Goal: Task Accomplishment & Management: Complete application form

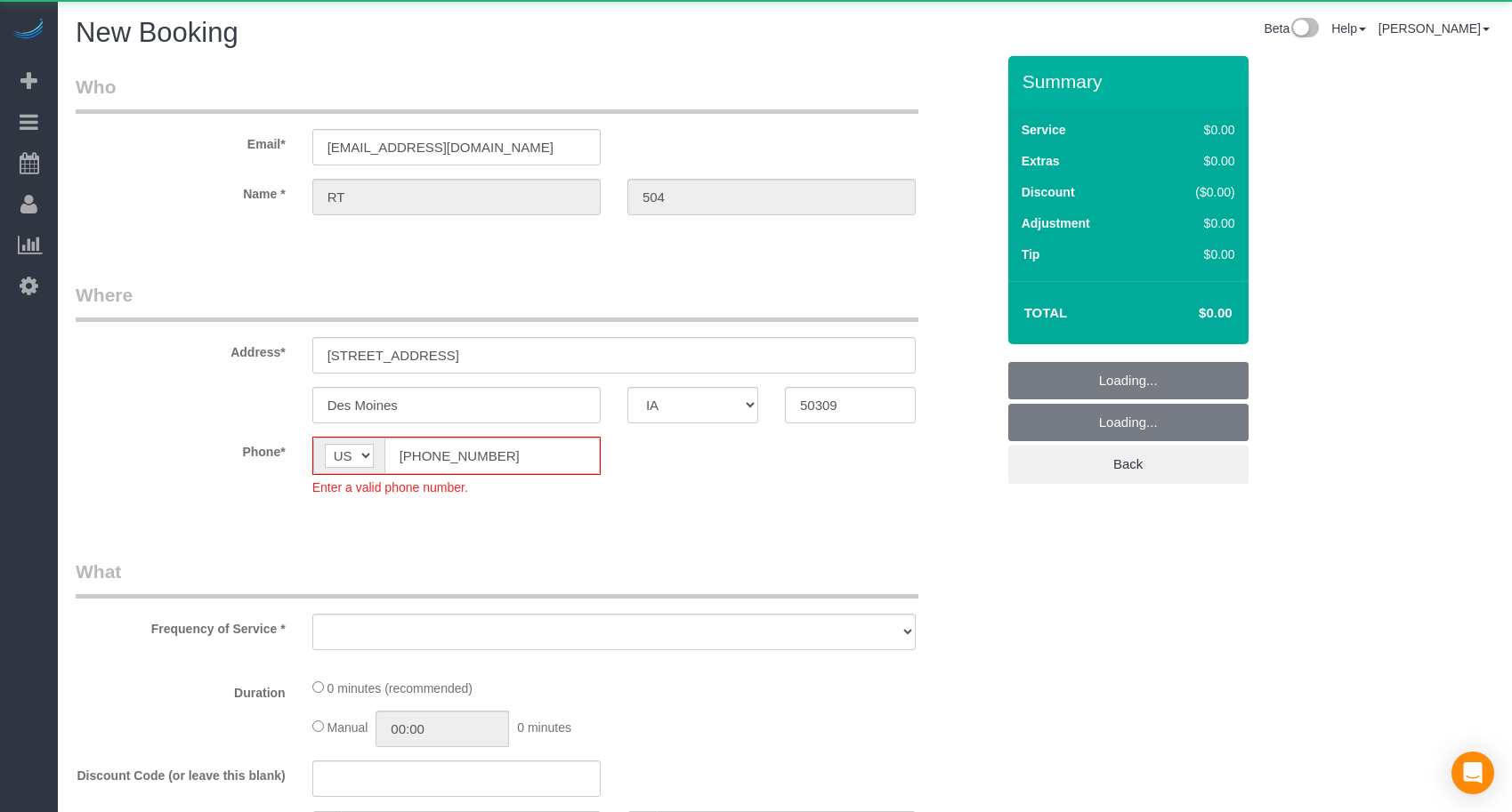
select select "IA"
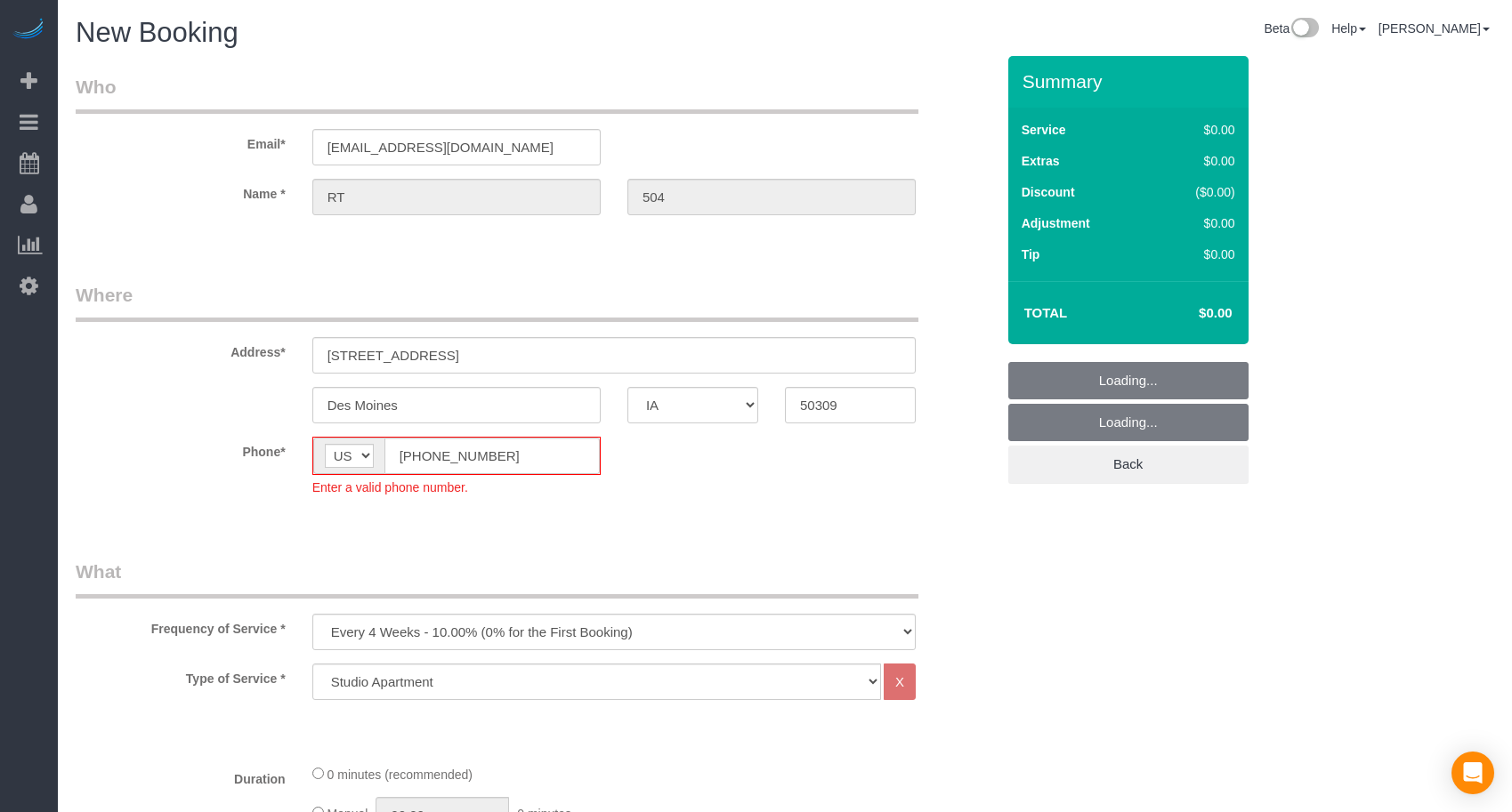
select select "object:3606"
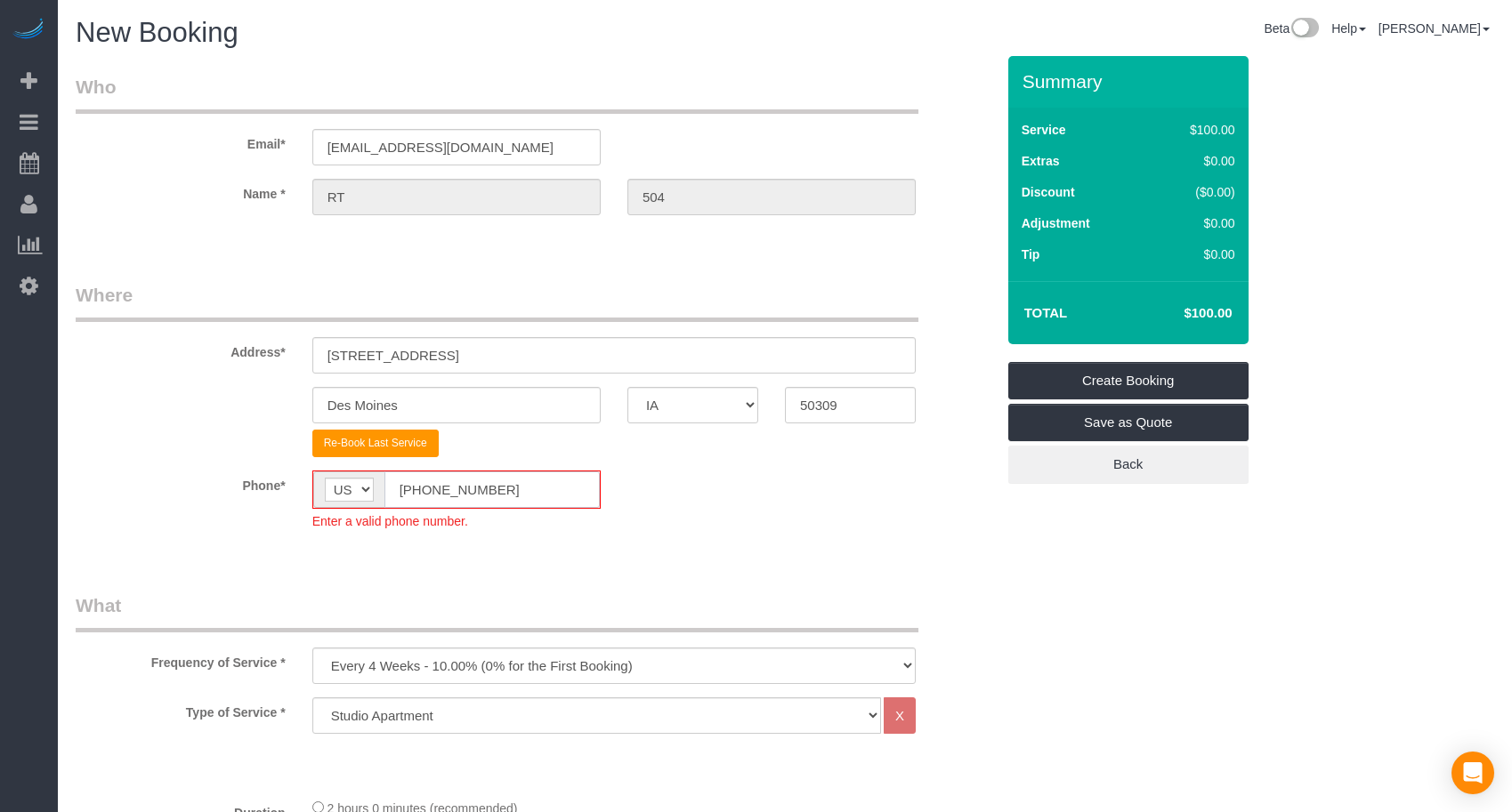
drag, startPoint x: 500, startPoint y: 490, endPoint x: 265, endPoint y: 490, distance: 235.0
click at [265, 490] on div "Phone* AF AL DZ AD AO AI AQ AG AR AM AW AU AT AZ BS BH BD BB BY BE BZ BJ BM BT …" at bounding box center [536, 500] width 946 height 60
paste input "15) 305-3231"
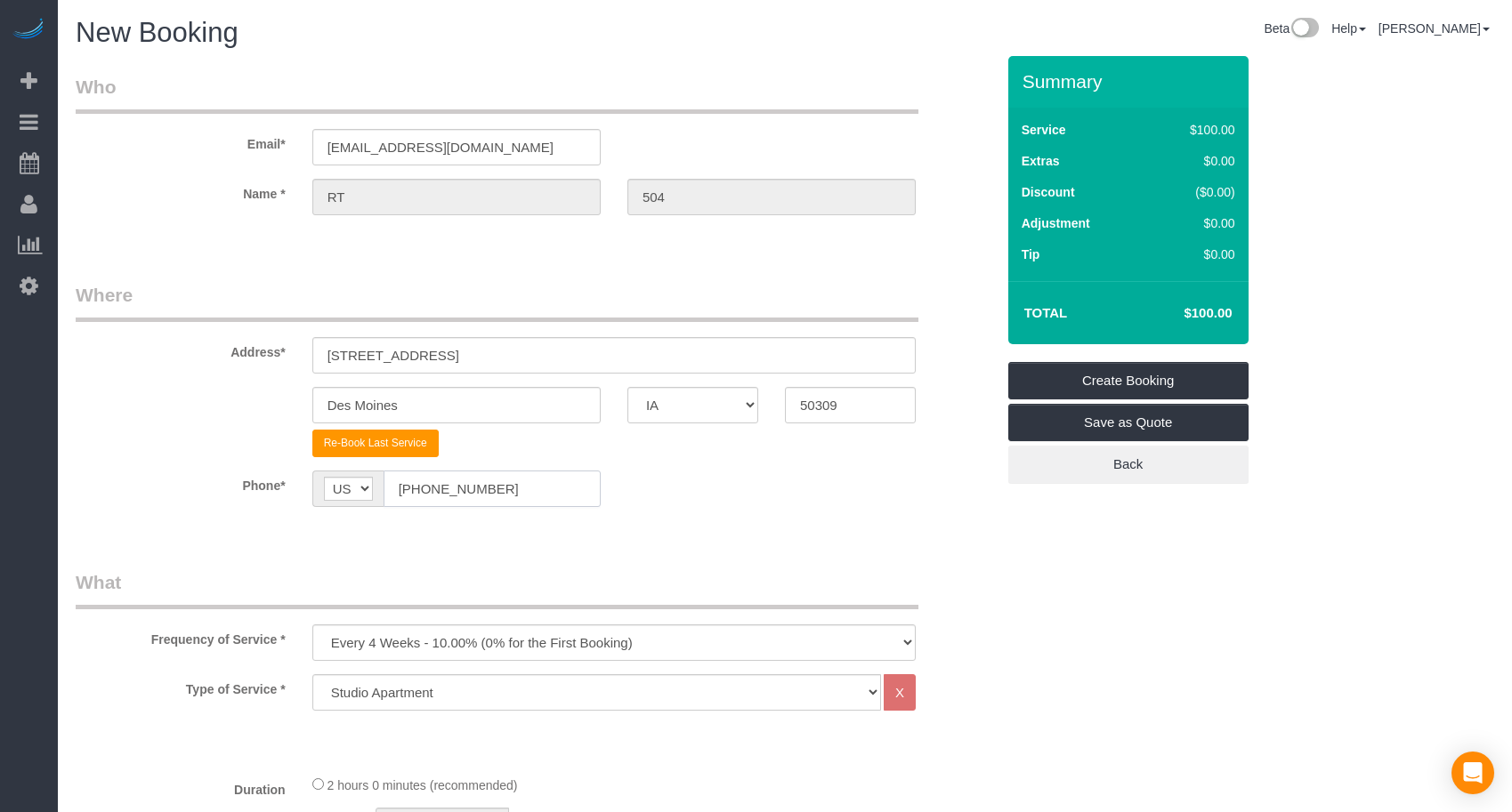
type input "[PHONE_NUMBER]"
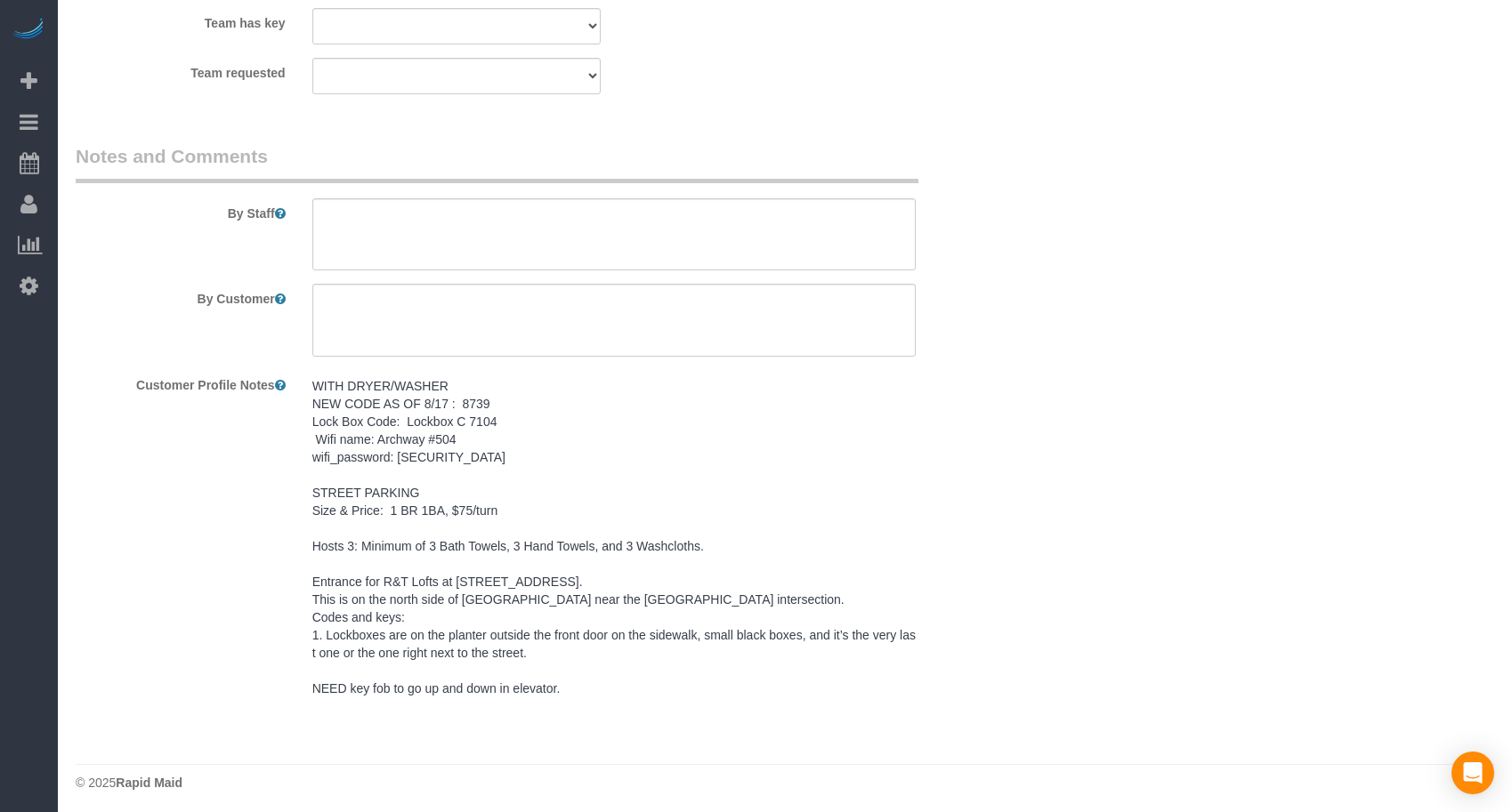
scroll to position [1806, 0]
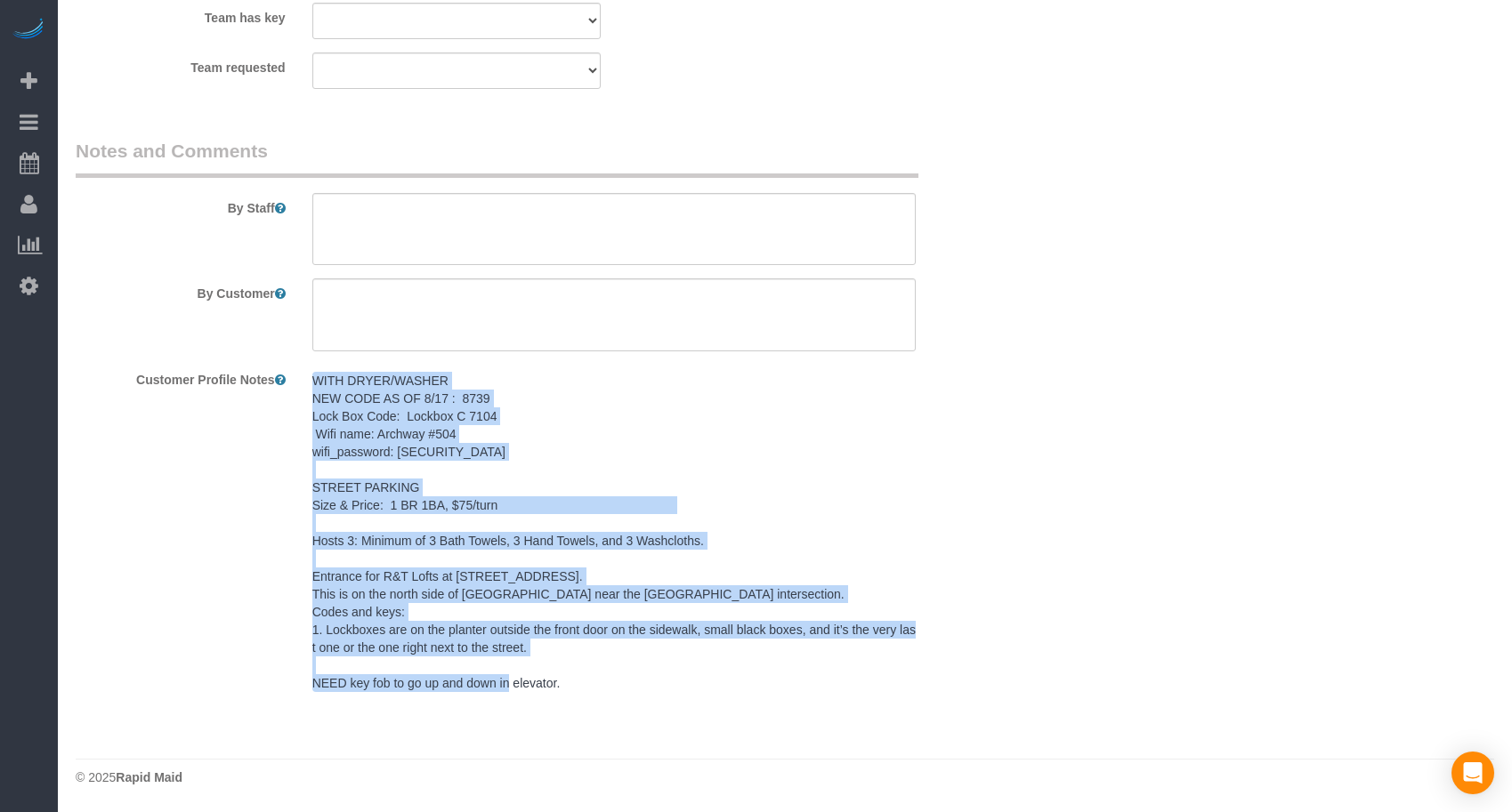
drag, startPoint x: 562, startPoint y: 682, endPoint x: 311, endPoint y: 387, distance: 387.3
click at [311, 387] on div "WITH DRYER/WASHER NEW CODE AS OF 8/17 : 8739 Lock Box Code: Lockbox C 7104 Wifi…" at bounding box center [614, 533] width 630 height 336
copy pre "WITH DRYER/WASHER NEW CODE AS OF 8/17 : 8739 Lock Box Code: Lockbox C 7104 Wifi…"
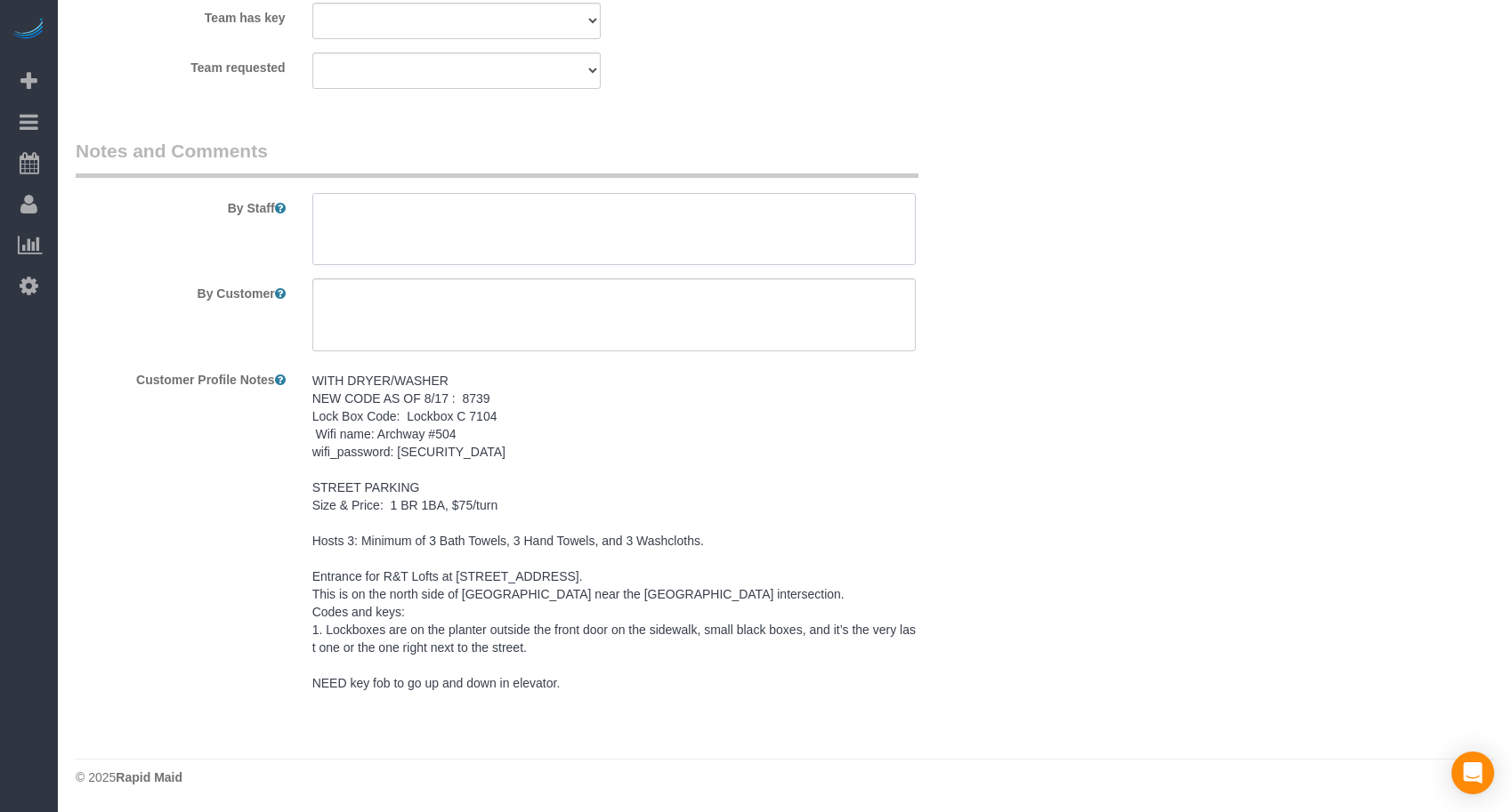
click at [378, 221] on textarea at bounding box center [613, 230] width 603 height 73
paste textarea "WITH DRYER/WASHER NEW CODE AS OF 8/17 : 8739 Lock Box Code: Lockbox C 7104 Wifi…"
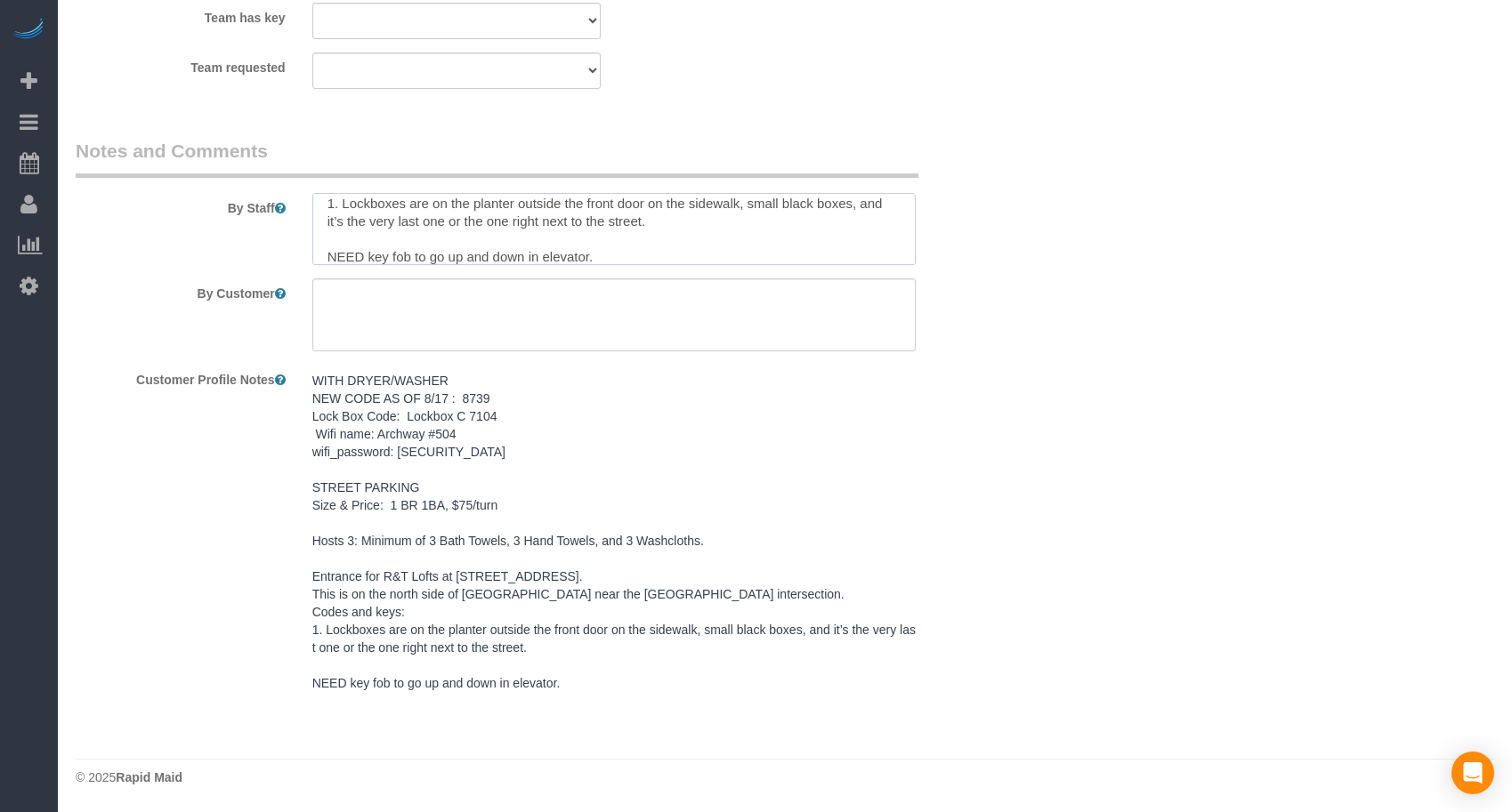
type textarea "WITH DRYER/WASHER NEW CODE AS OF 8/17 : 8739 Lock Box Code: Lockbox C 7104 Wifi…"
click at [541, 316] on textarea at bounding box center [613, 315] width 603 height 73
paste textarea "SAME DAY TURNOVER"
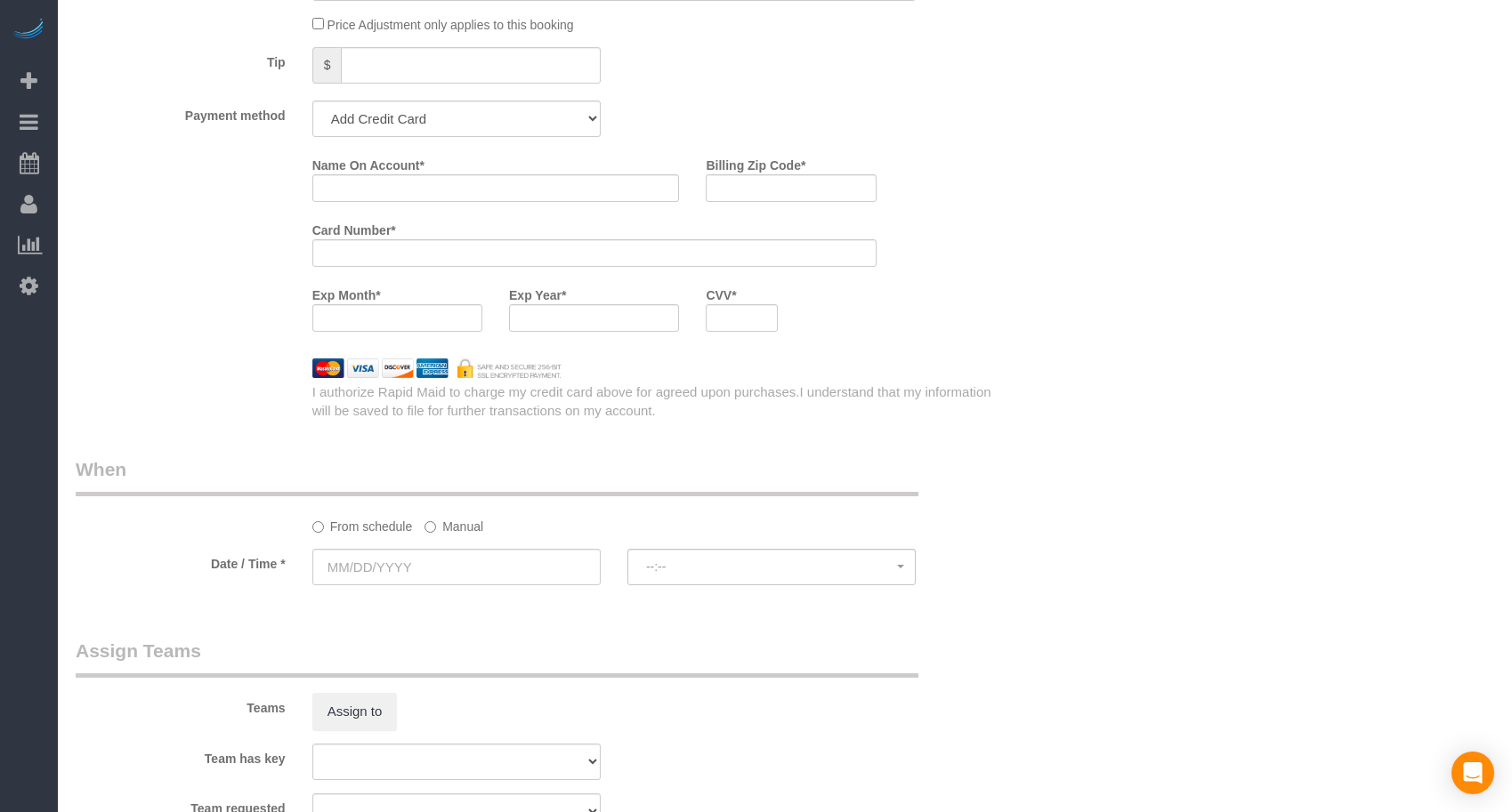
scroll to position [1213, 0]
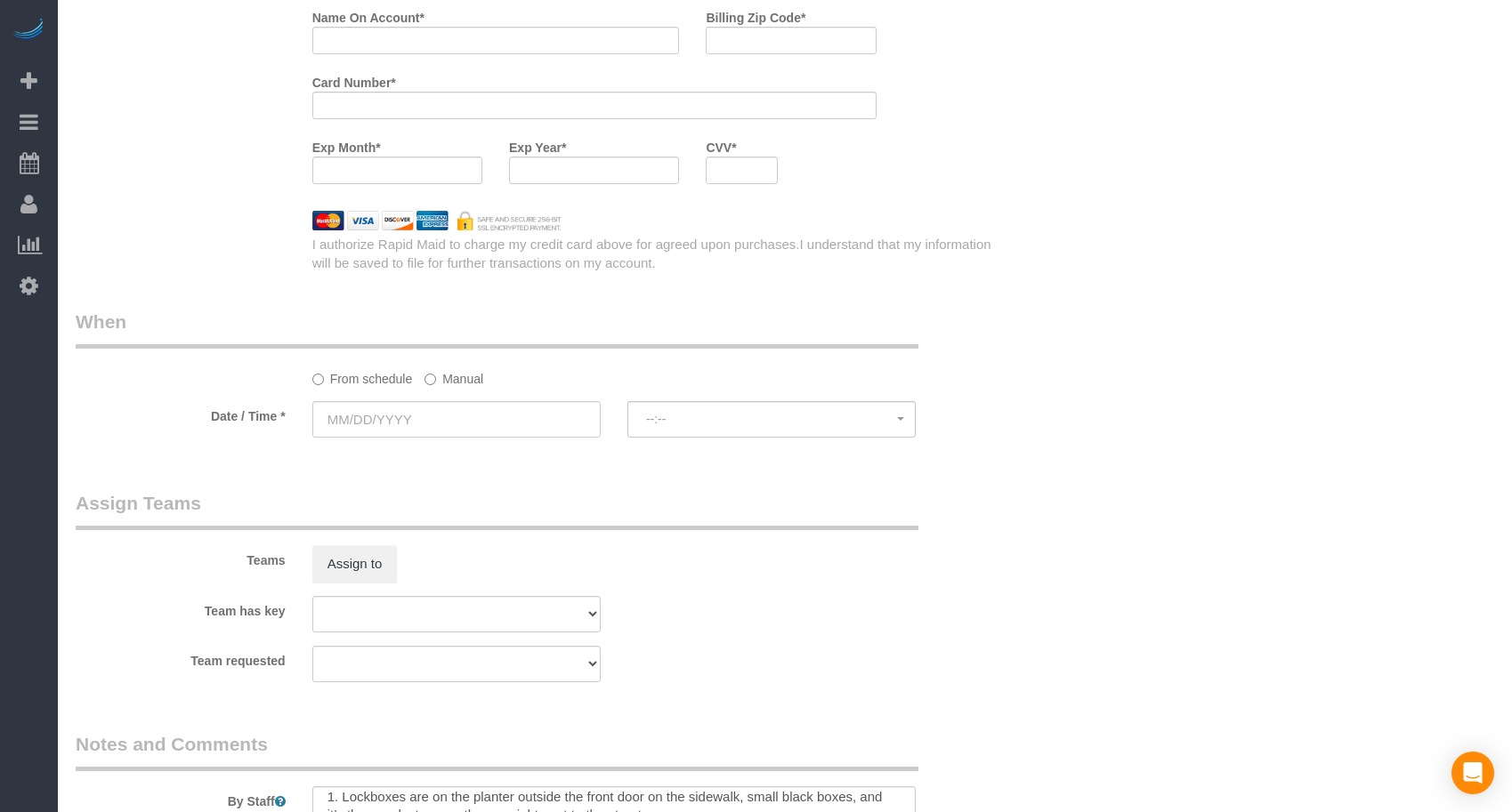
type textarea "SAME DAY TURNOVER"
drag, startPoint x: 449, startPoint y: 421, endPoint x: 487, endPoint y: 421, distance: 38.0
click at [449, 421] on input "text" at bounding box center [456, 420] width 289 height 37
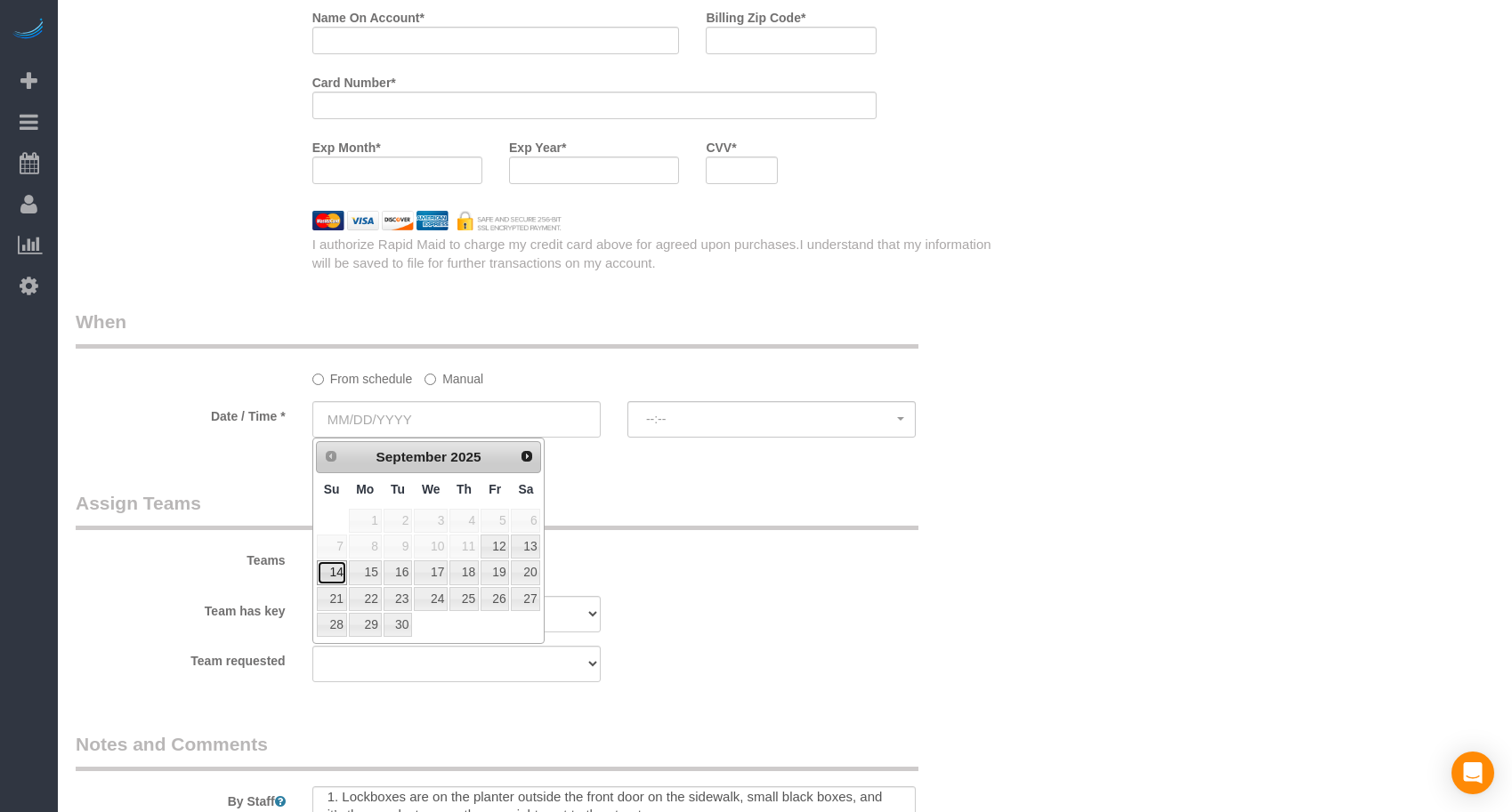
drag, startPoint x: 330, startPoint y: 578, endPoint x: 373, endPoint y: 573, distance: 43.3
click at [330, 578] on link "14" at bounding box center [331, 573] width 30 height 24
type input "[DATE]"
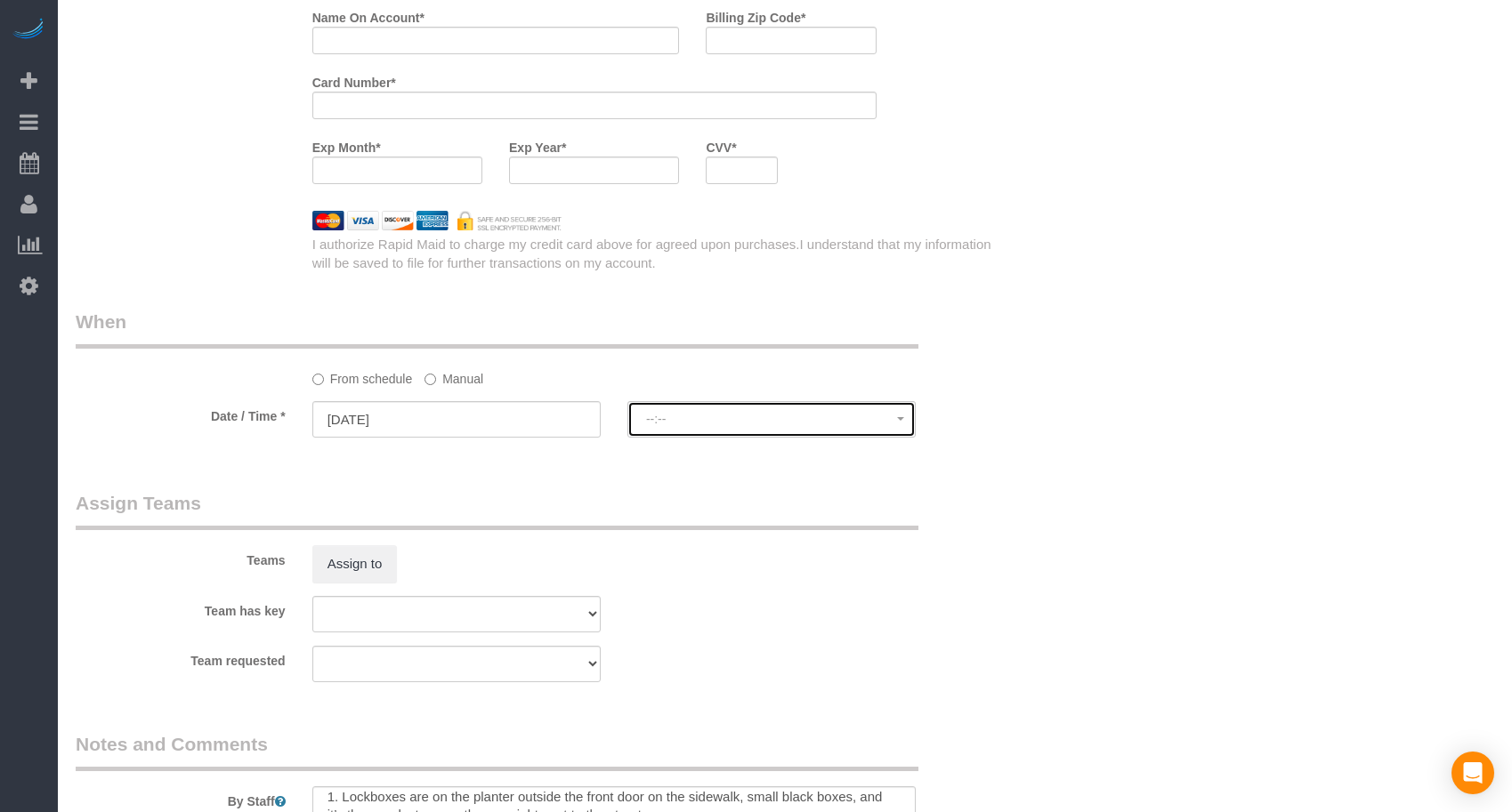
click at [865, 414] on span "--:--" at bounding box center [771, 419] width 251 height 14
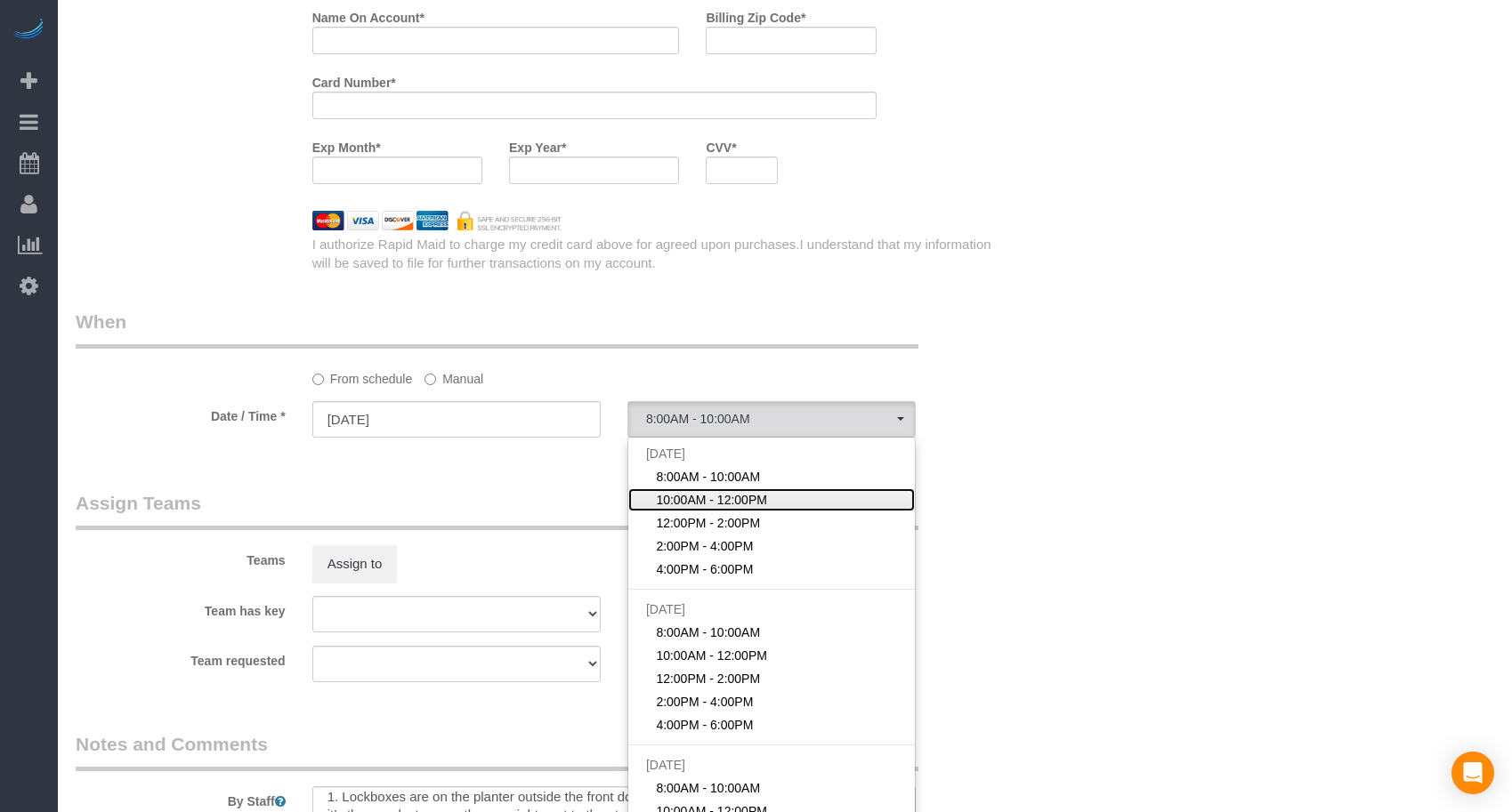
drag, startPoint x: 689, startPoint y: 503, endPoint x: 997, endPoint y: 506, distance: 308.0
click at [688, 502] on span "10:00AM - 12:00PM" at bounding box center [711, 500] width 111 height 17
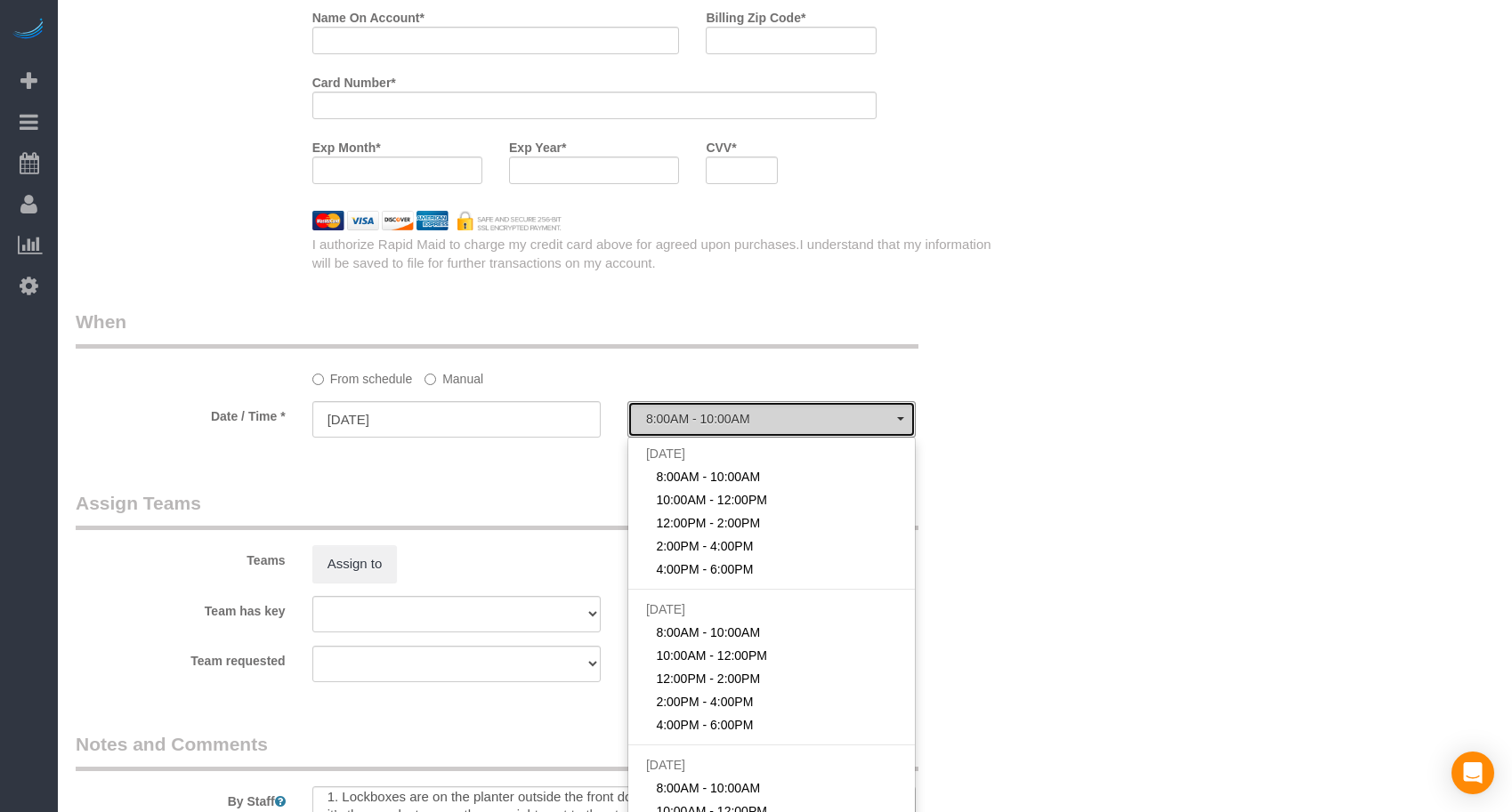
select select "spot2"
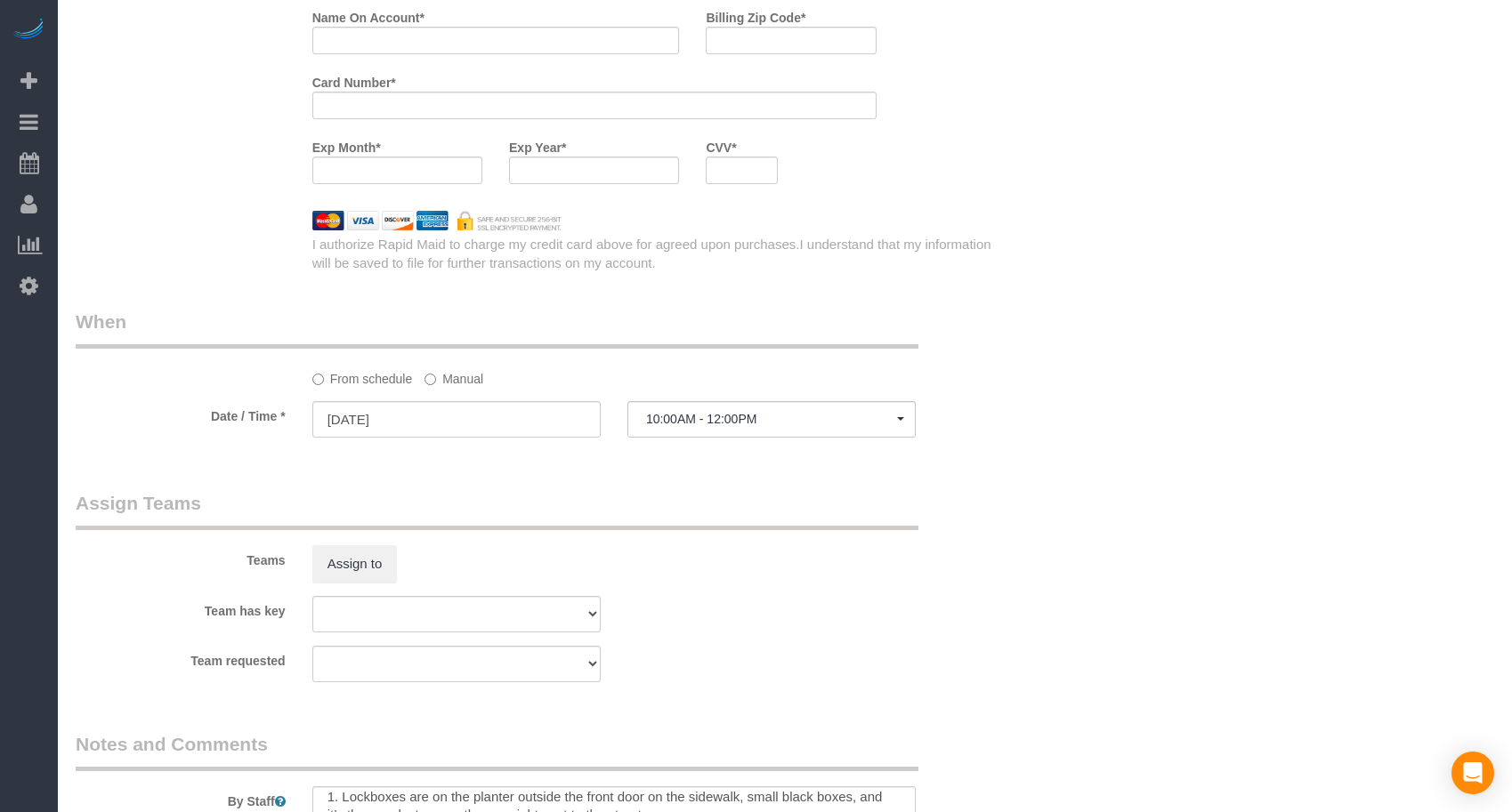
click at [998, 508] on div "Teams Assign to" at bounding box center [536, 537] width 946 height 93
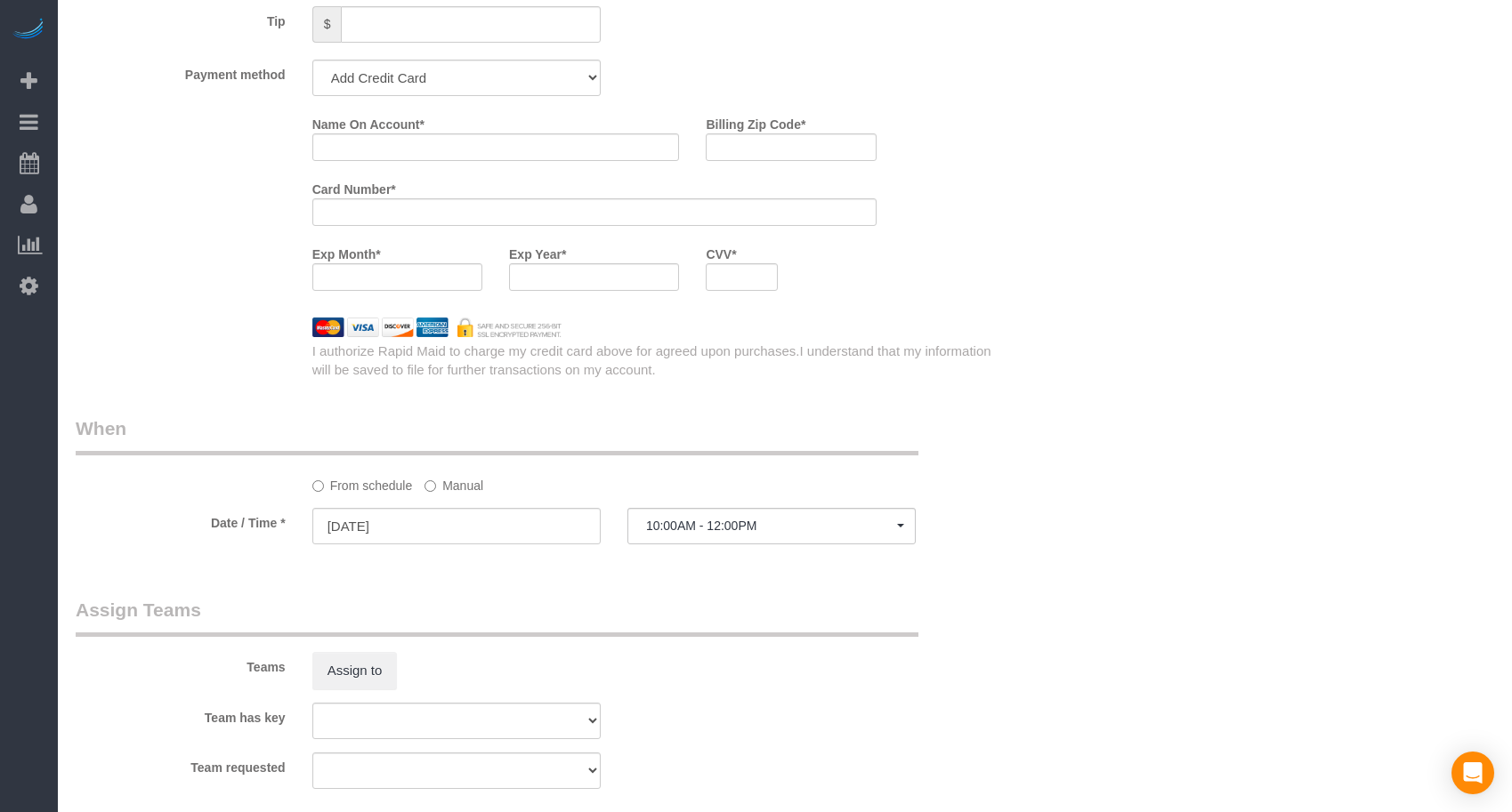
scroll to position [1065, 0]
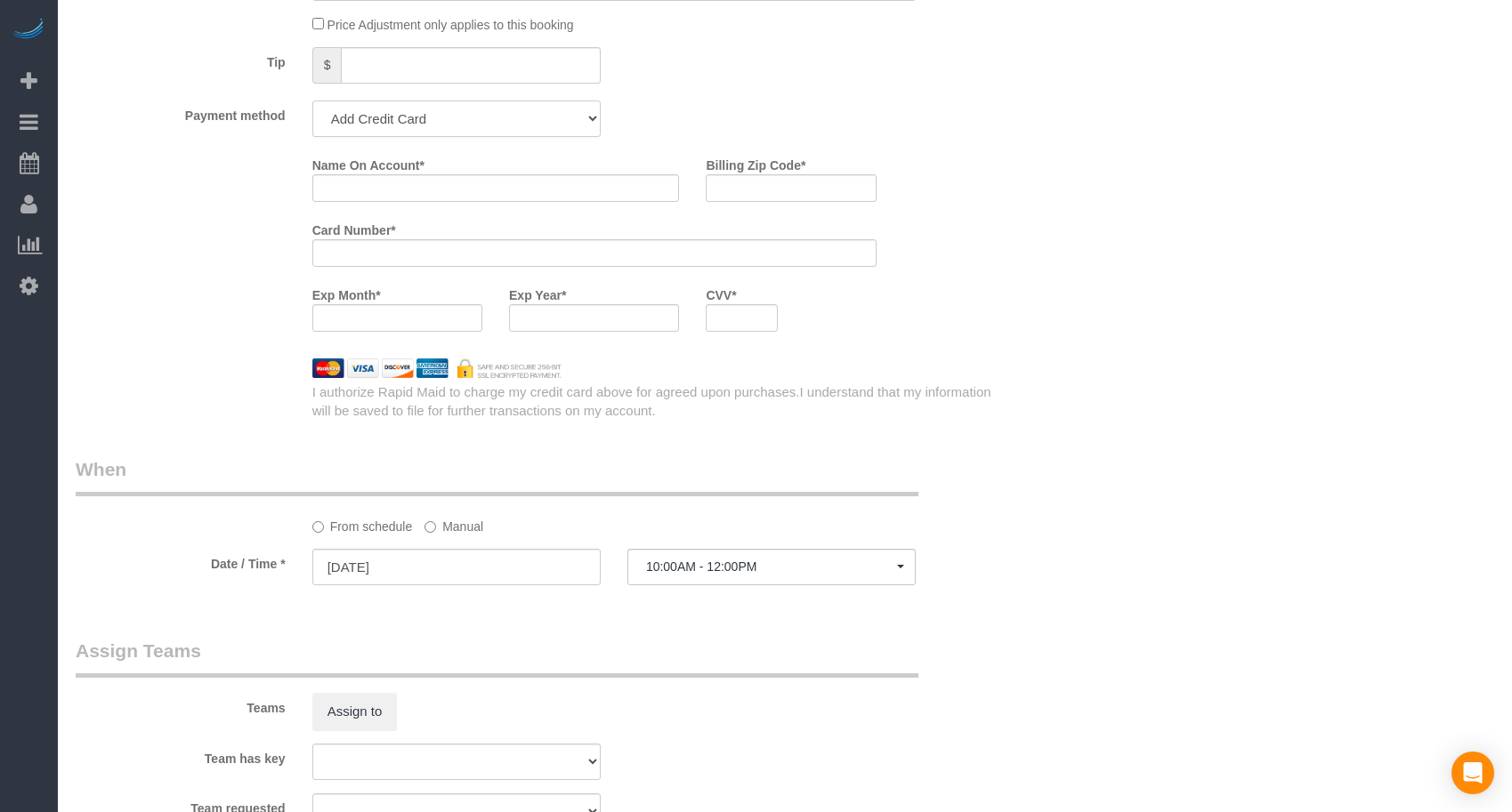
click at [538, 111] on select "Add Credit Card Cash Check Paypal" at bounding box center [456, 119] width 289 height 37
select select "string:check"
click at [312, 100] on select "Add Credit Card Cash Check Paypal" at bounding box center [456, 119] width 289 height 37
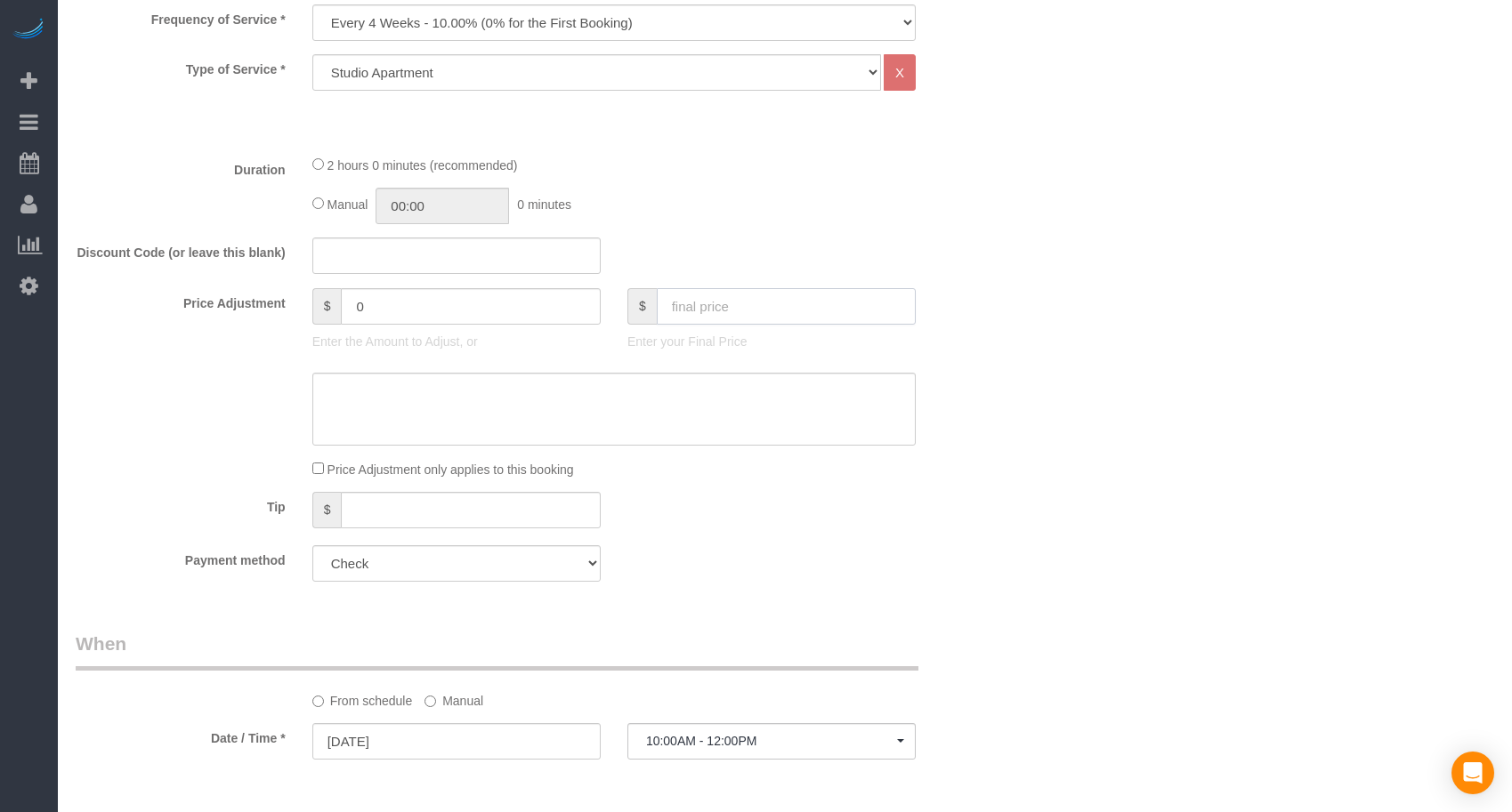
click at [752, 291] on input "text" at bounding box center [786, 307] width 259 height 37
drag, startPoint x: 585, startPoint y: 53, endPoint x: 577, endPoint y: 61, distance: 11.3
click at [585, 54] on select "Studio Apartment 1 Bedroom Home 2 Bedroom Home 3 Bedroom Home 4 Bedroom Home 5 …" at bounding box center [596, 72] width 569 height 37
select select "25"
click at [312, 54] on select "Studio Apartment 1 Bedroom Home 2 Bedroom Home 3 Bedroom Home 4 Bedroom Home 5 …" at bounding box center [596, 72] width 569 height 37
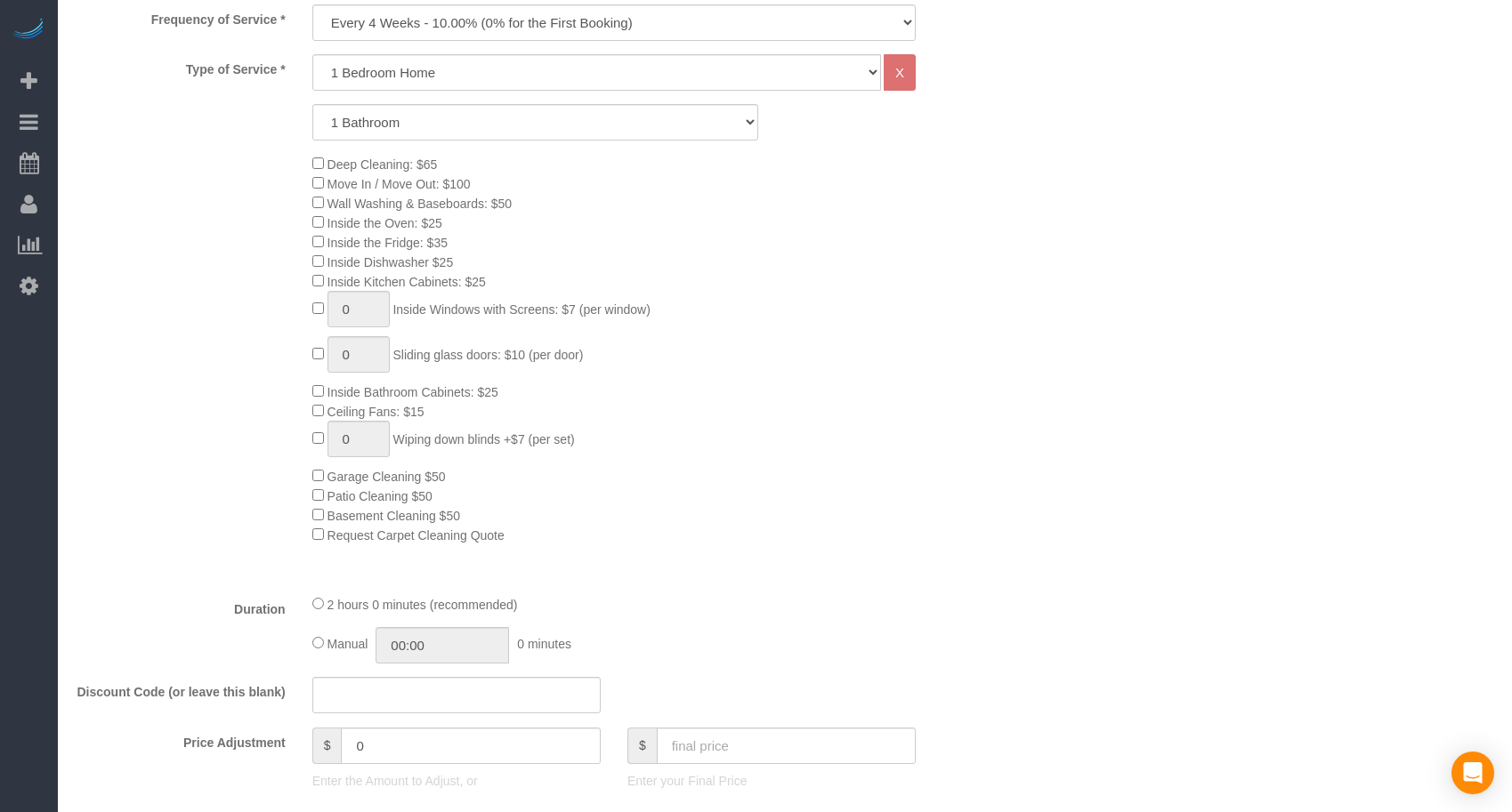
click at [774, 202] on div "Deep Cleaning: $65 Move In / Move Out: $100 Wall Washing & Baseboards: $50 Insi…" at bounding box center [654, 349] width 709 height 391
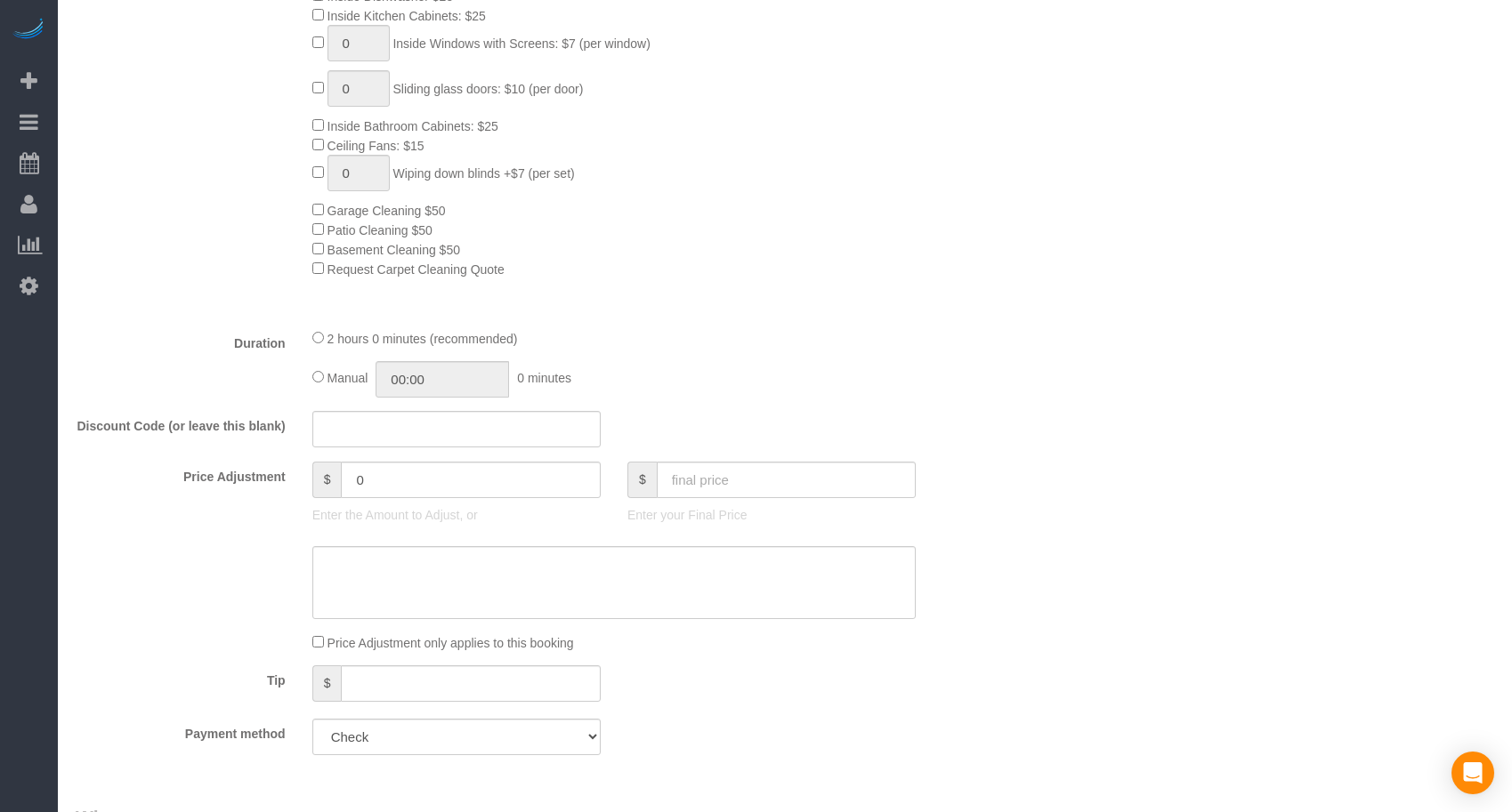
scroll to position [1065, 0]
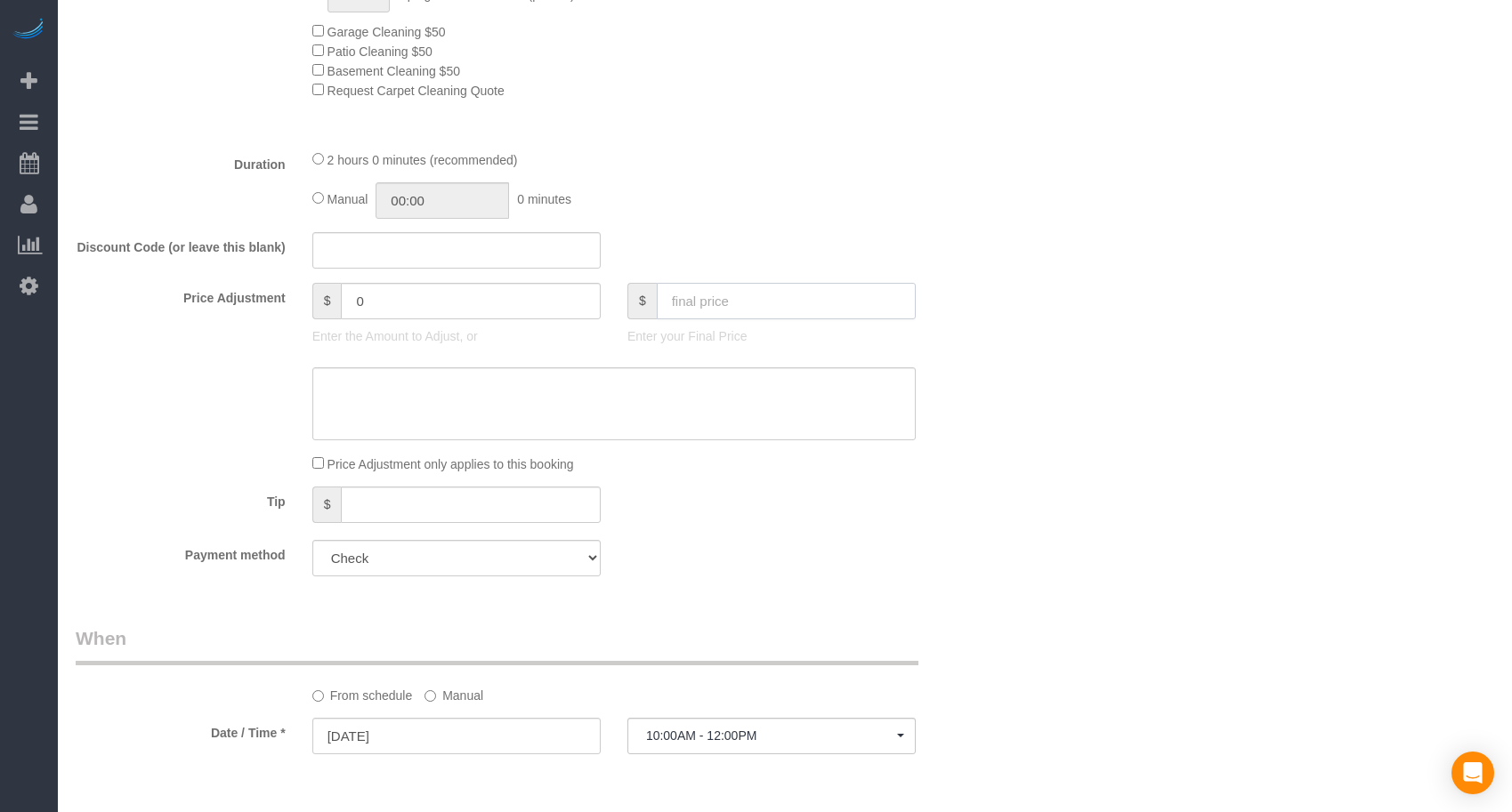
click at [776, 296] on input "text" at bounding box center [786, 301] width 259 height 37
type input "75"
click at [781, 228] on fieldset "What Frequency of Service * Every 6 Weeks (0% for the First Booking) One Time E…" at bounding box center [535, 47] width 919 height 1085
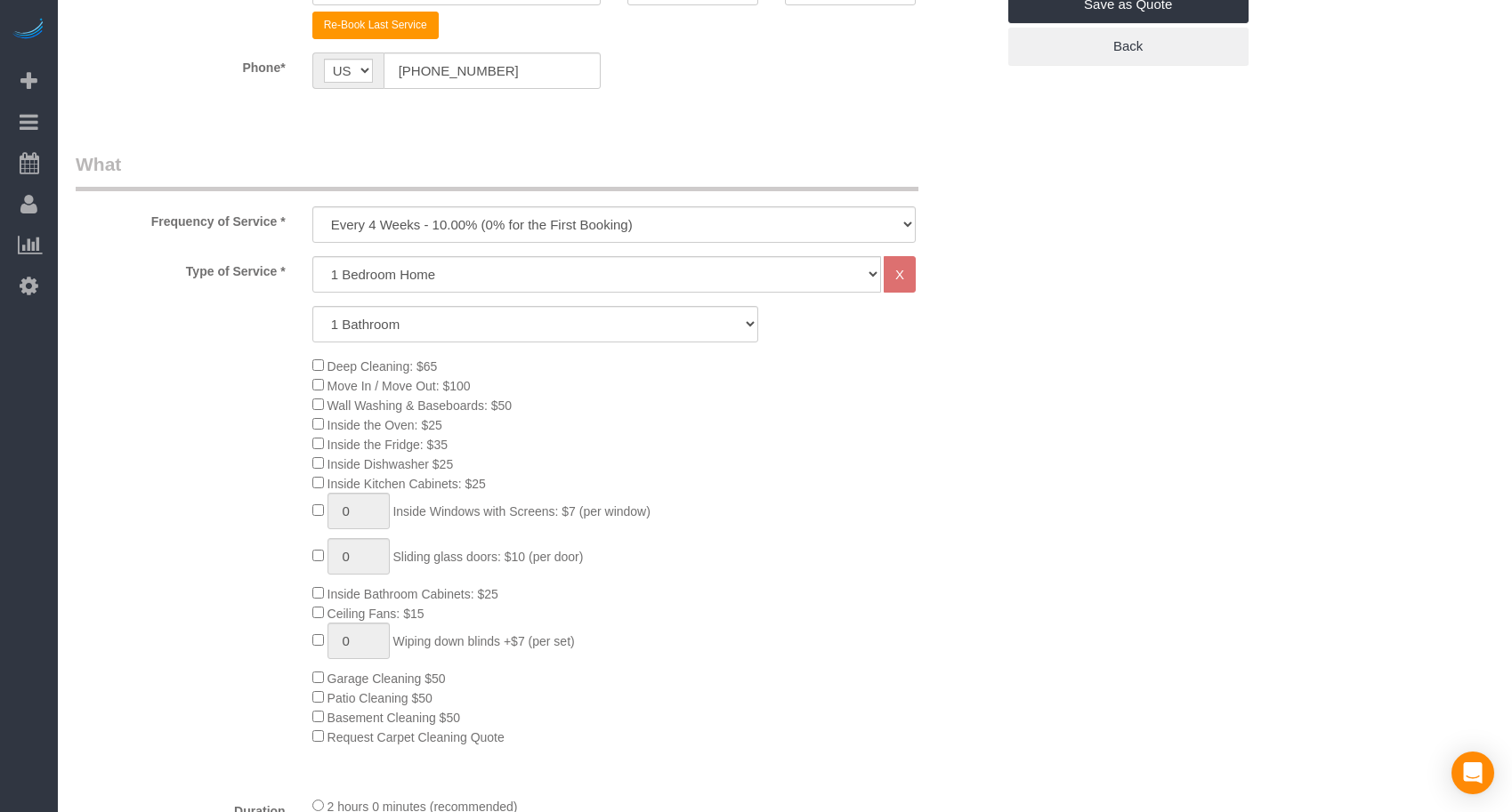
scroll to position [27, 0]
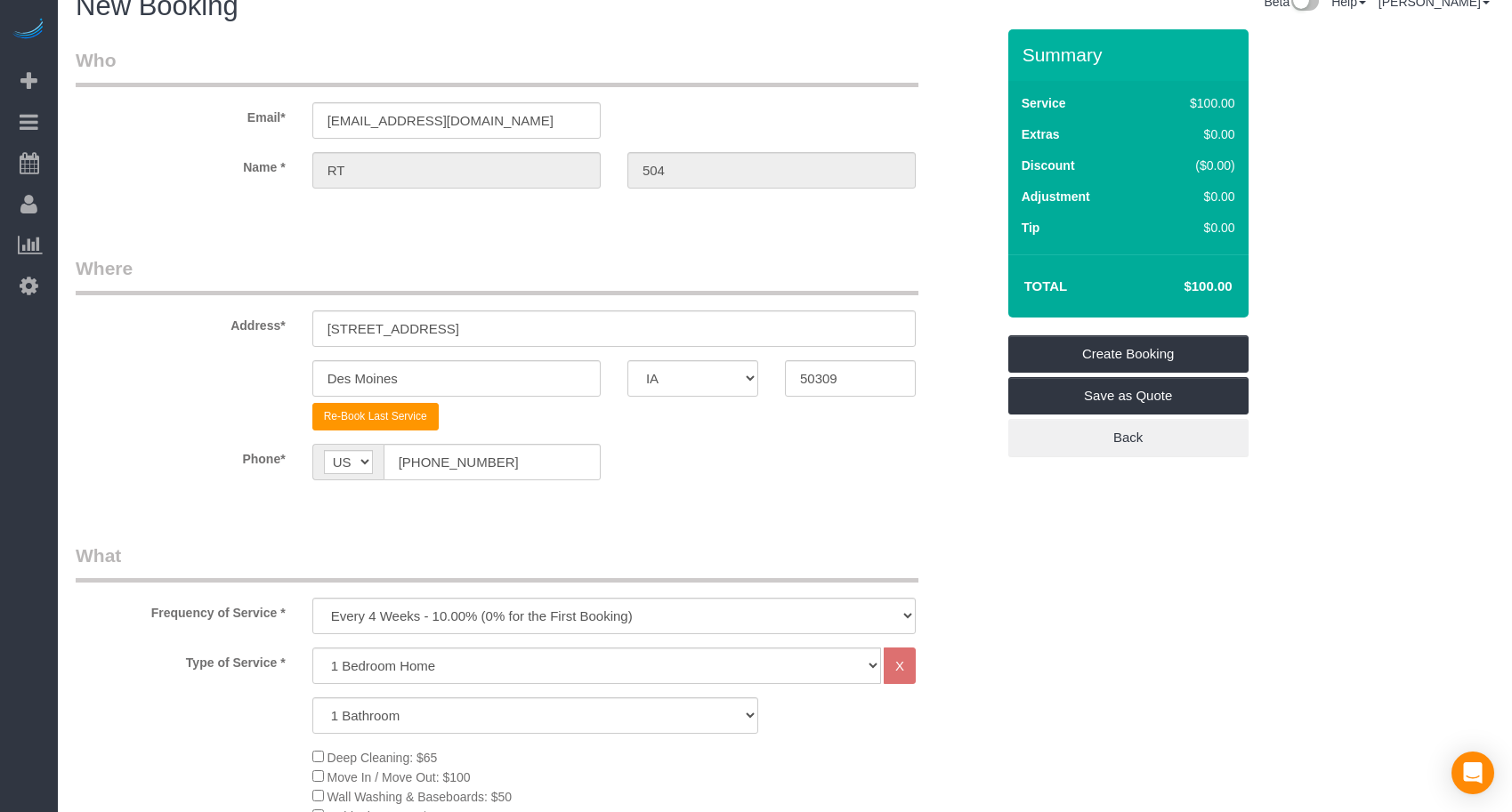
type input "-64"
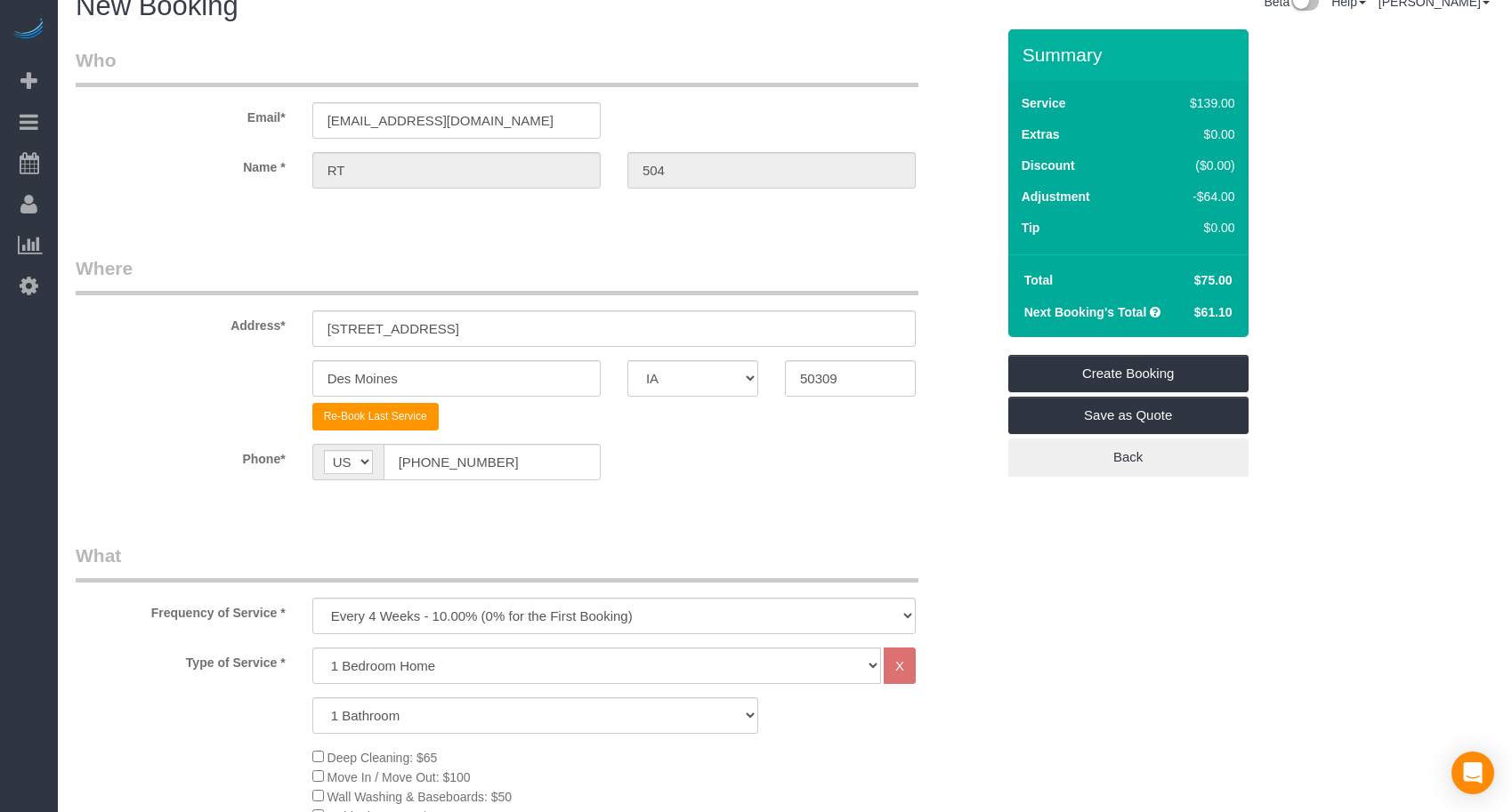
scroll to position [0, 0]
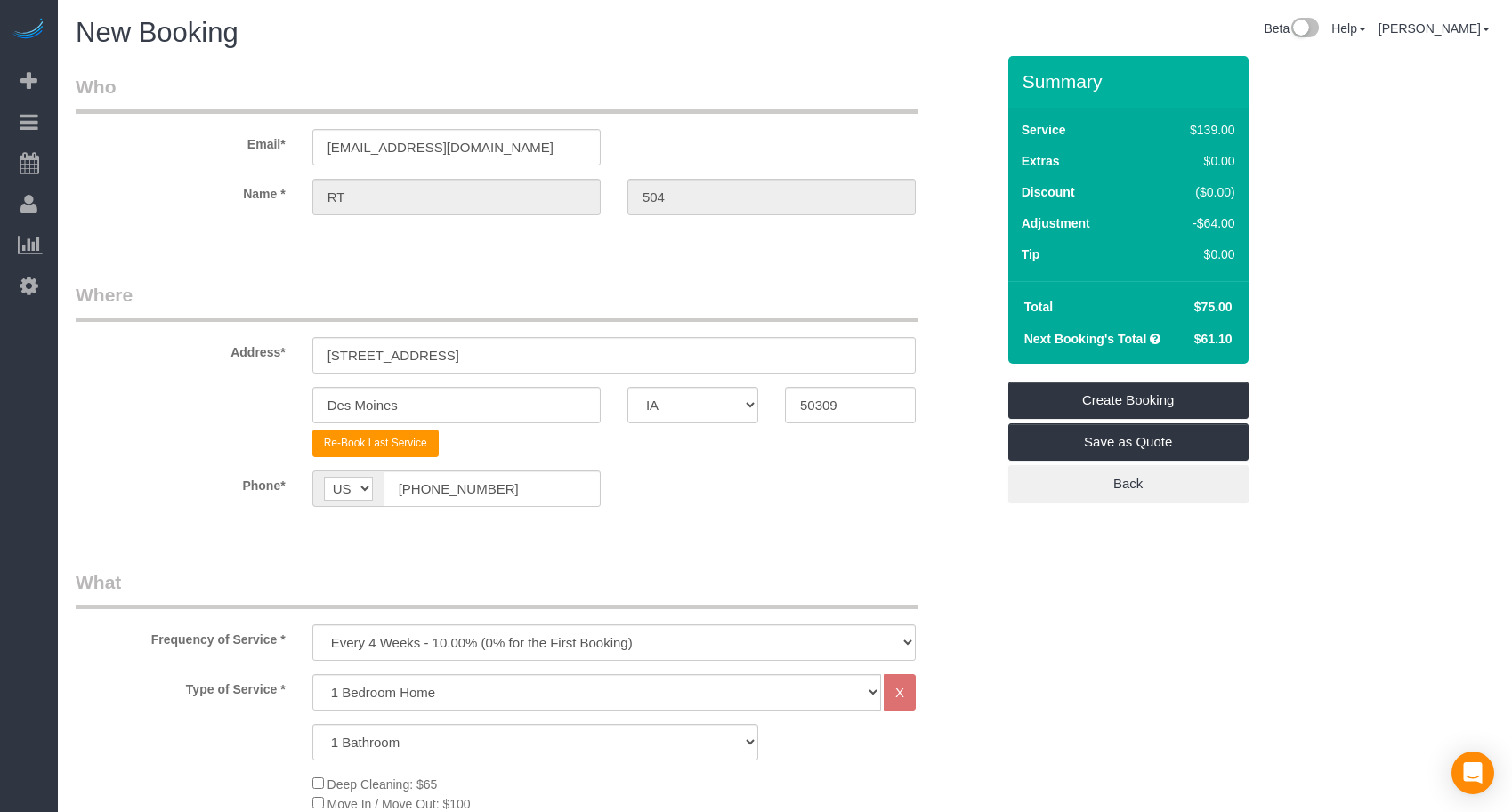
drag, startPoint x: 1109, startPoint y: 397, endPoint x: 1136, endPoint y: 402, distance: 27.5
click at [1109, 397] on link "Create Booking" at bounding box center [1128, 400] width 240 height 38
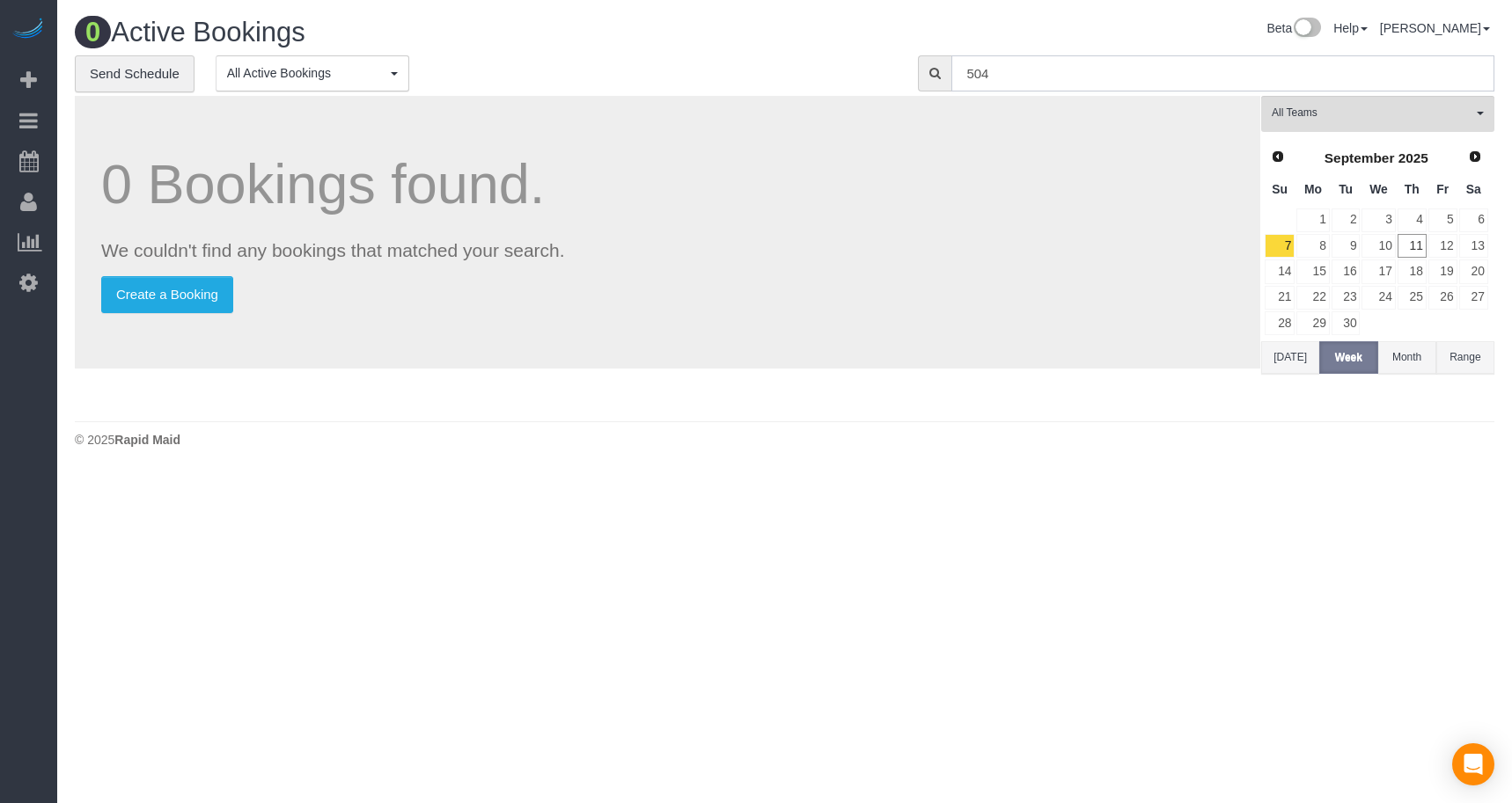
drag, startPoint x: 1056, startPoint y: 72, endPoint x: 835, endPoint y: 68, distance: 221.0
click at [835, 68] on div "**********" at bounding box center [785, 74] width 1446 height 37
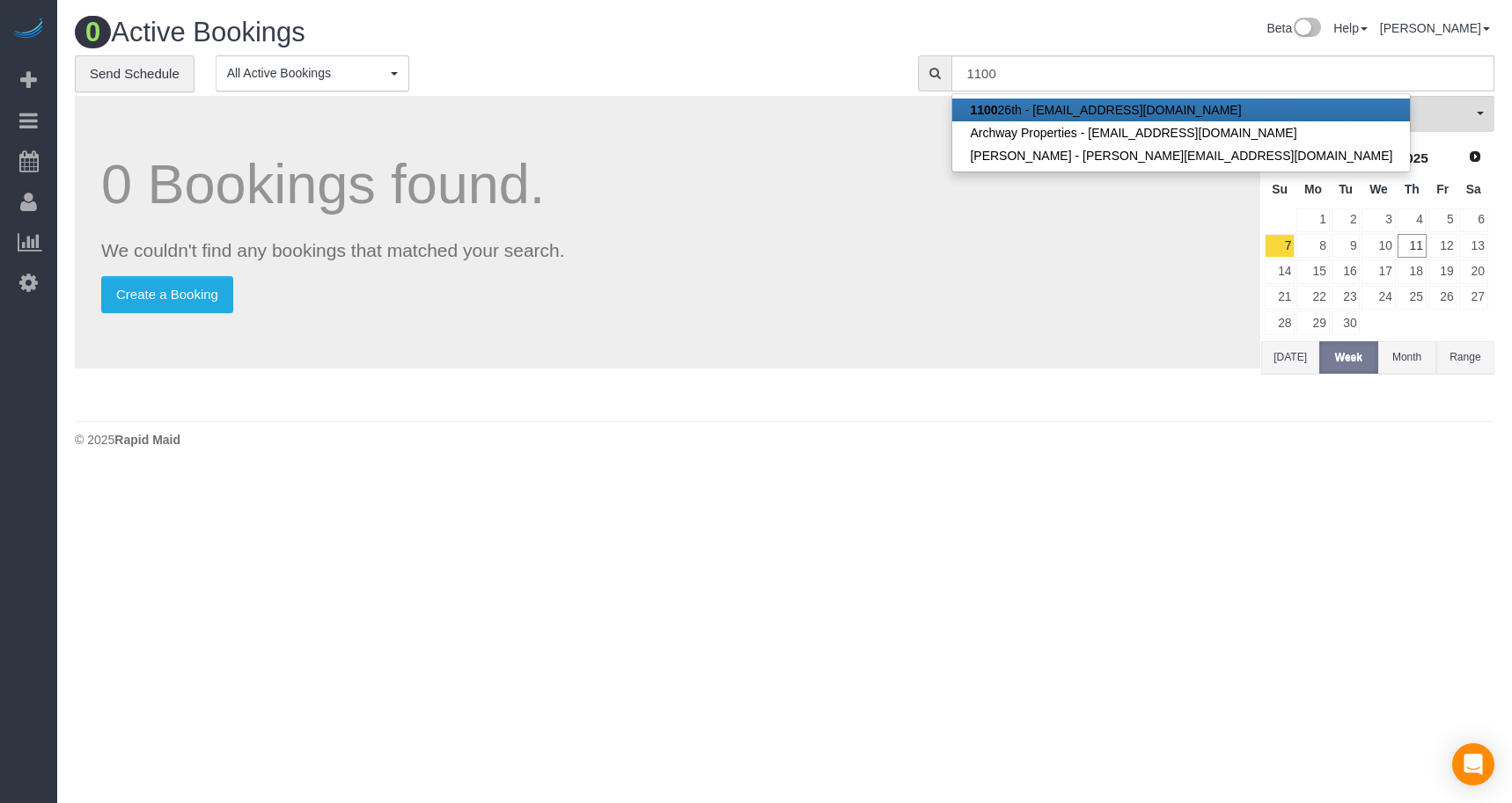
click at [996, 113] on strong "1100" at bounding box center [984, 110] width 28 height 14
type input "[EMAIL_ADDRESS][DOMAIN_NAME]"
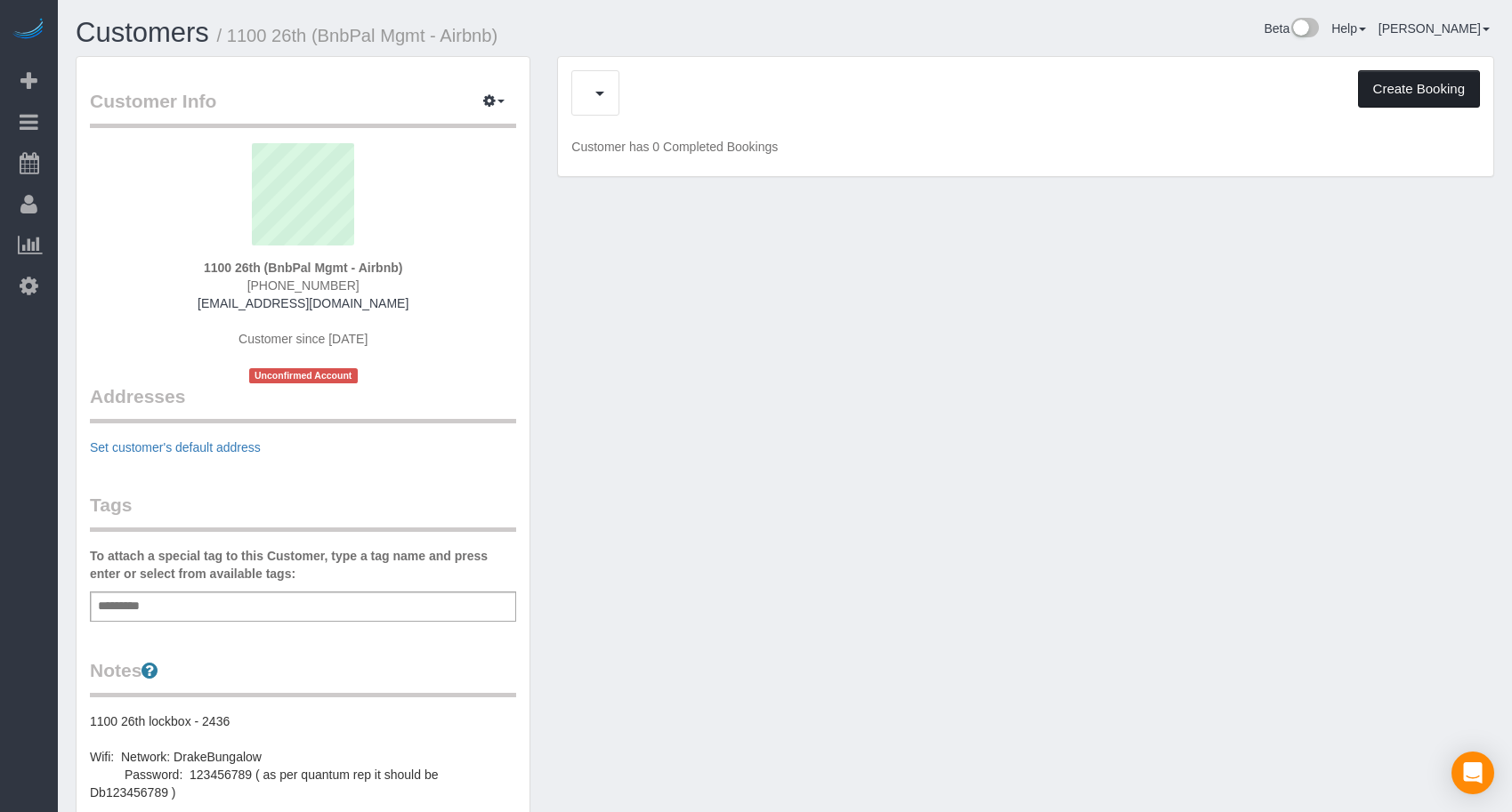
click at [1392, 96] on button "Create Booking" at bounding box center [1418, 89] width 122 height 38
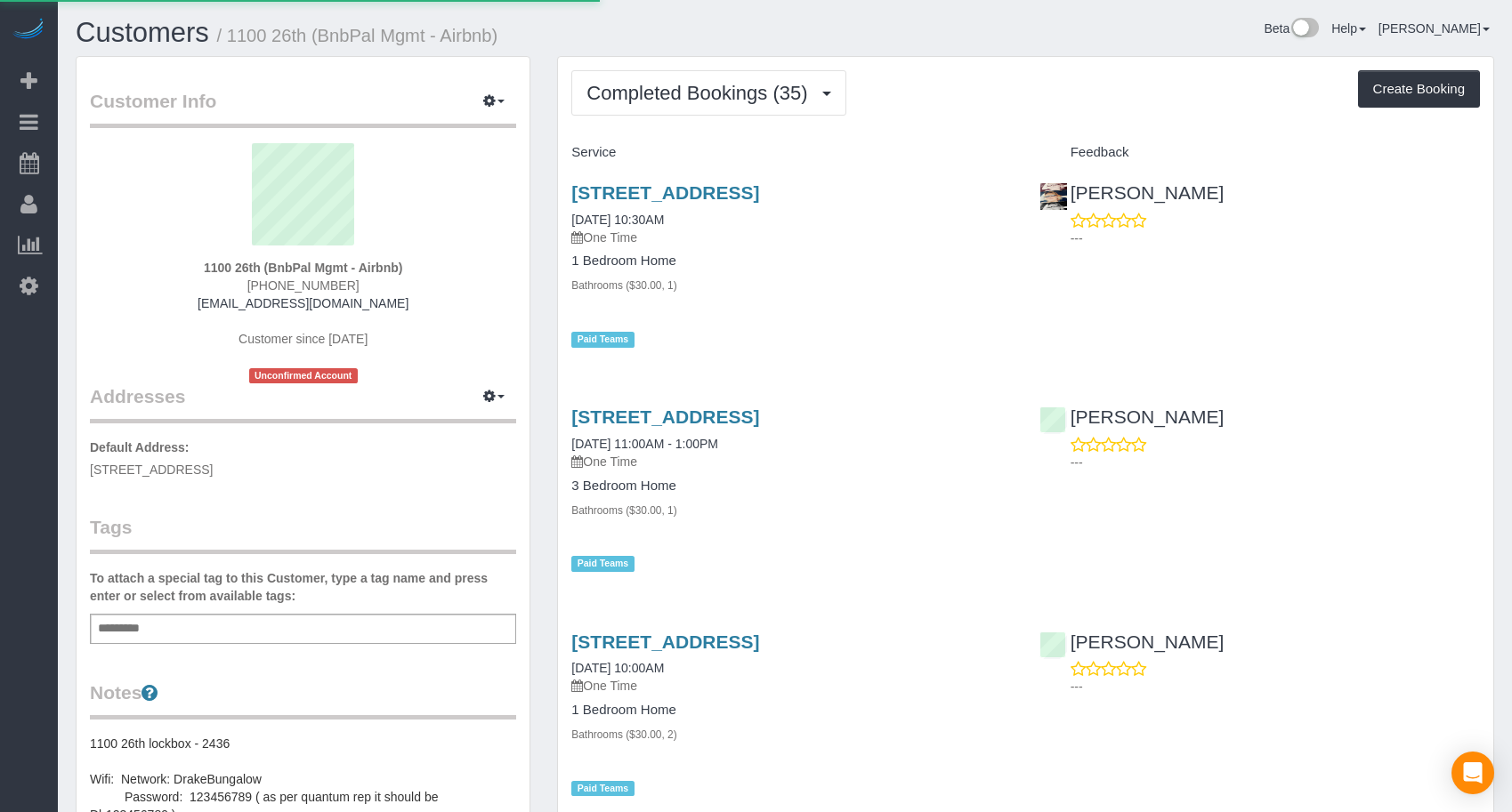
select select "IA"
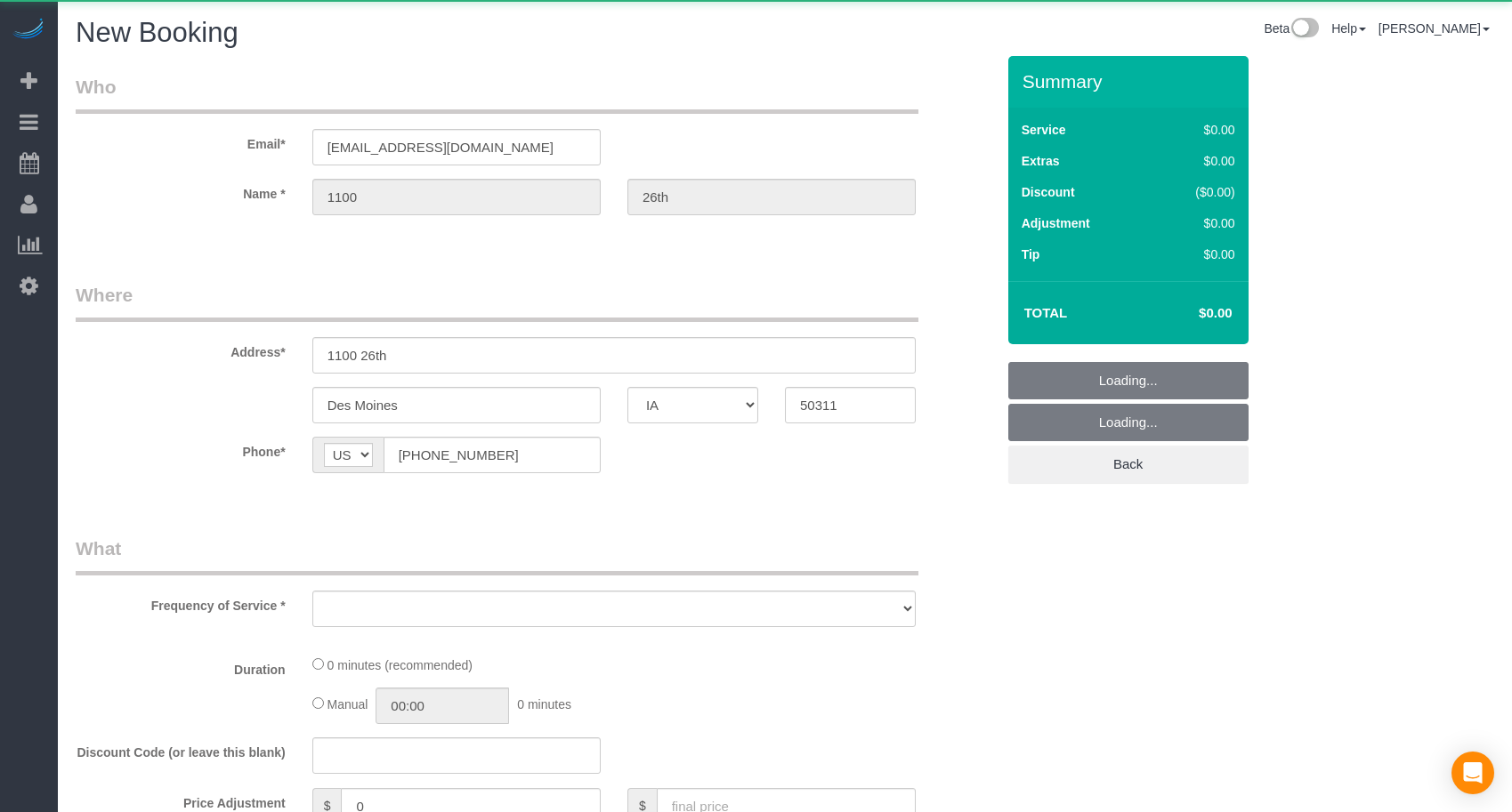
select select "object:5256"
select select "string:fspay-cb999f4b-849f-4471-b292-d26374d425e8"
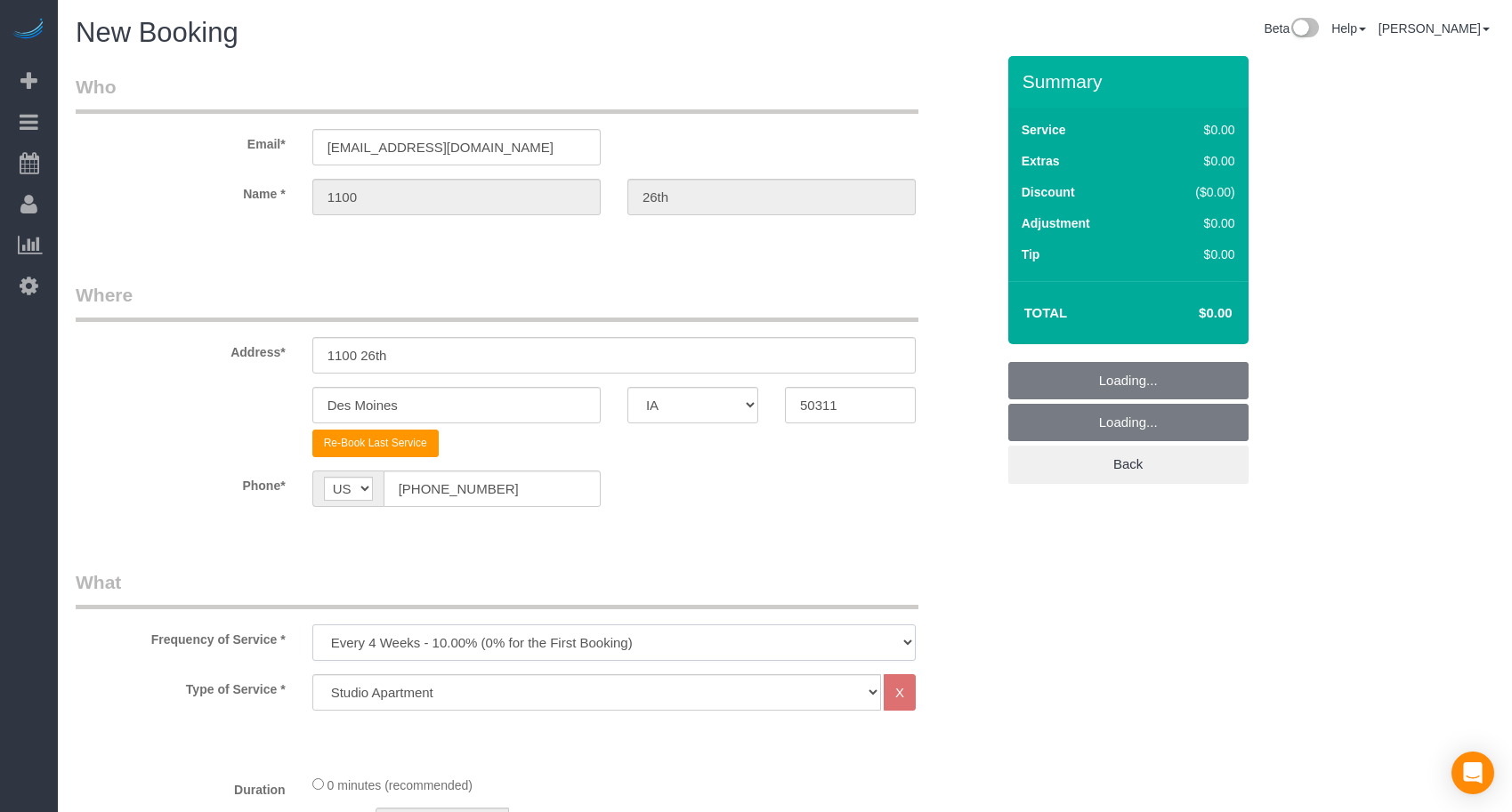
click at [523, 625] on select "Every 6 Weeks (0% for the First Booking) One Time Every 8 Weeks (0% for the Fir…" at bounding box center [613, 643] width 603 height 37
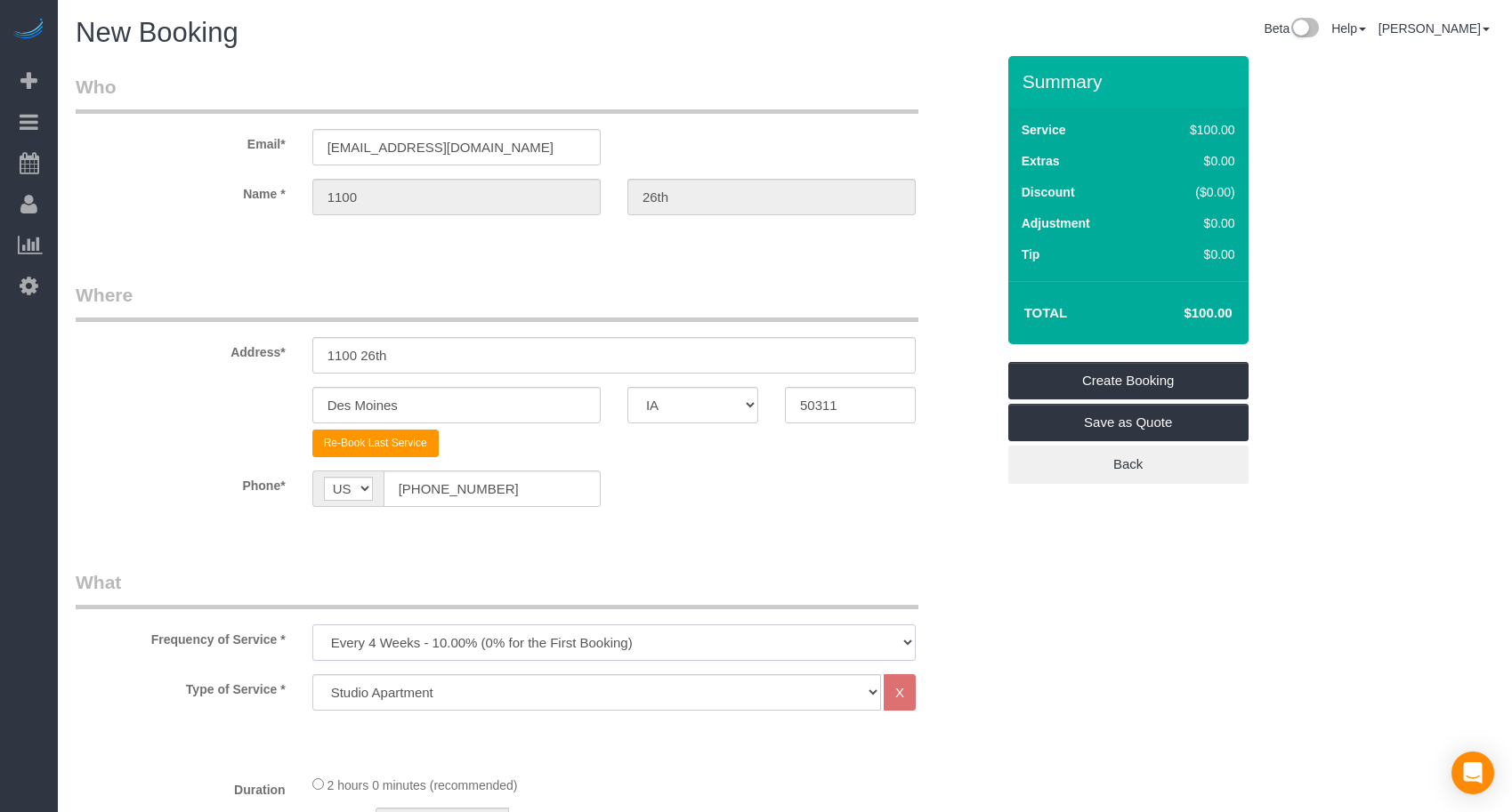
select select "object:5265"
click at [312, 625] on select "Every 6 Weeks (0% for the First Booking) One Time Every 8 Weeks (0% for the Fir…" at bounding box center [613, 643] width 603 height 37
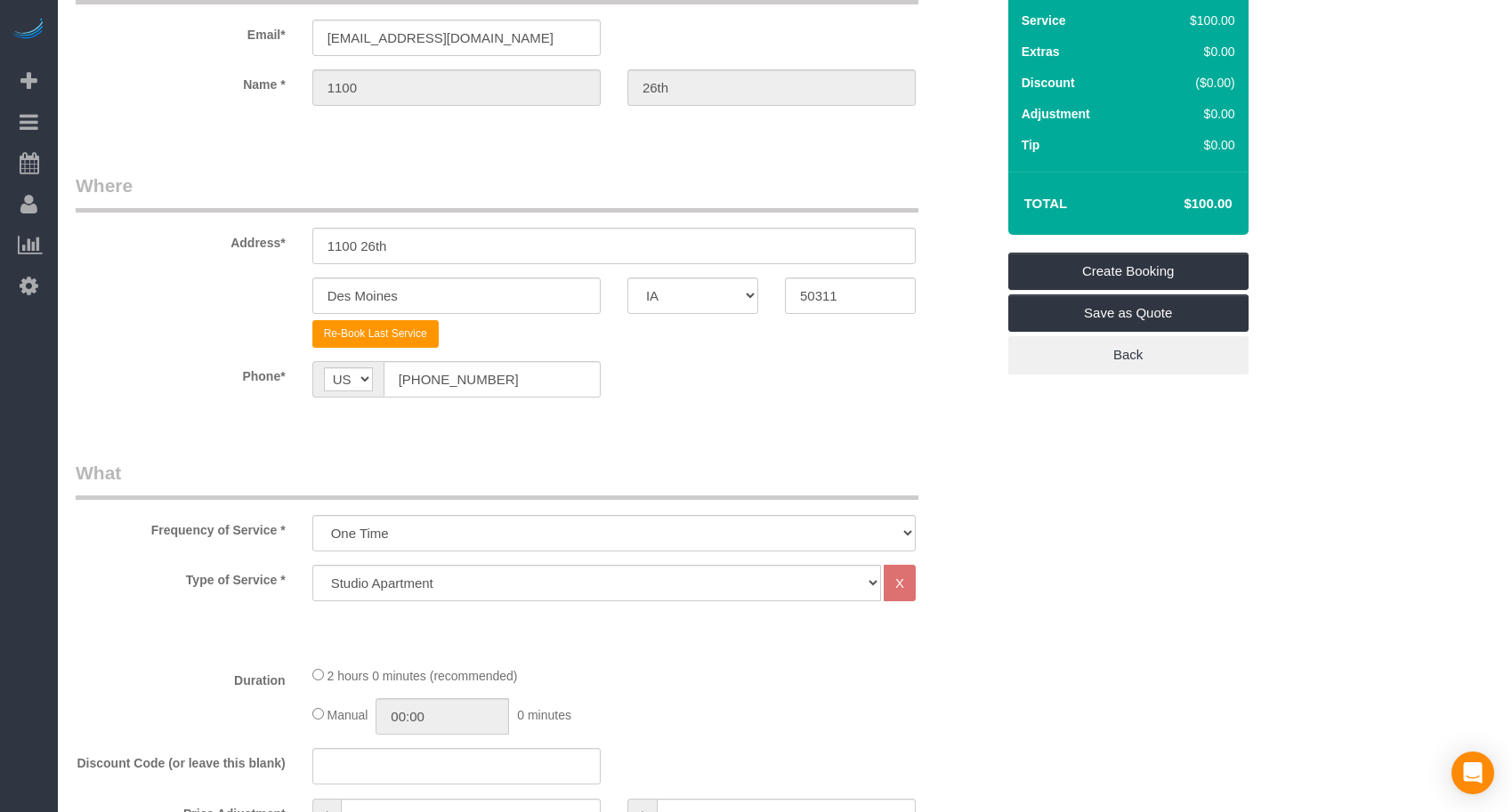
scroll to position [149, 0]
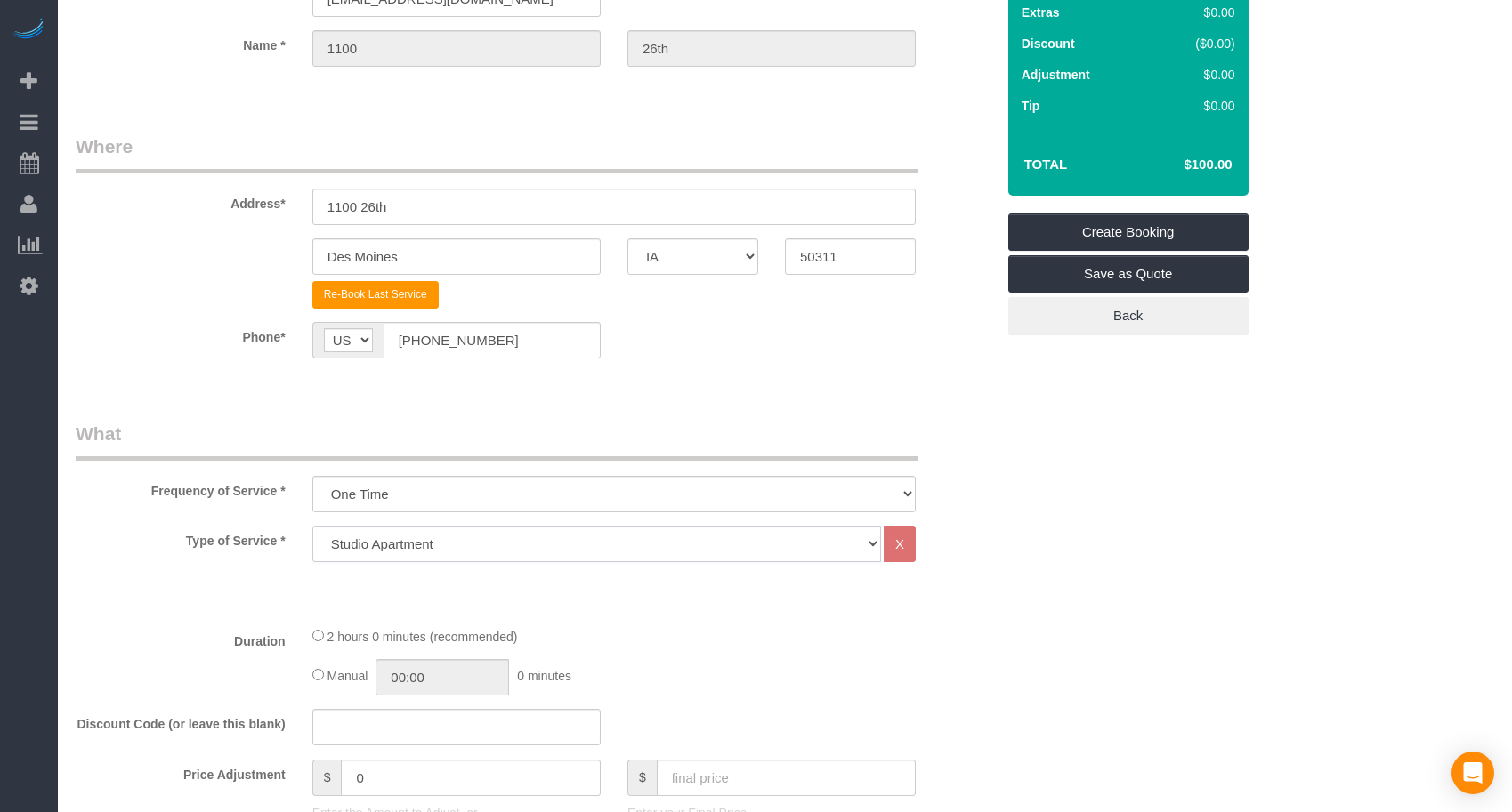
click at [502, 539] on select "Studio Apartment 1 Bedroom Home 2 Bedroom Home 3 Bedroom Home 4 Bedroom Home 5 …" at bounding box center [596, 545] width 569 height 37
select select "19"
click at [312, 526] on select "Studio Apartment 1 Bedroom Home 2 Bedroom Home 3 Bedroom Home 4 Bedroom Home 5 …" at bounding box center [596, 545] width 569 height 37
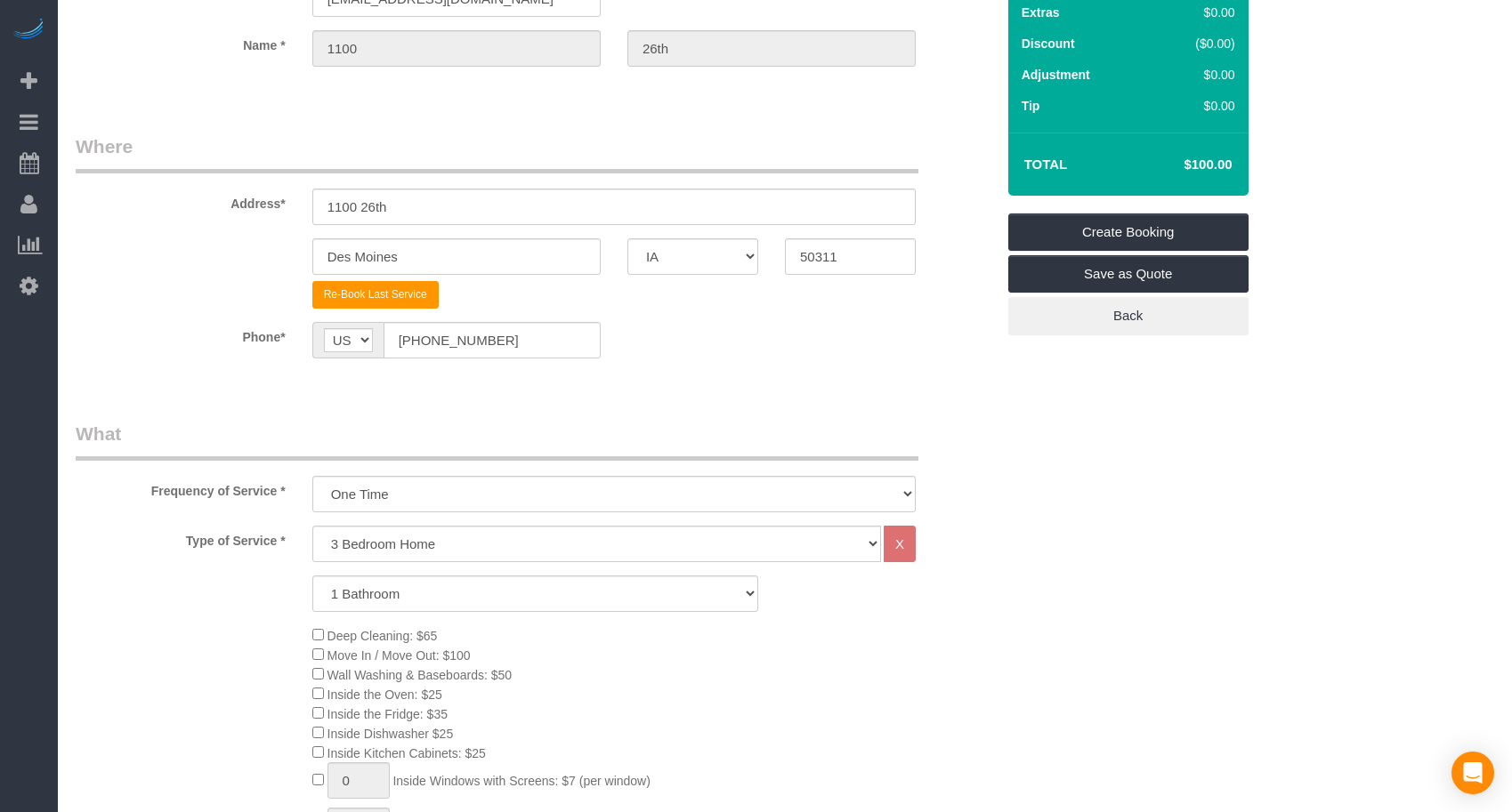
click at [841, 425] on legend "What" at bounding box center [496, 440] width 843 height 40
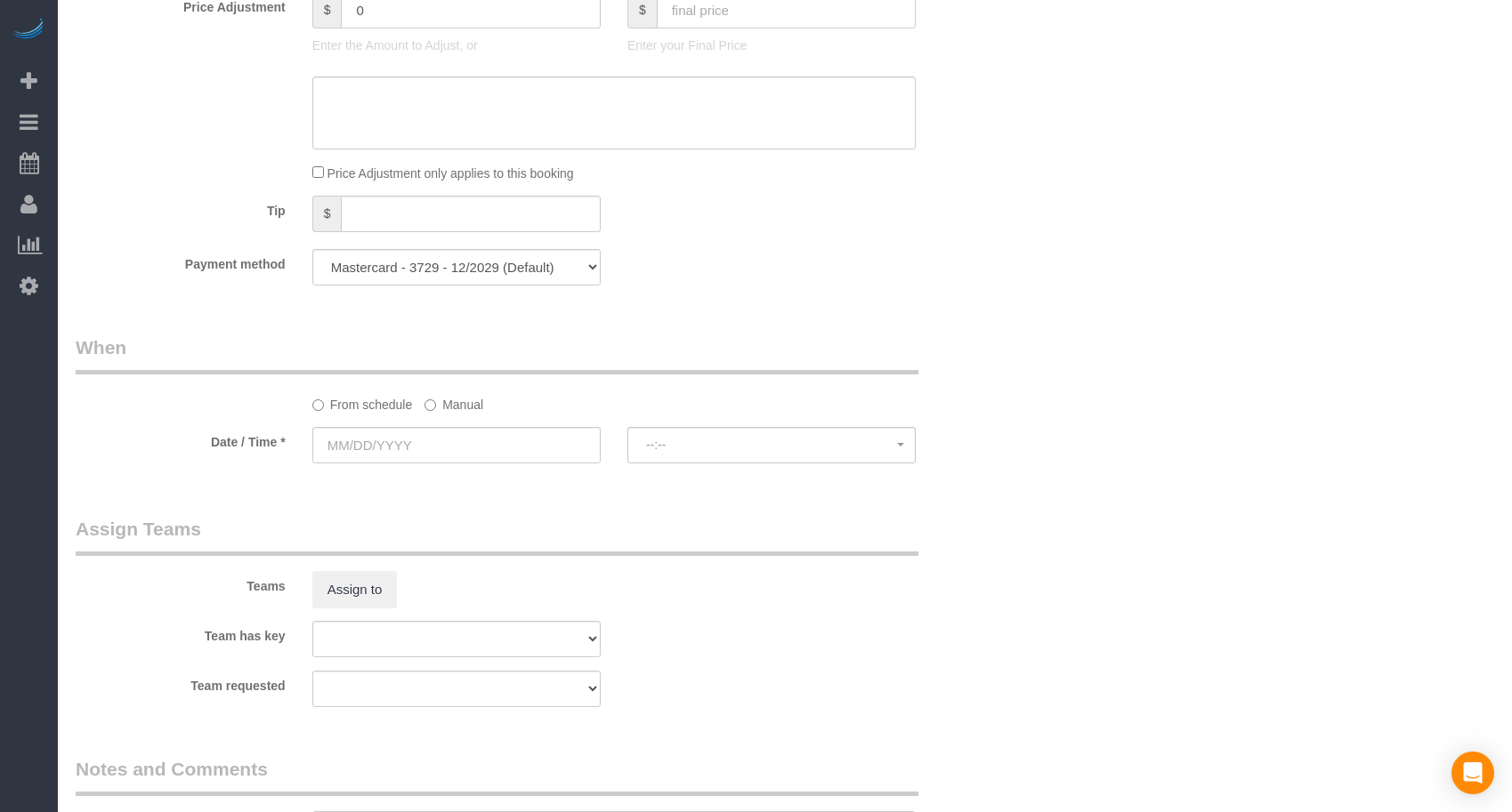
scroll to position [1483, 0]
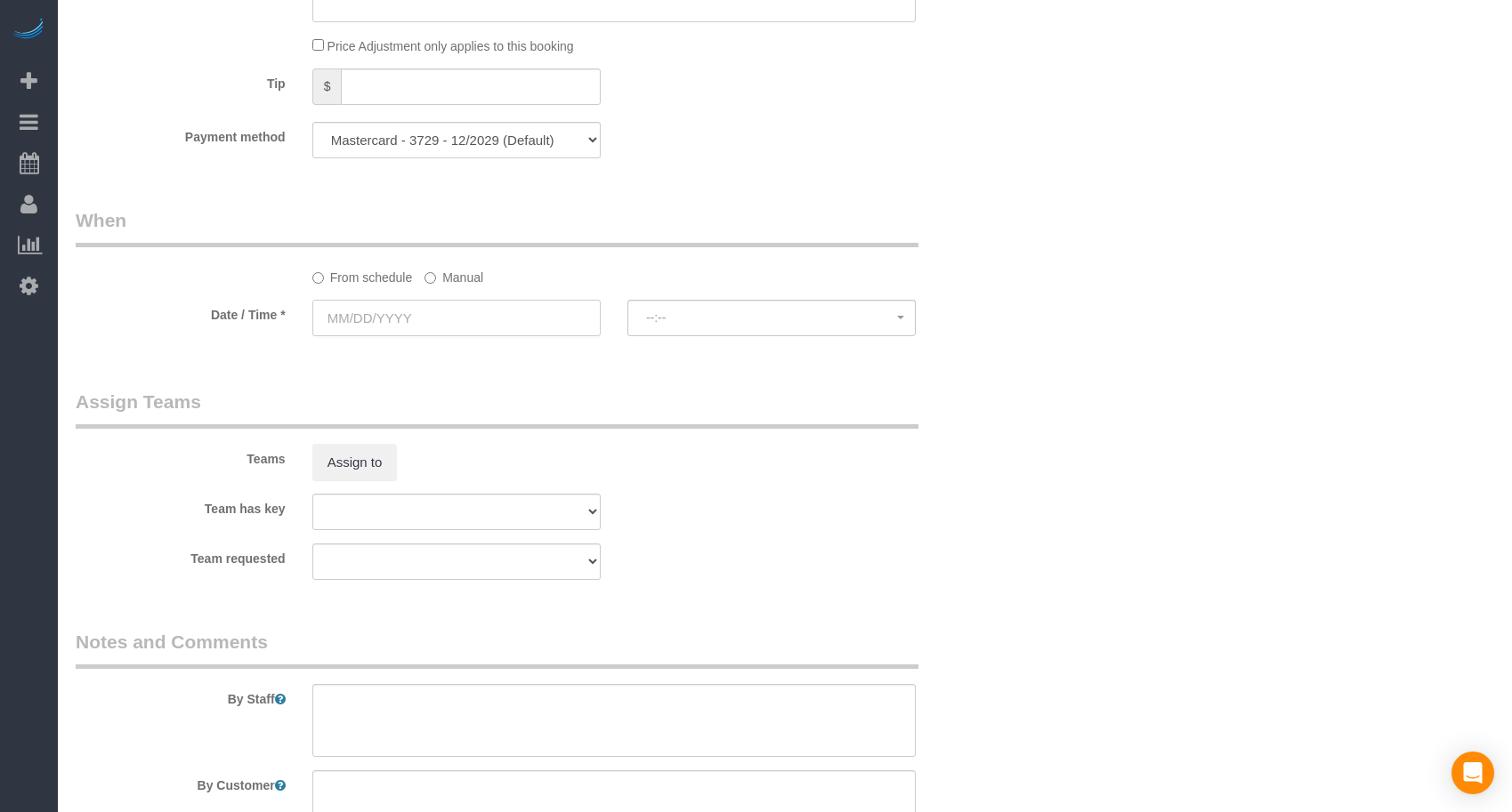
click at [434, 305] on input "text" at bounding box center [456, 319] width 289 height 37
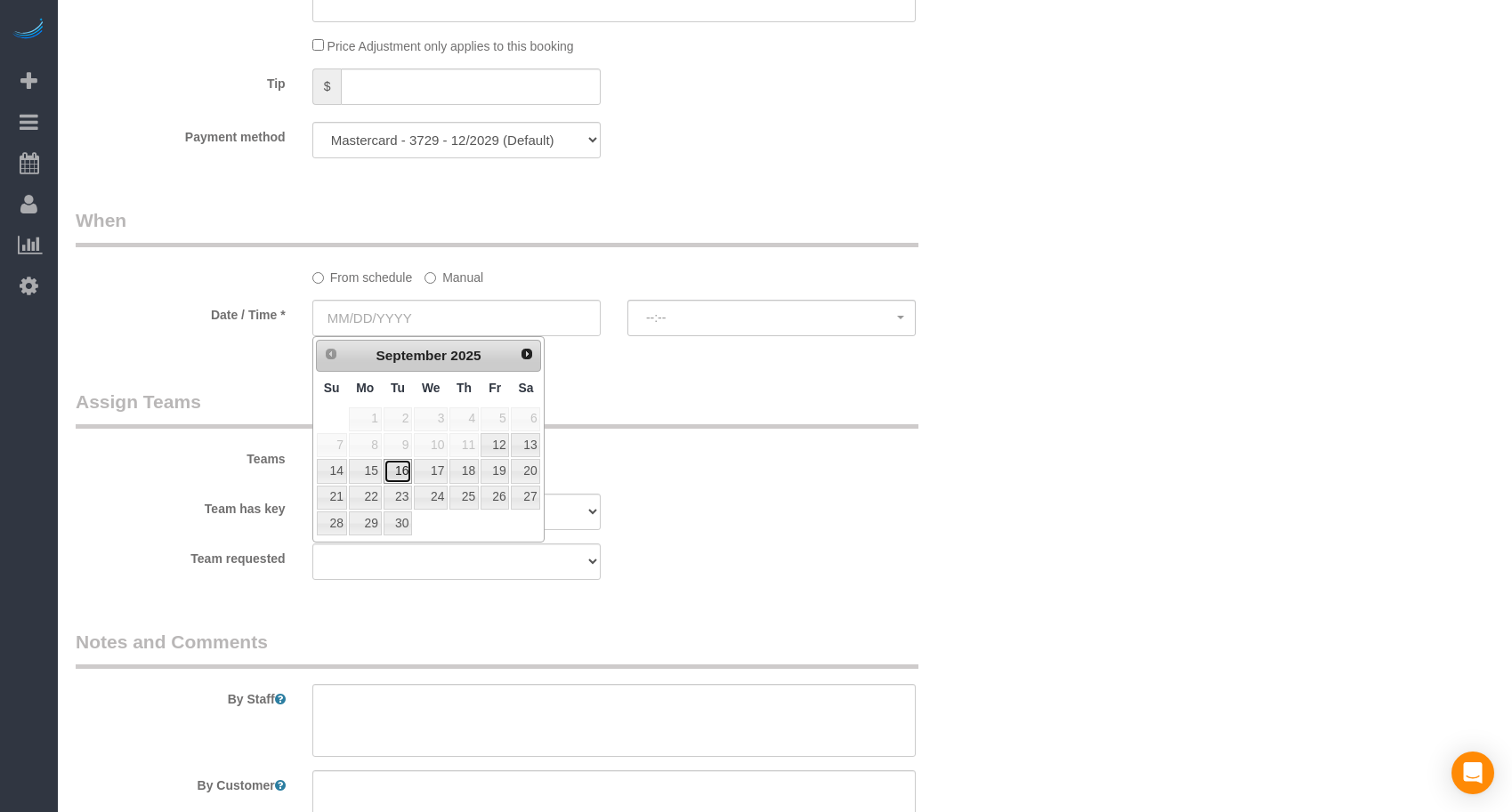
drag, startPoint x: 394, startPoint y: 475, endPoint x: 431, endPoint y: 475, distance: 37.0
click at [394, 475] on link "16" at bounding box center [397, 471] width 28 height 24
type input "[DATE]"
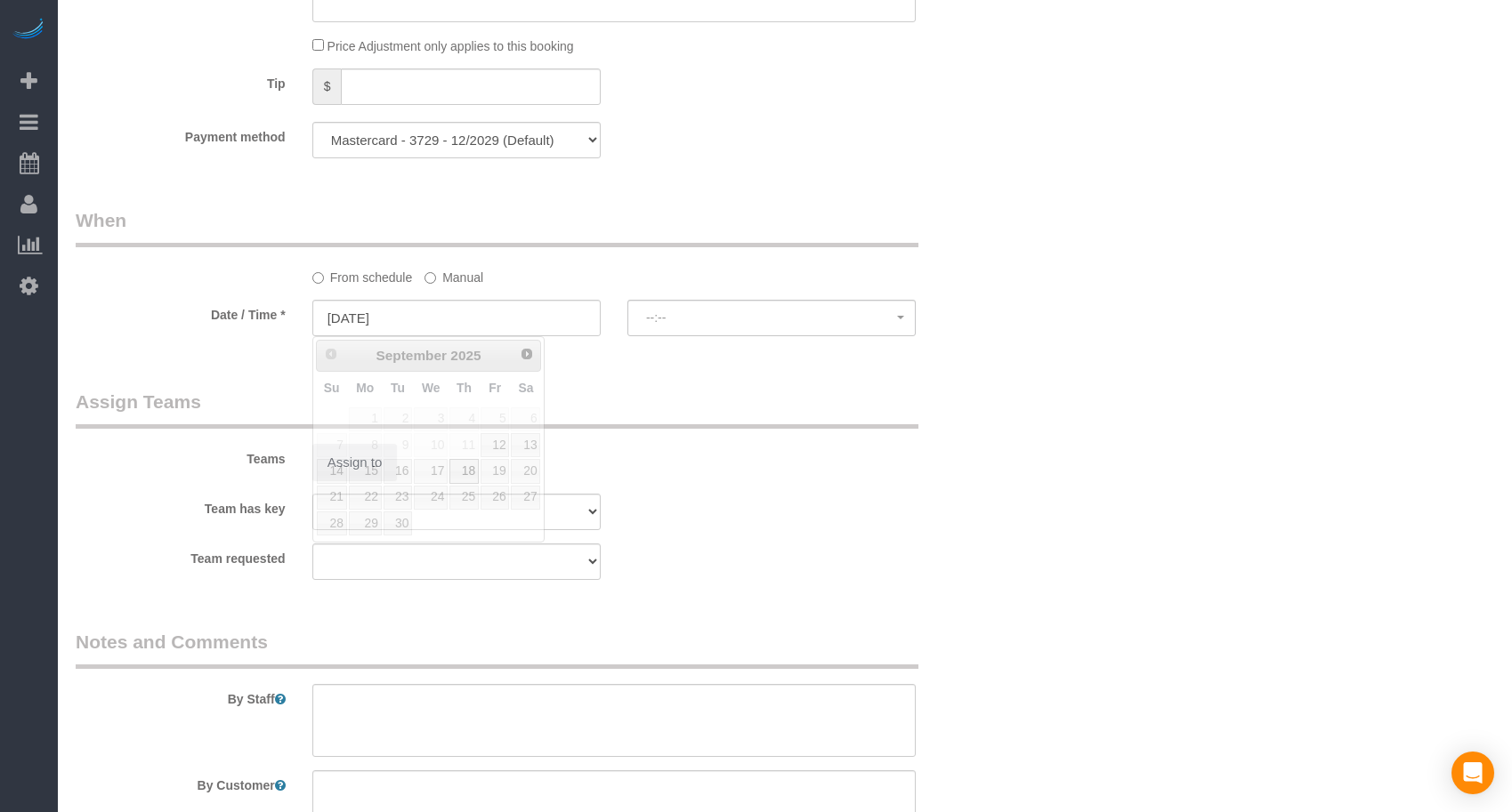
click at [601, 472] on div "Assign to" at bounding box center [457, 462] width 315 height 38
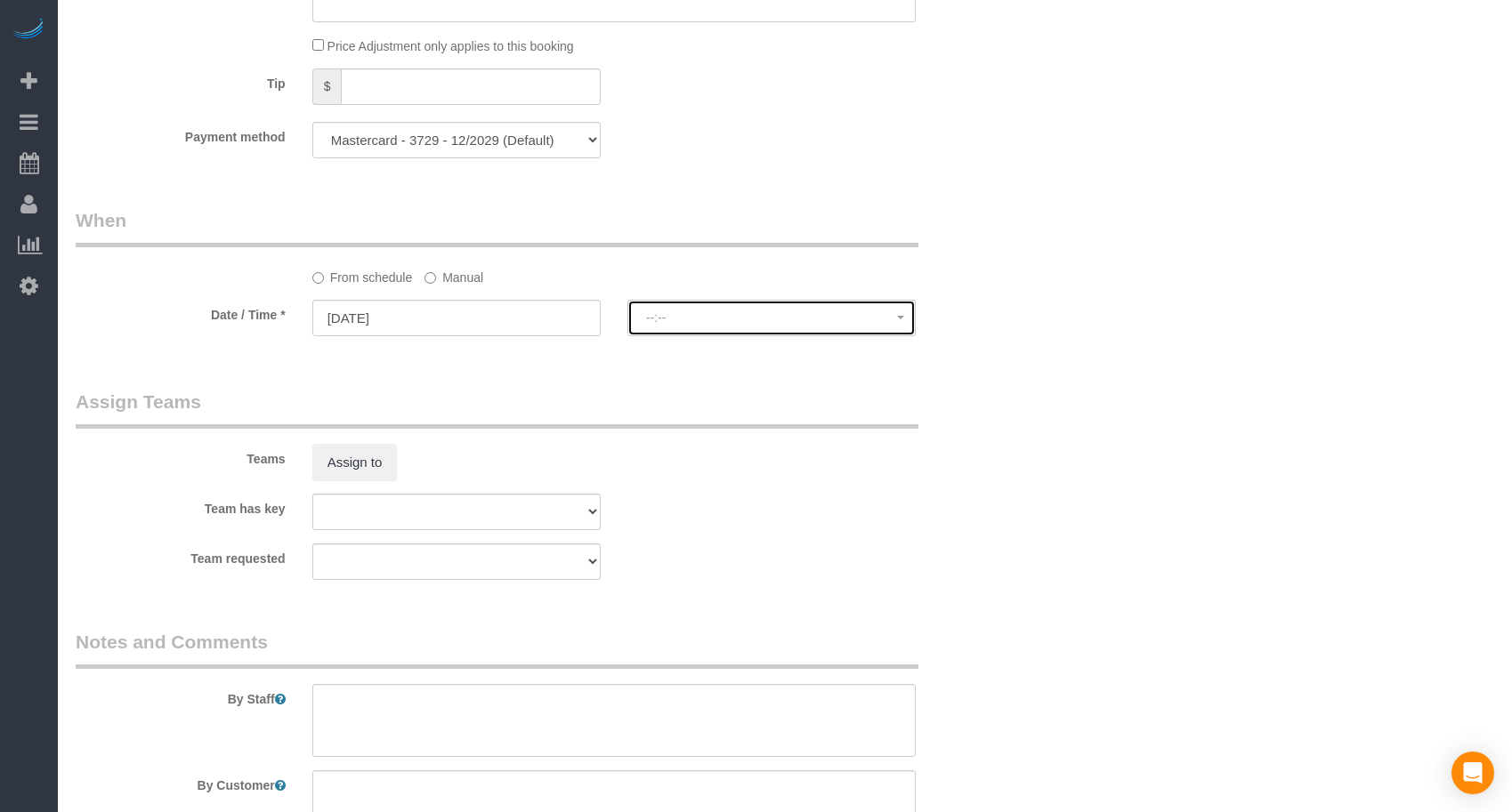
click at [689, 308] on button "--:--" at bounding box center [771, 319] width 289 height 37
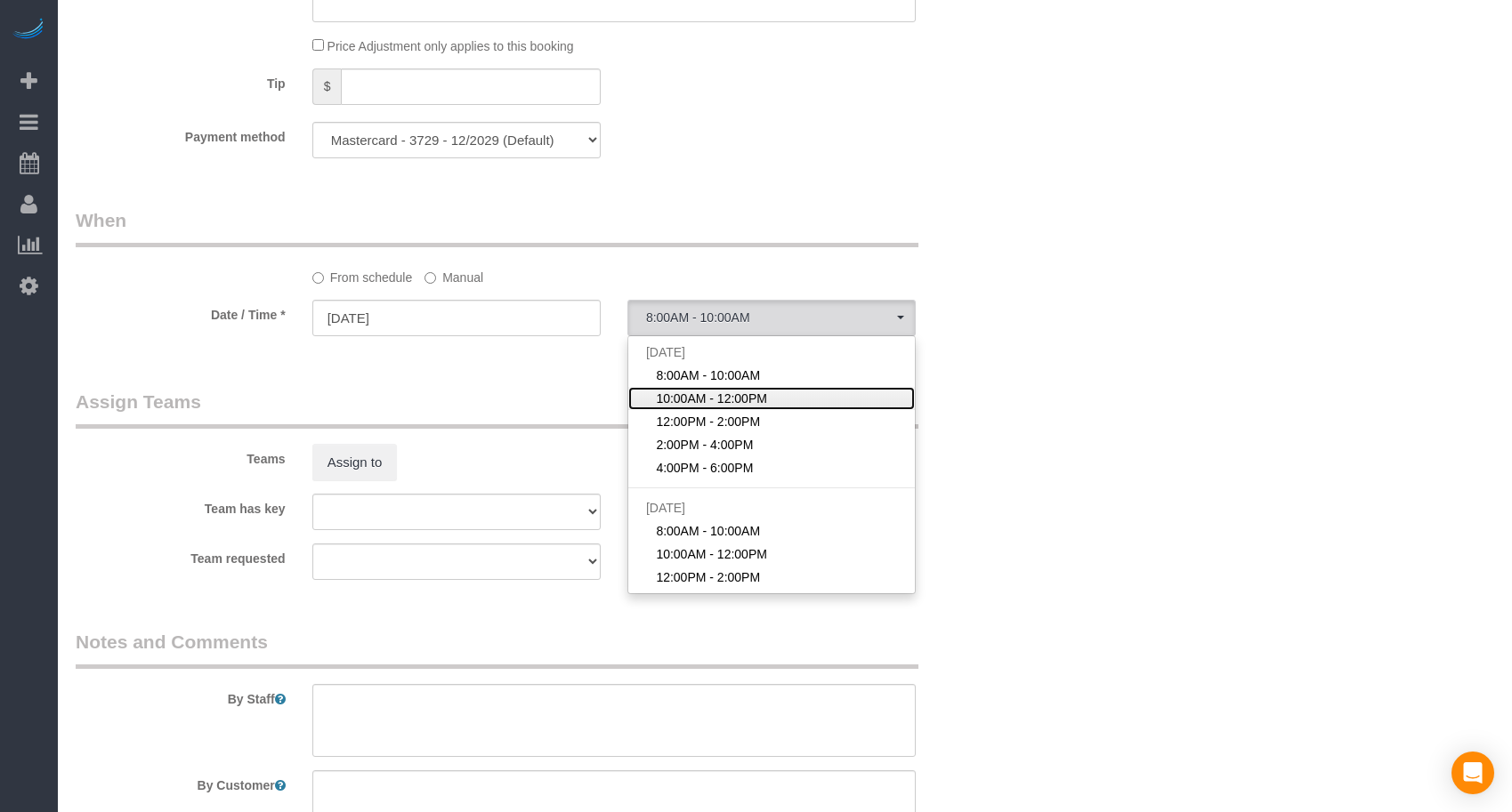
click at [668, 401] on span "10:00AM - 12:00PM" at bounding box center [711, 399] width 111 height 17
select select "spot27"
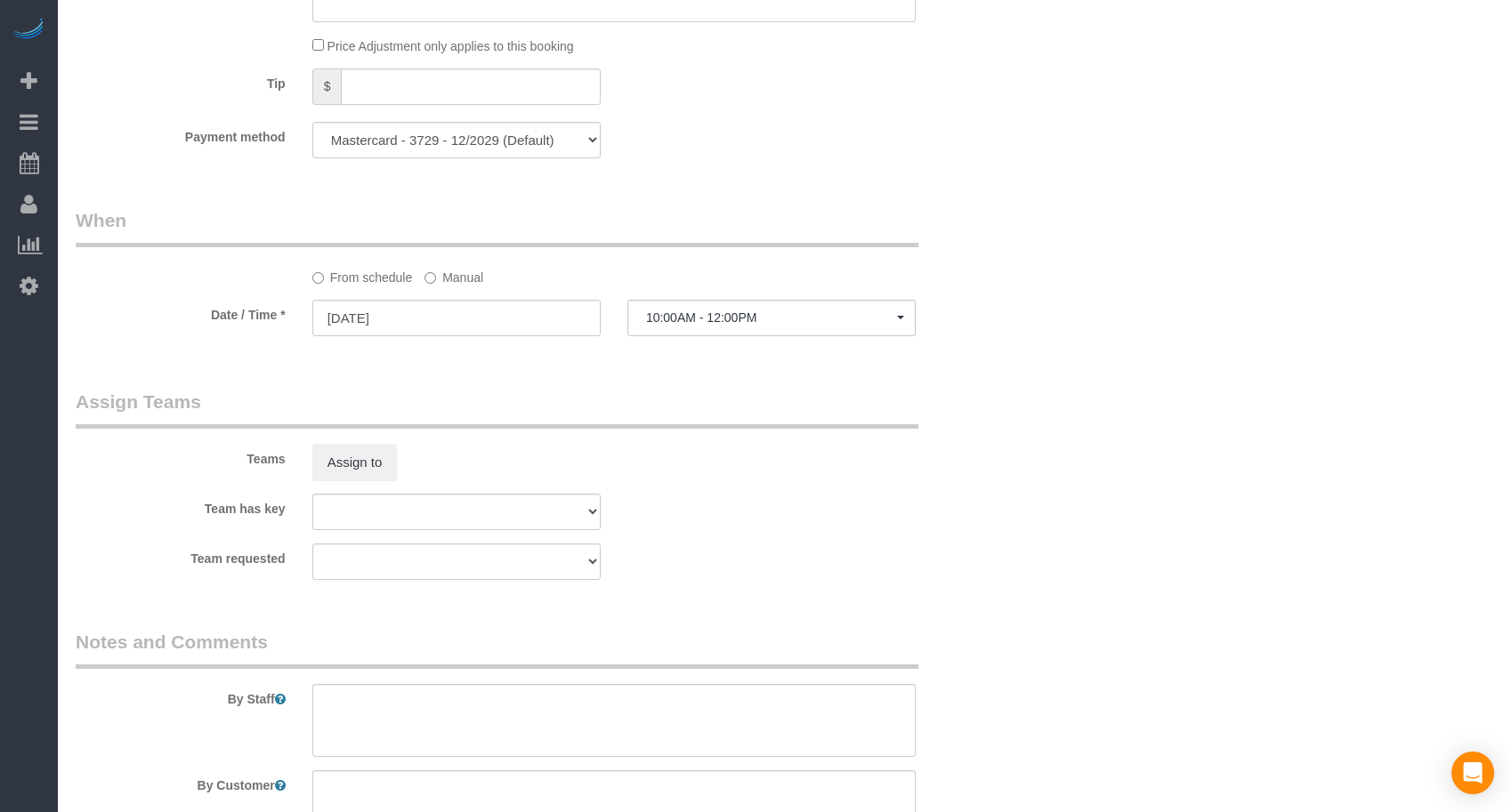
click at [908, 438] on div "Teams Assign to" at bounding box center [536, 435] width 946 height 93
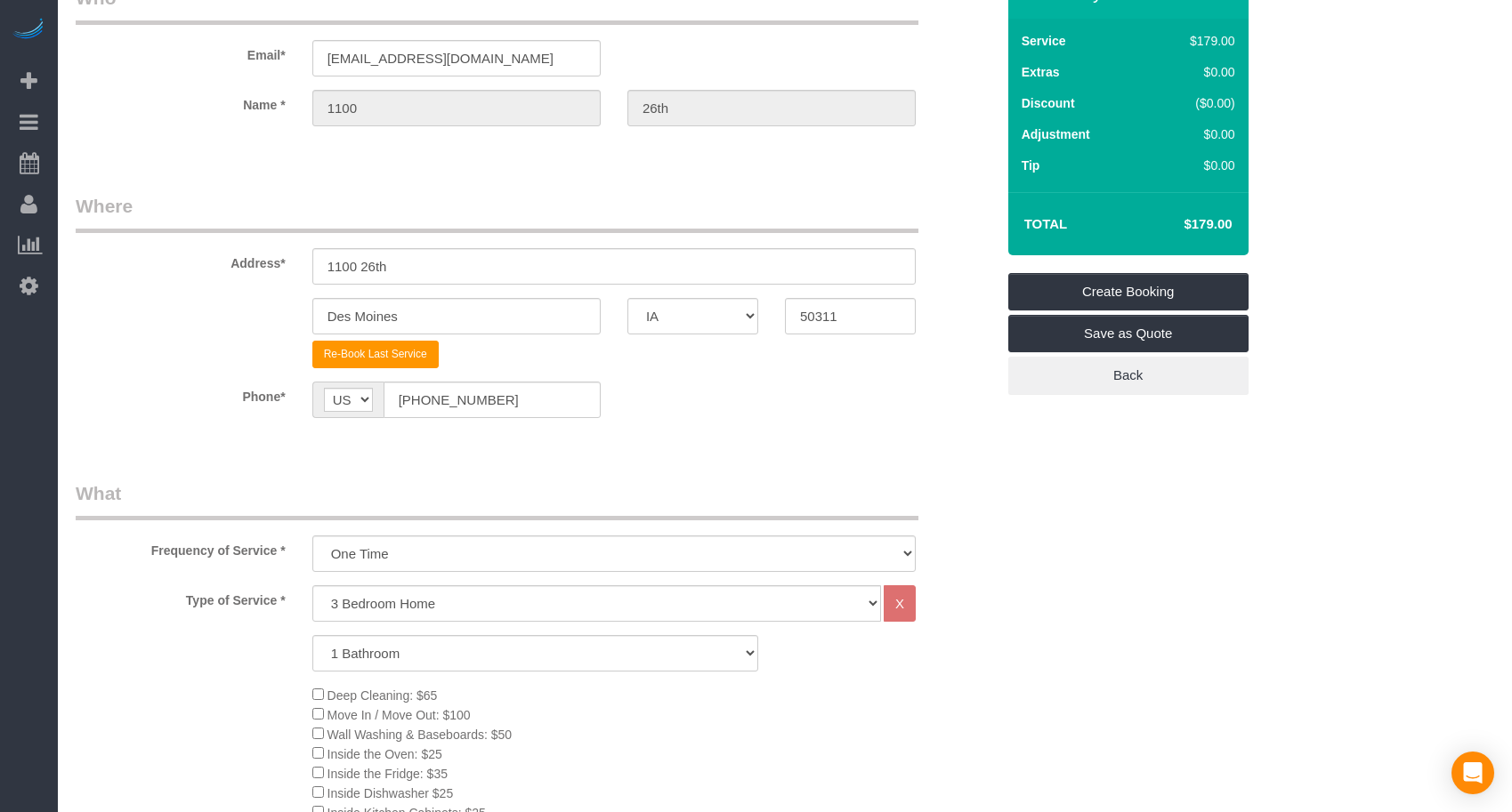
scroll to position [0, 0]
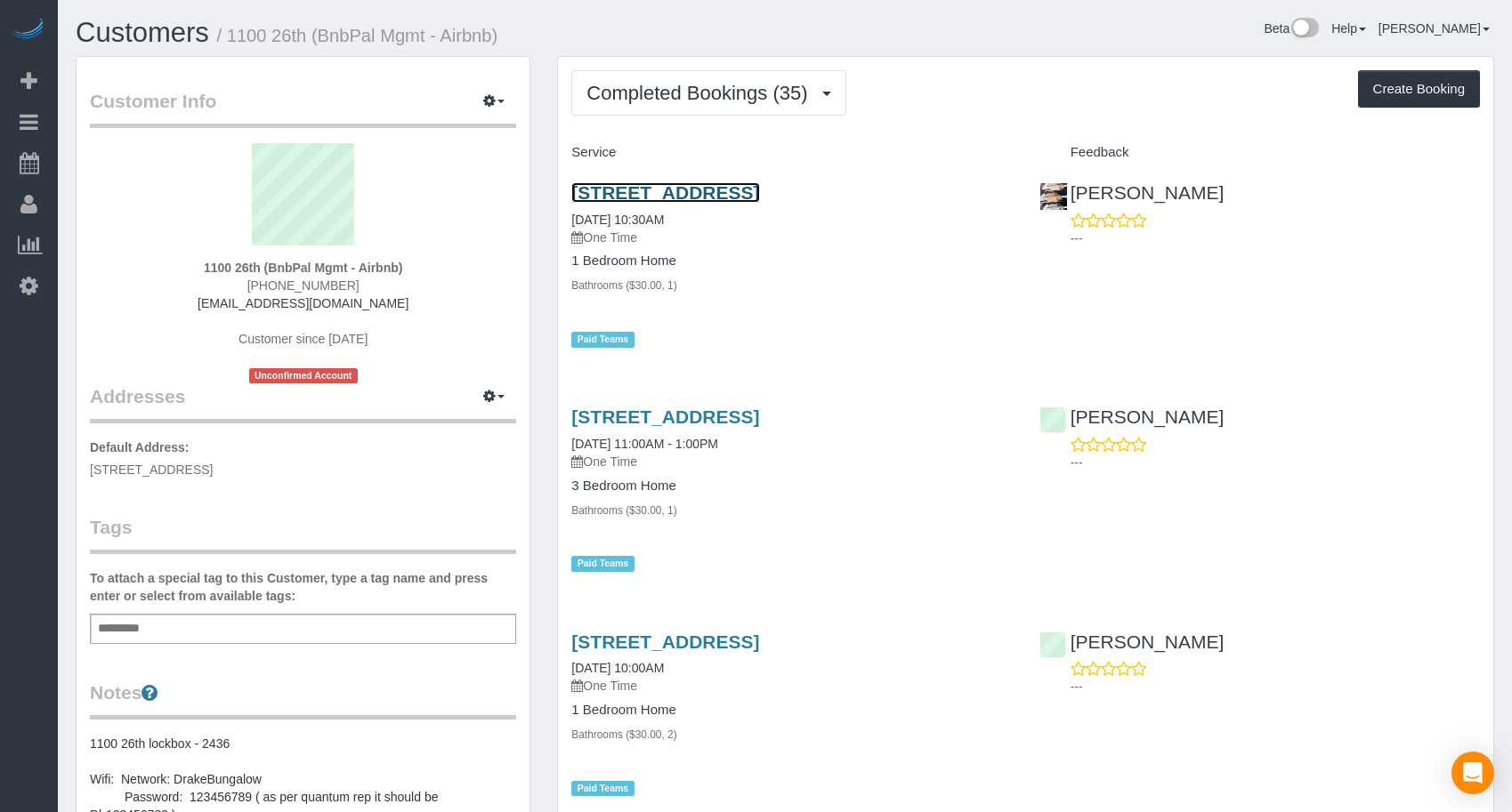
click at [638, 191] on link "[STREET_ADDRESS]" at bounding box center [665, 192] width 187 height 20
click at [1406, 91] on button "Create Booking" at bounding box center [1418, 89] width 122 height 38
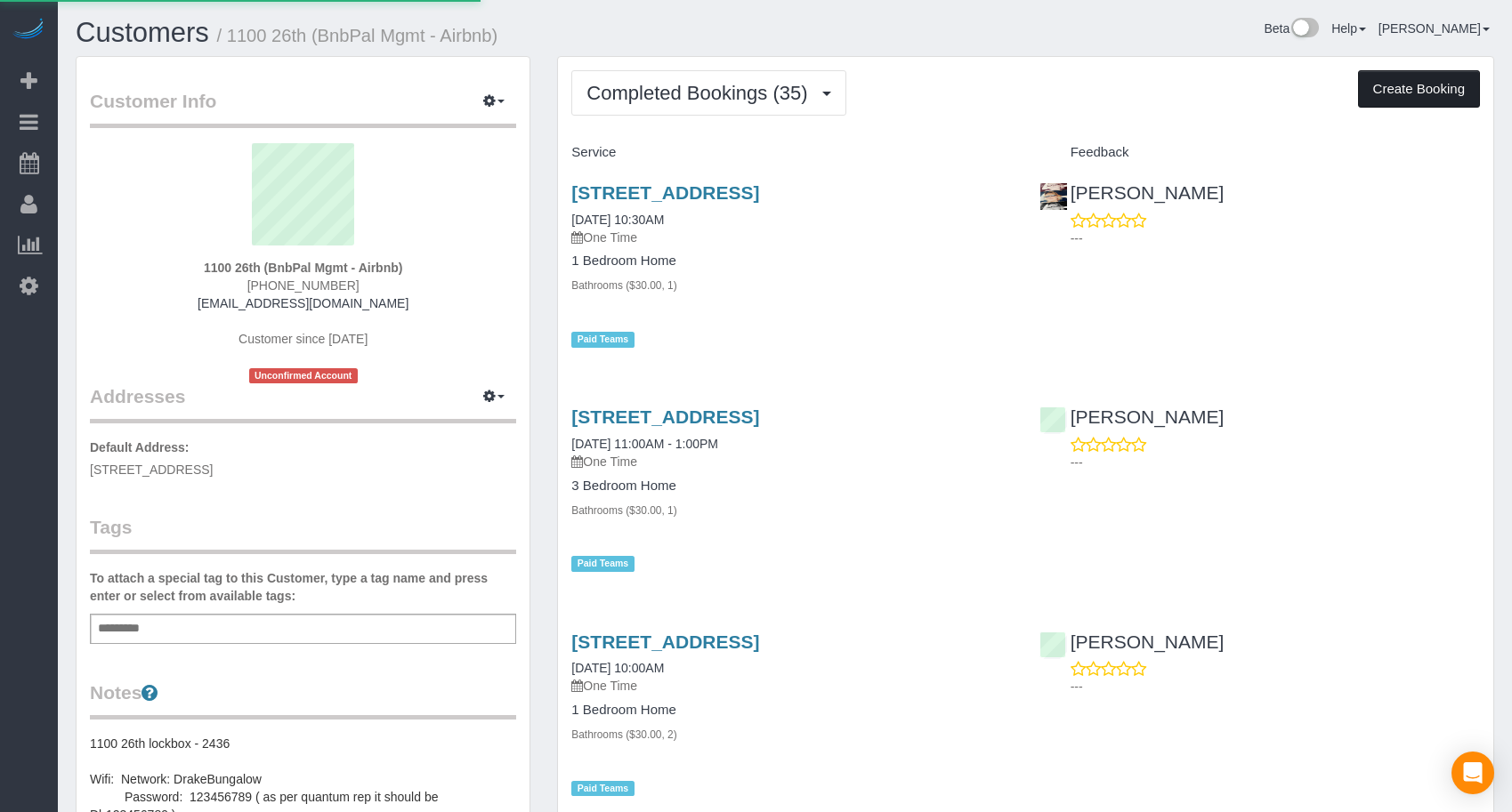
select select "IA"
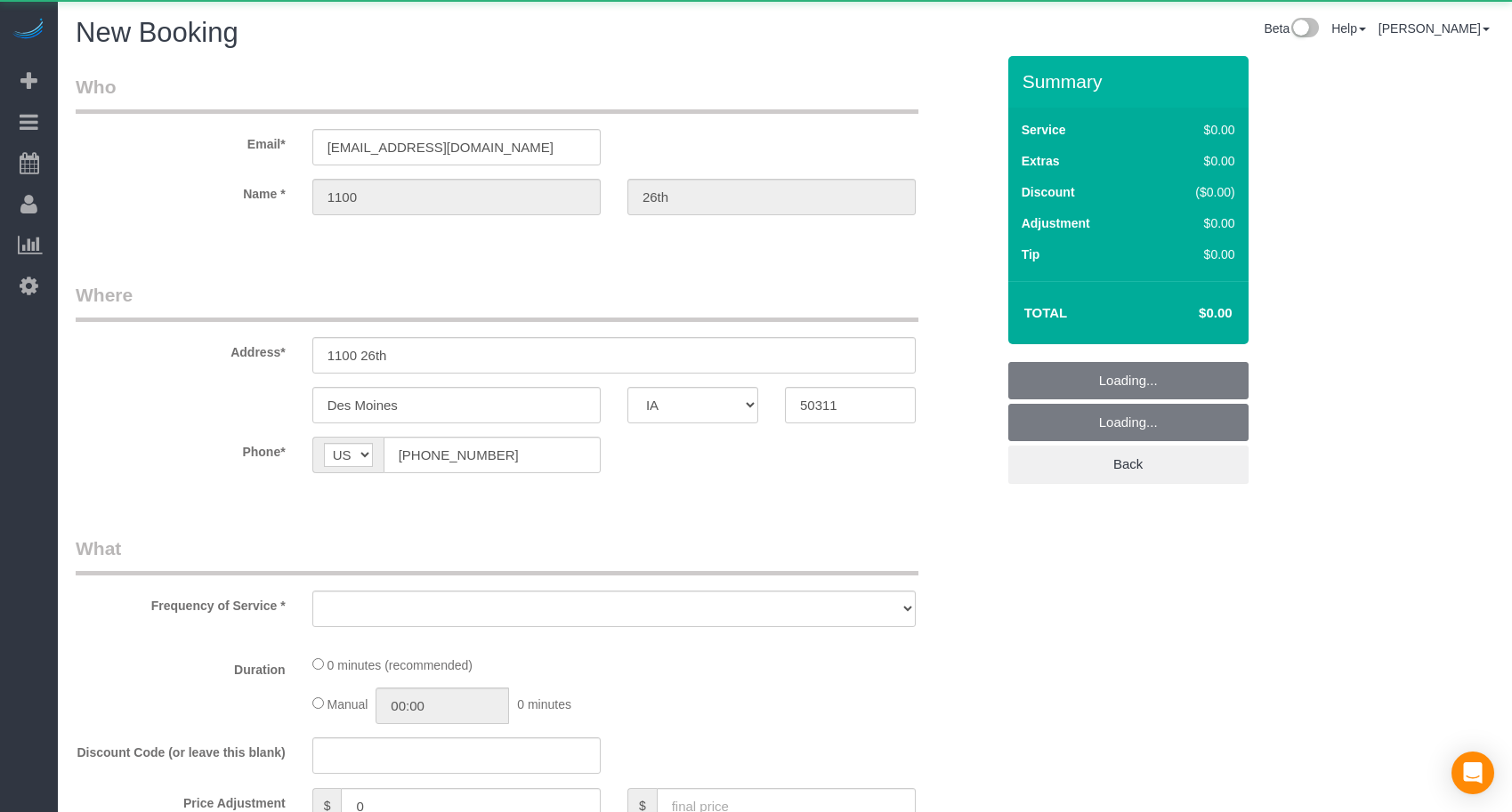
select select "string:fspay-cb999f4b-849f-4471-b292-d26374d425e8"
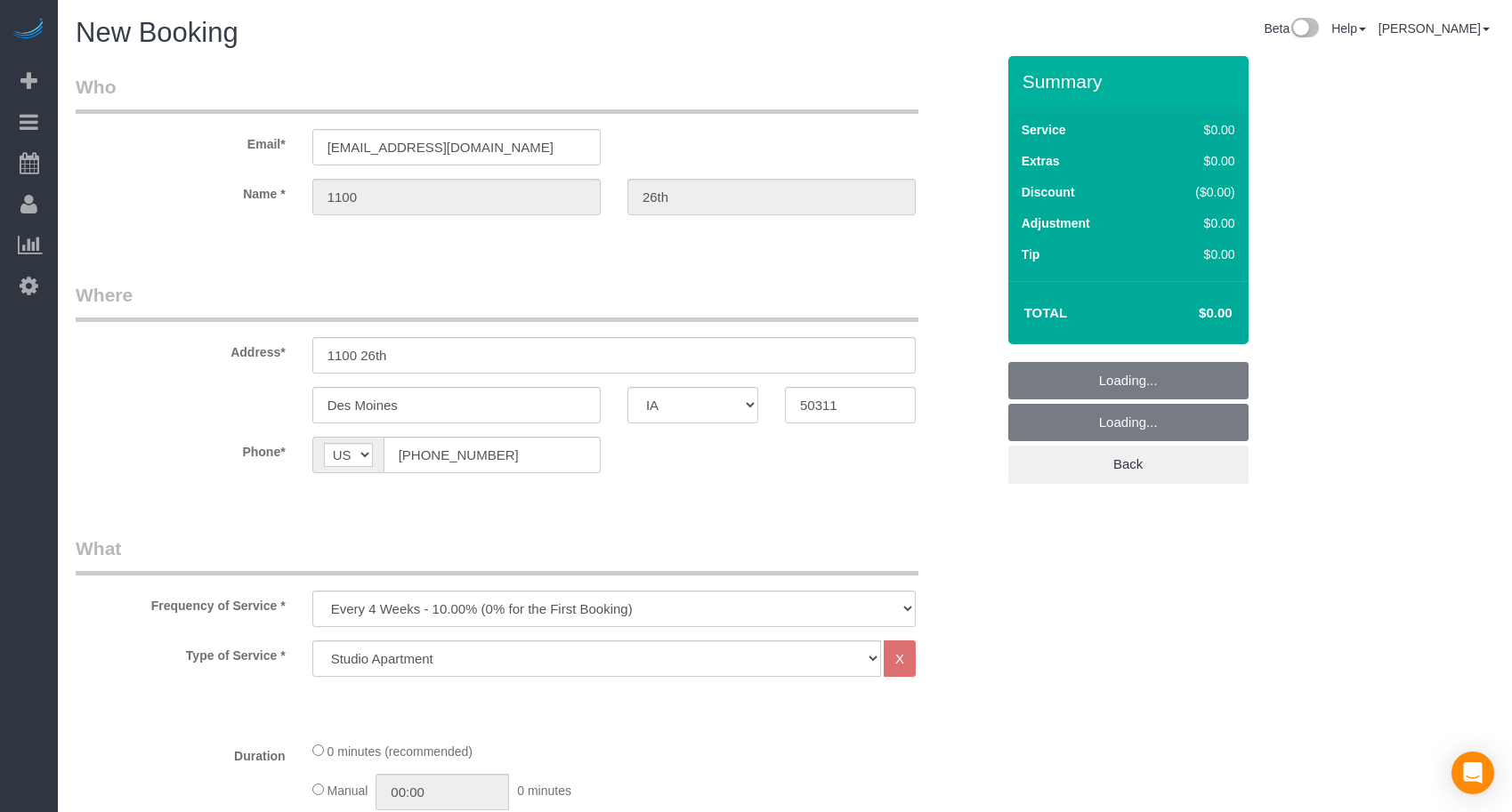
select select "object:6956"
drag, startPoint x: 703, startPoint y: 527, endPoint x: 708, endPoint y: 517, distance: 11.2
click at [704, 500] on fieldset "Where Address* 1100 26th [GEOGRAPHIC_DATA] AK AL AR AZ CA CO CT DC DE [GEOGRAPH…" at bounding box center [535, 391] width 919 height 218
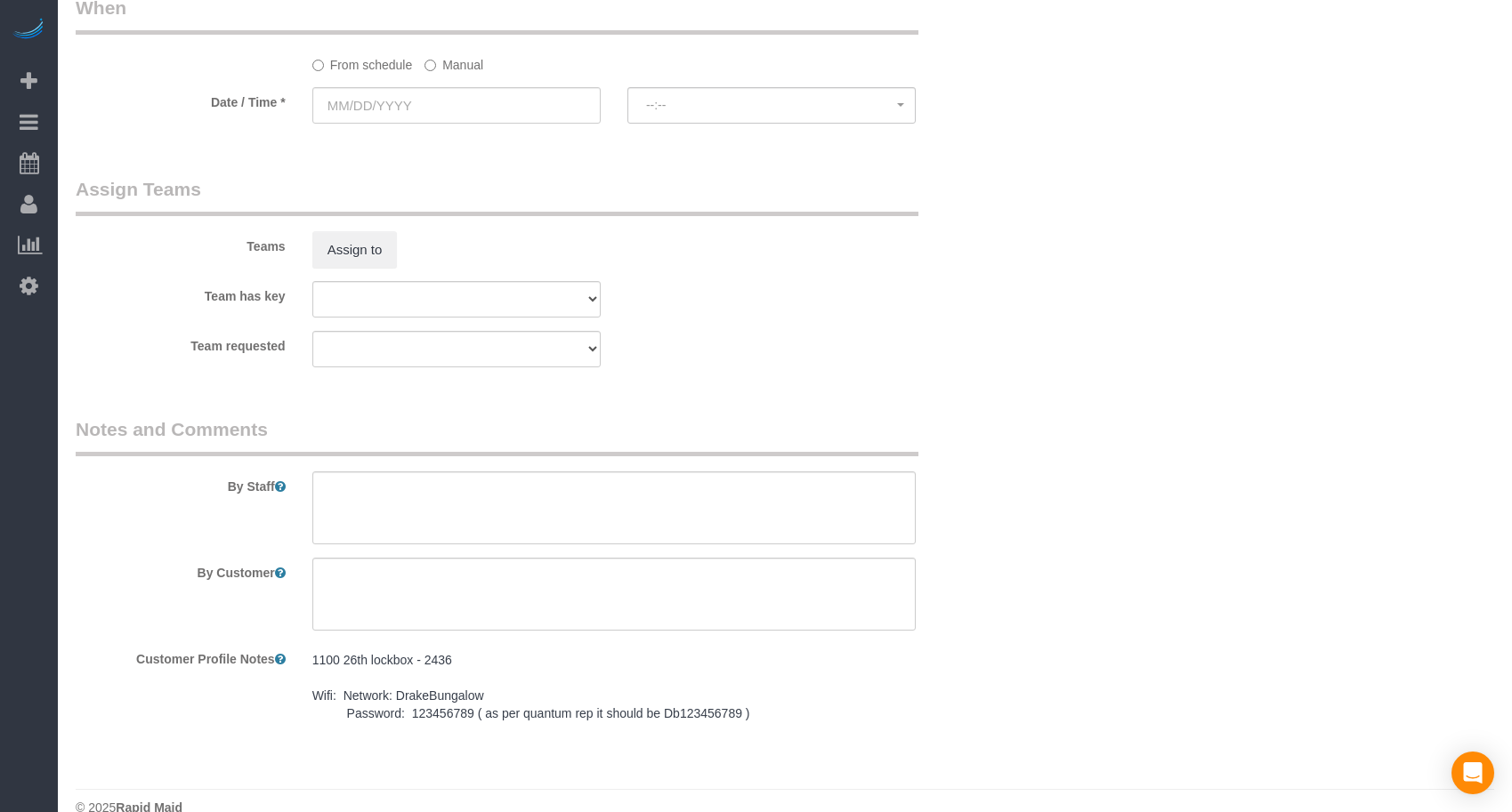
scroll to position [1287, 0]
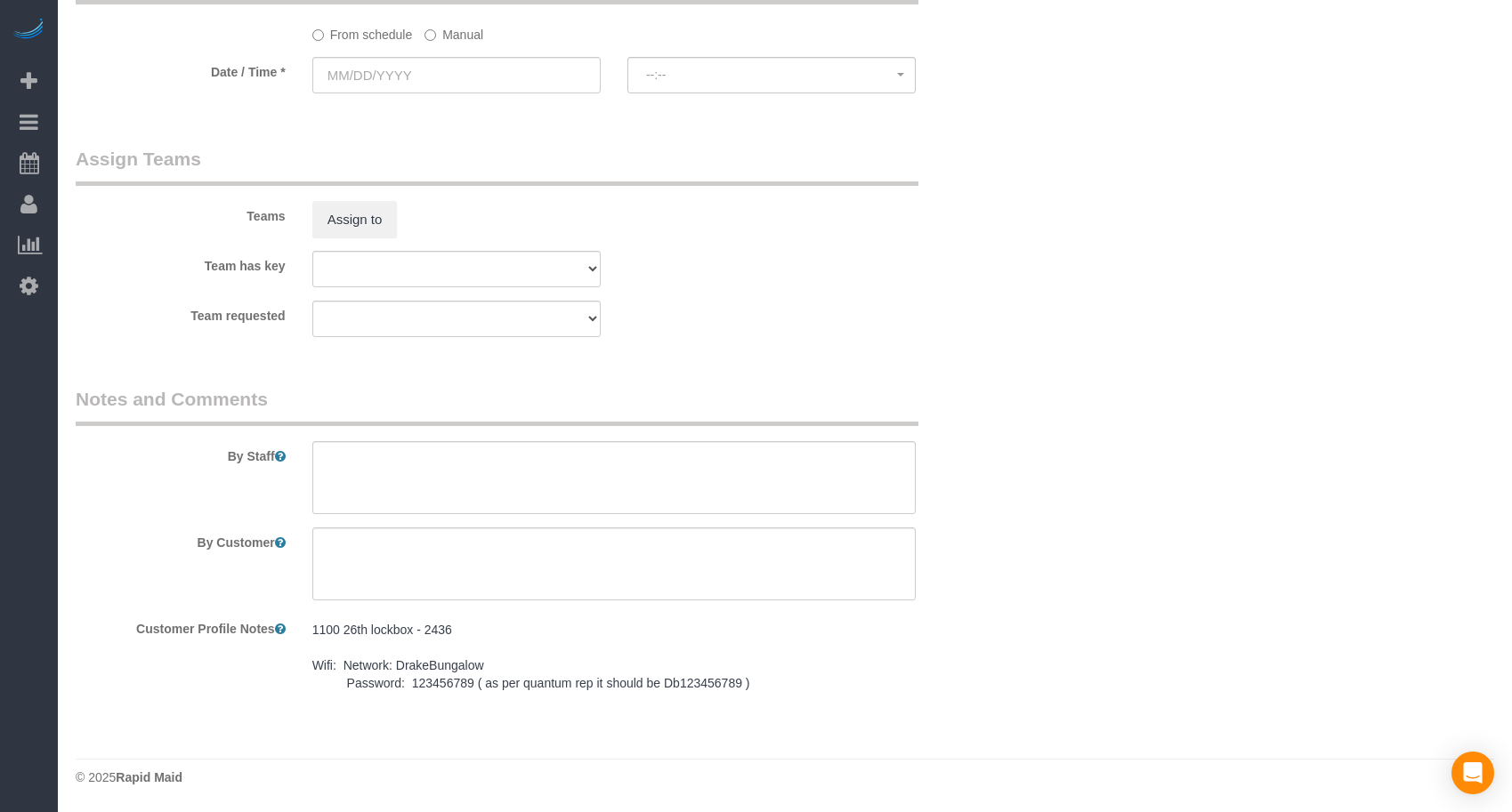
drag, startPoint x: 717, startPoint y: 681, endPoint x: 300, endPoint y: 621, distance: 421.3
click at [264, 609] on sui-booking-comments "By Staff By Customer Customer Profile Notes 1100 26th lockbox - 2436 Wifi: Netw…" at bounding box center [535, 544] width 919 height 315
click at [676, 644] on pre "1100 26th lockbox - 2436 Wifi: Network: DrakeBungalow Password: 123456789 ( as …" at bounding box center [613, 657] width 603 height 71
drag, startPoint x: 736, startPoint y: 686, endPoint x: 327, endPoint y: 612, distance: 415.6
click at [327, 612] on sui-booking-comments "By Staff By Customer Customer Profile Notes 1100 26th lockbox - 2436 Wifi: Netw…" at bounding box center [535, 599] width 919 height 425
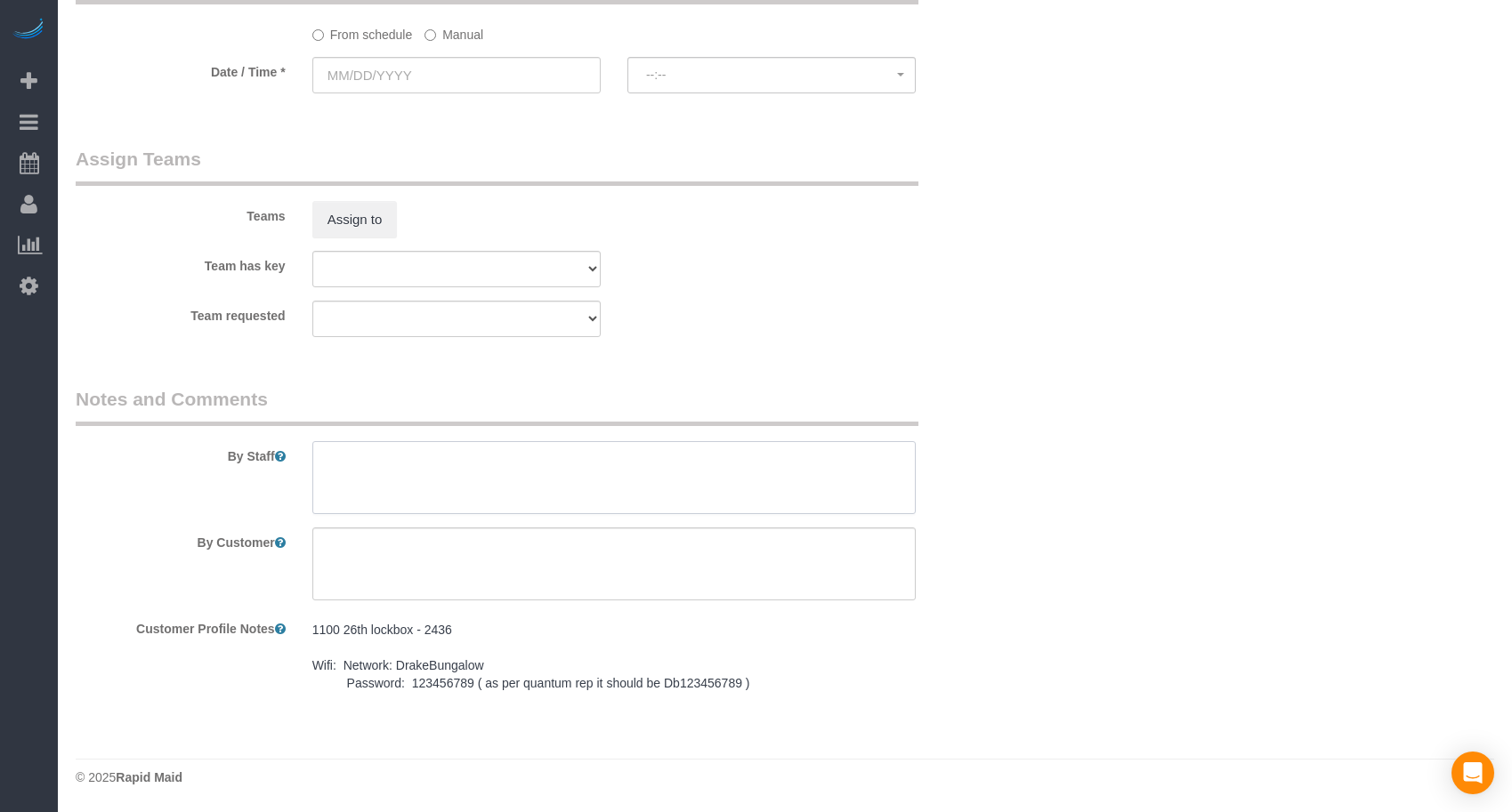
click at [389, 467] on textarea at bounding box center [613, 478] width 603 height 73
paste textarea "1100 26th lockbox - 2436 Wifi: Network: DrakeBungalow Password: 123456789 ( as …"
type textarea "1100 26th lockbox - 2436 Wifi: Network: DrakeBungalow Password: 123456789 ( as …"
click at [586, 548] on textarea at bounding box center [613, 564] width 603 height 73
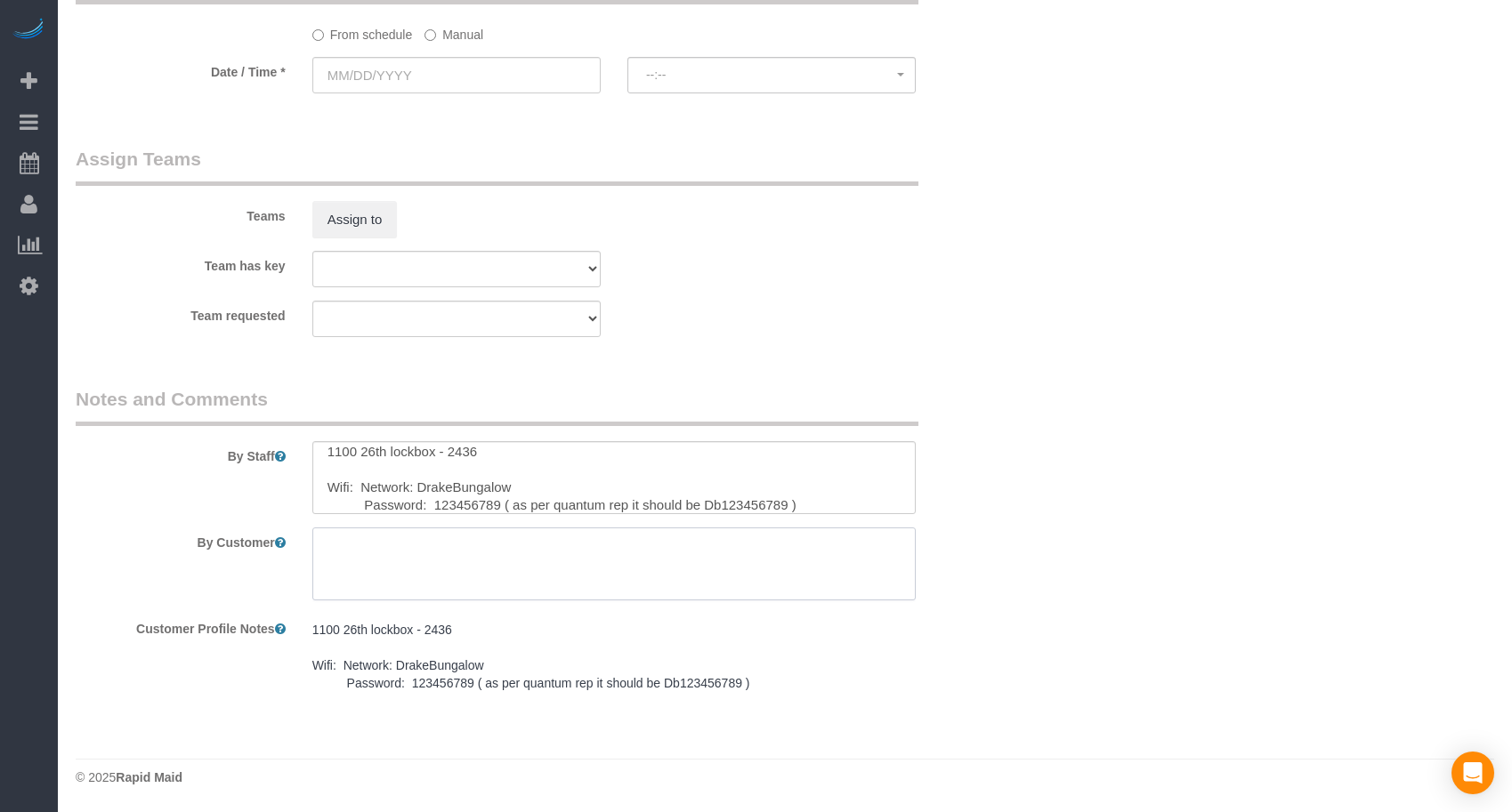
paste textarea "SAME DAY TURNOVER"
type textarea "SAME DAY TURNOVER"
click at [805, 326] on div "Team requested Alexsa [GEOGRAPHIC_DATA] Audrianna [PERSON_NAME][GEOGRAPHIC_DATA…" at bounding box center [536, 319] width 946 height 37
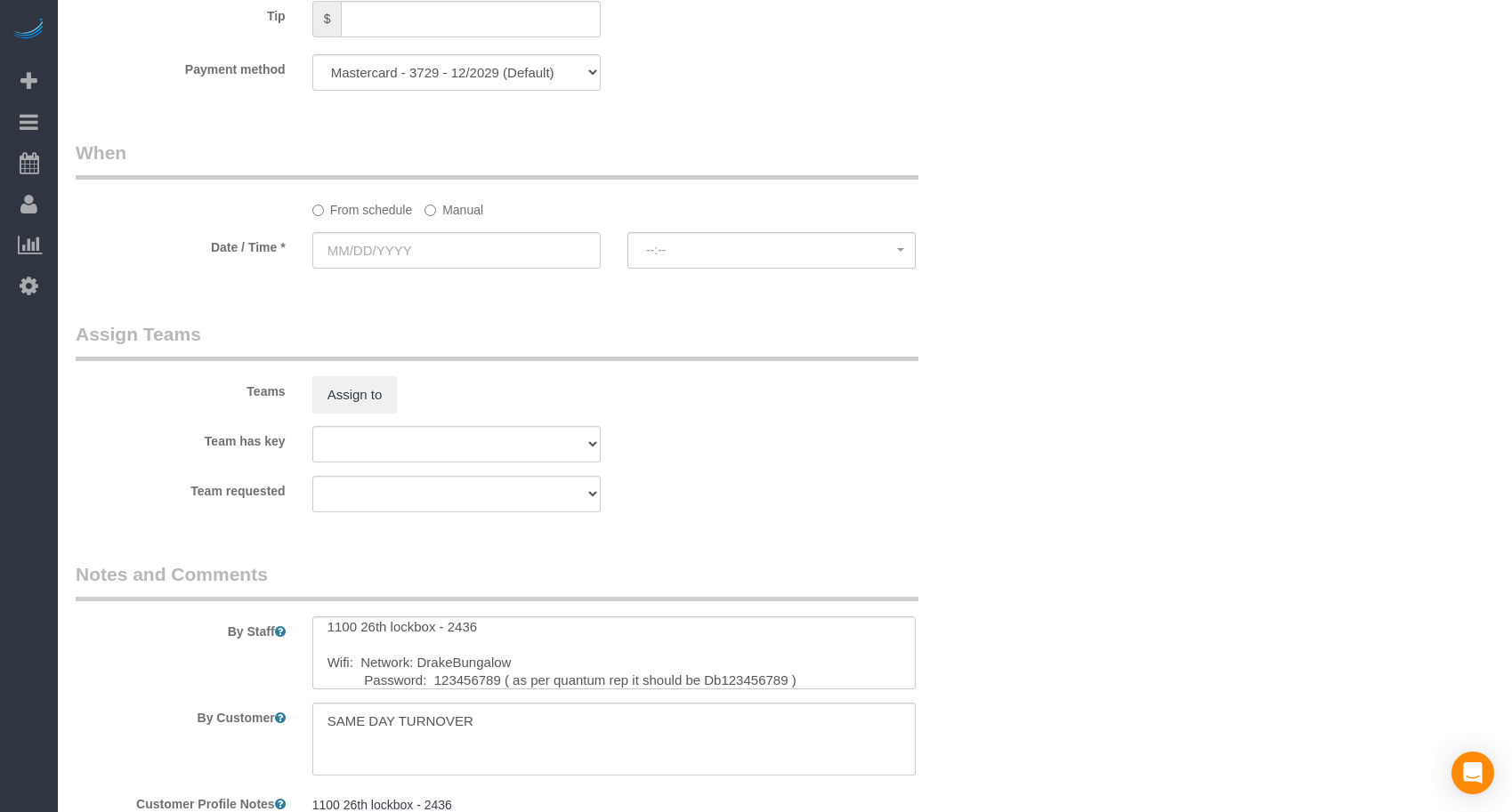
scroll to position [991, 0]
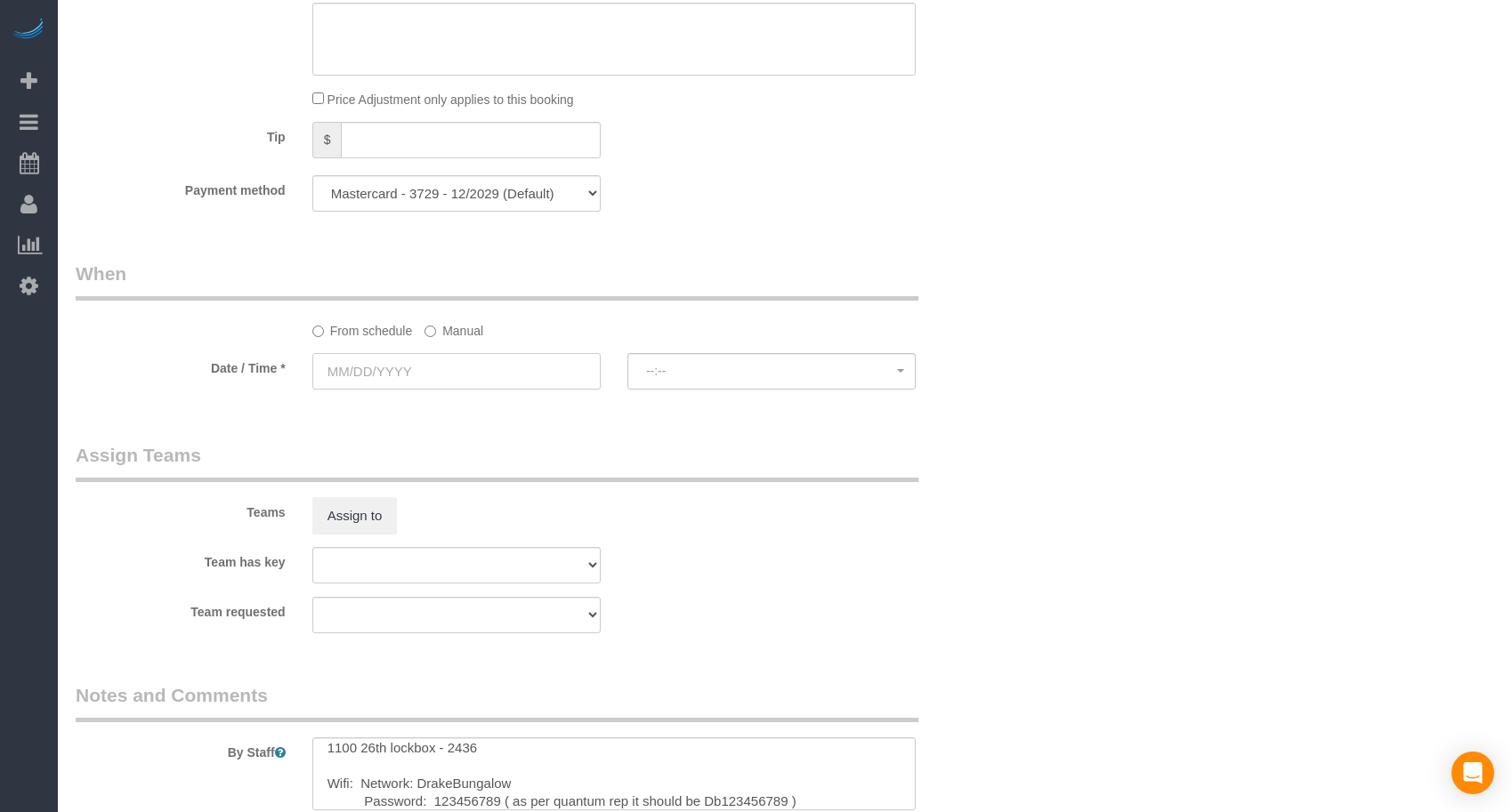
click at [527, 374] on input "text" at bounding box center [456, 372] width 289 height 37
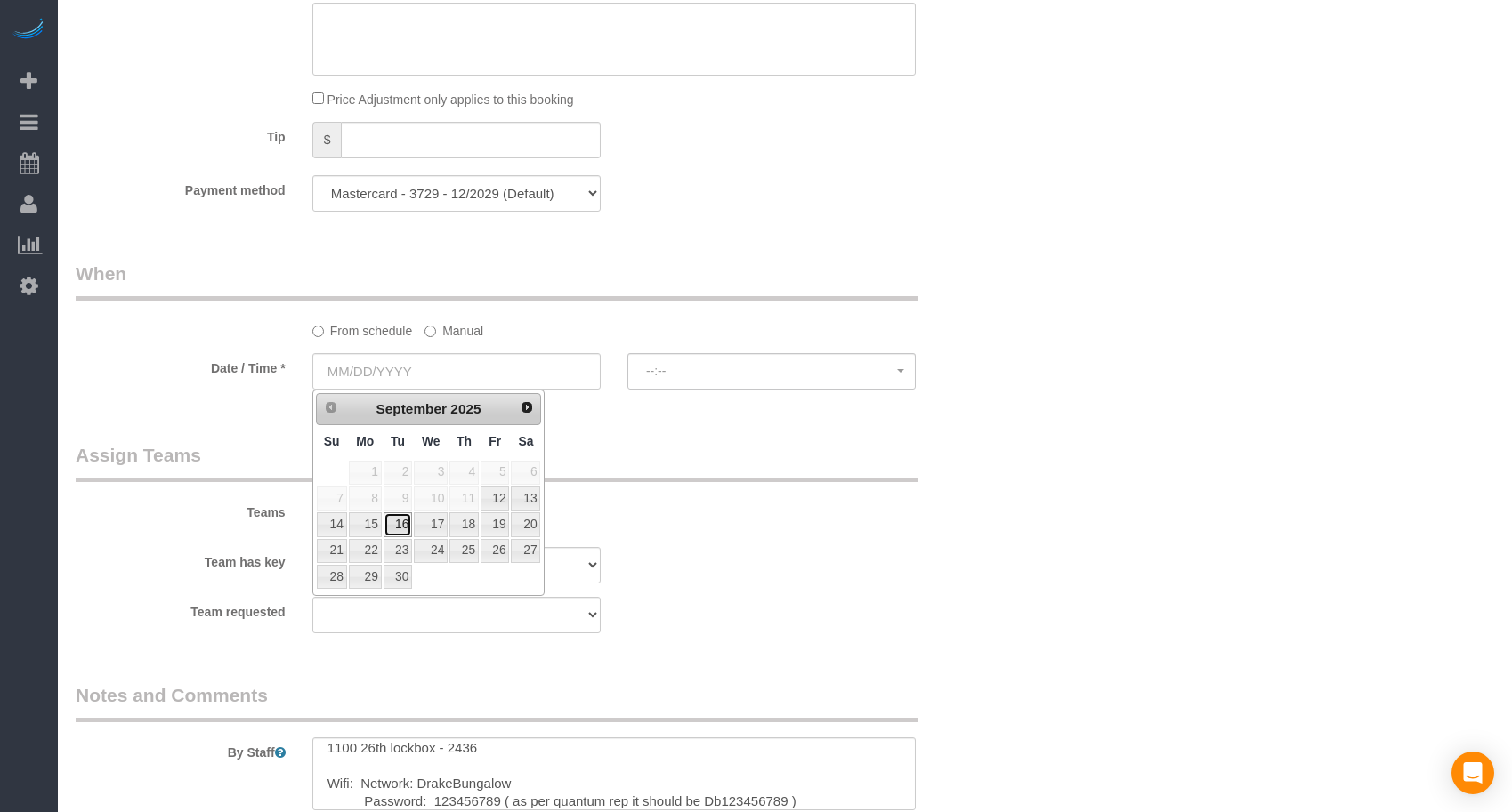
click at [397, 530] on link "16" at bounding box center [397, 524] width 28 height 24
type input "[DATE]"
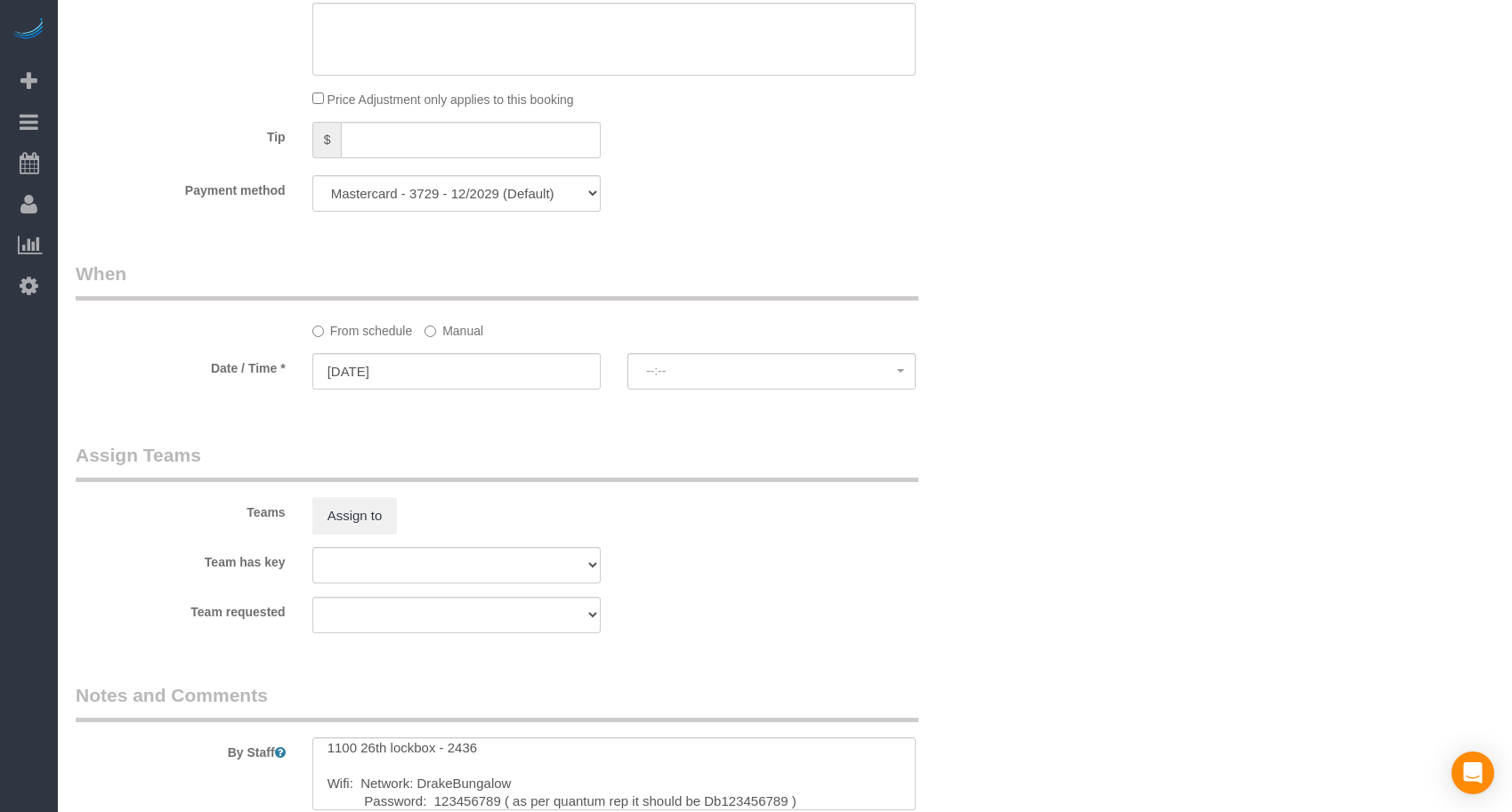
click at [783, 450] on legend "Assign Teams" at bounding box center [496, 462] width 843 height 40
click at [788, 373] on span "--:--" at bounding box center [771, 371] width 251 height 14
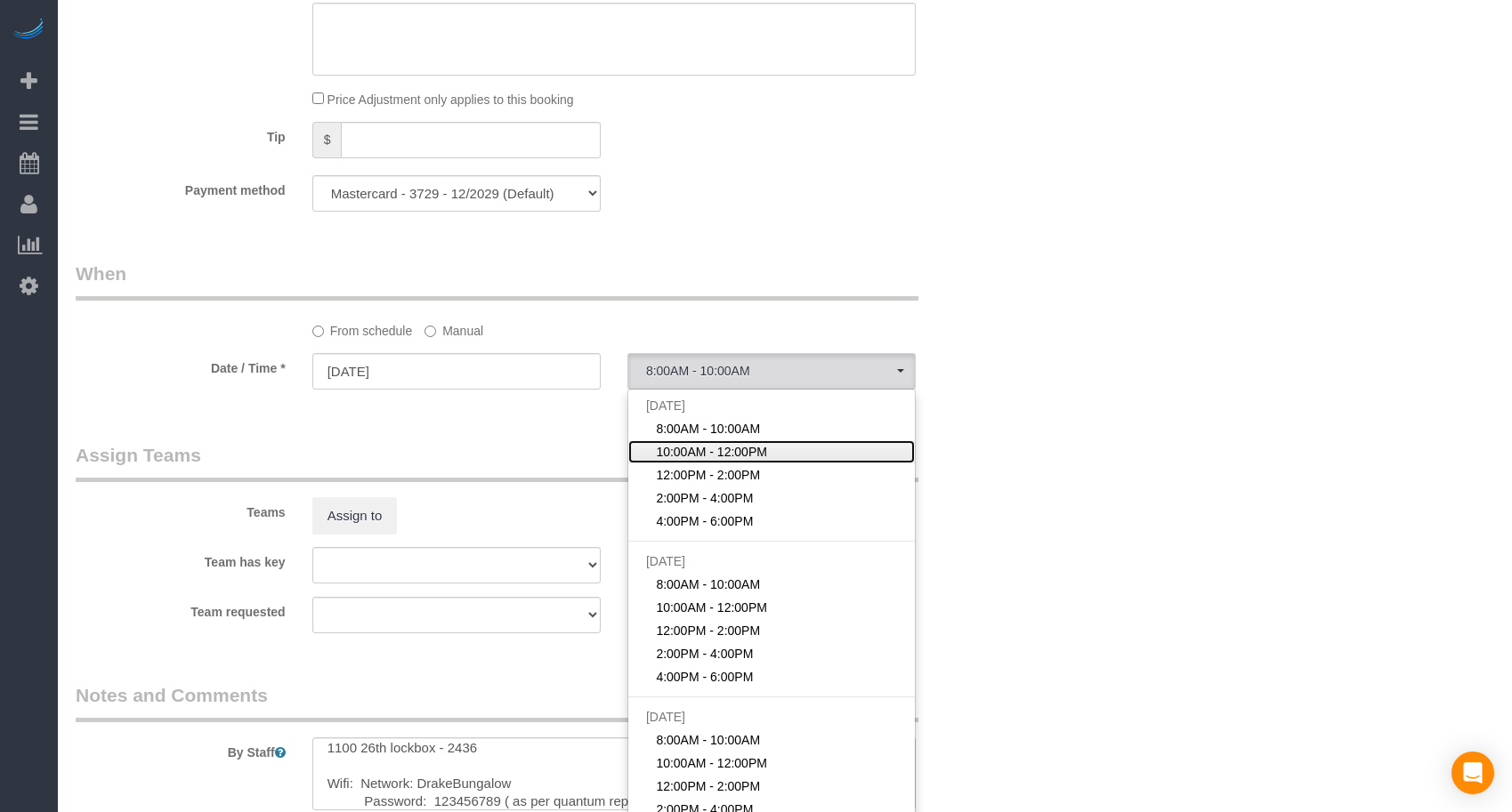
drag, startPoint x: 675, startPoint y: 457, endPoint x: 854, endPoint y: 463, distance: 179.1
click at [675, 457] on span "10:00AM - 12:00PM" at bounding box center [711, 452] width 111 height 17
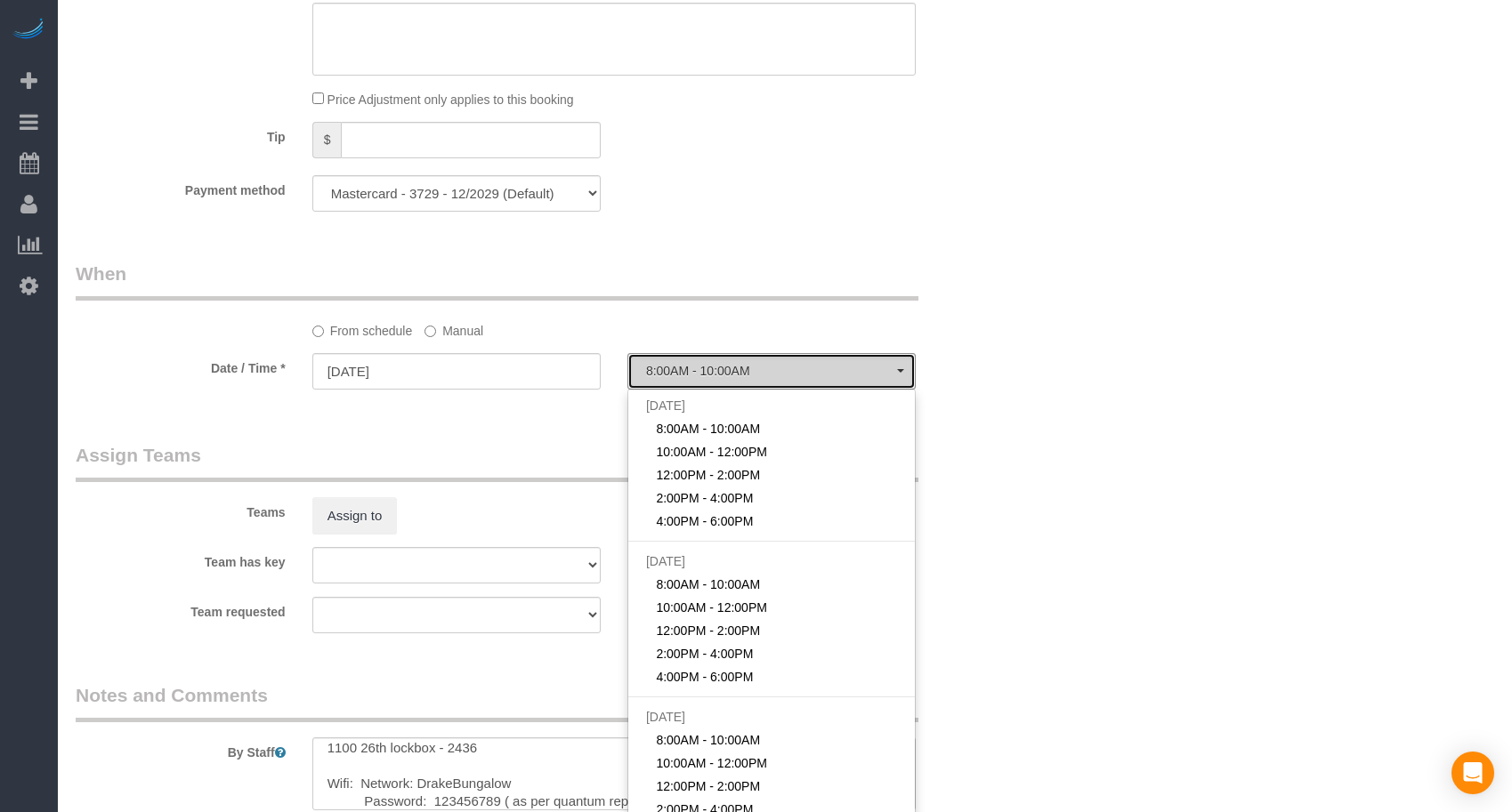
select select "spot52"
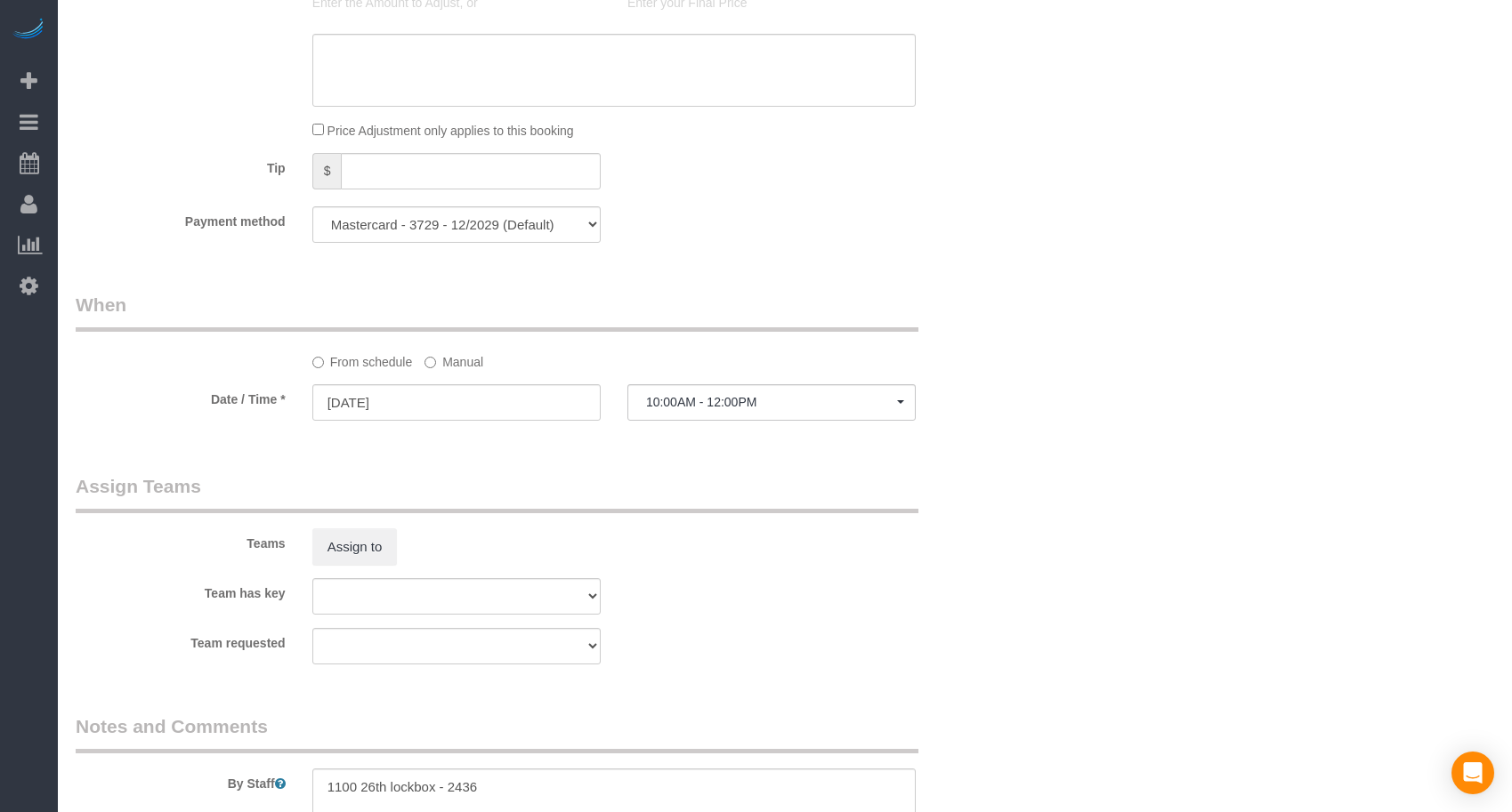
scroll to position [842, 0]
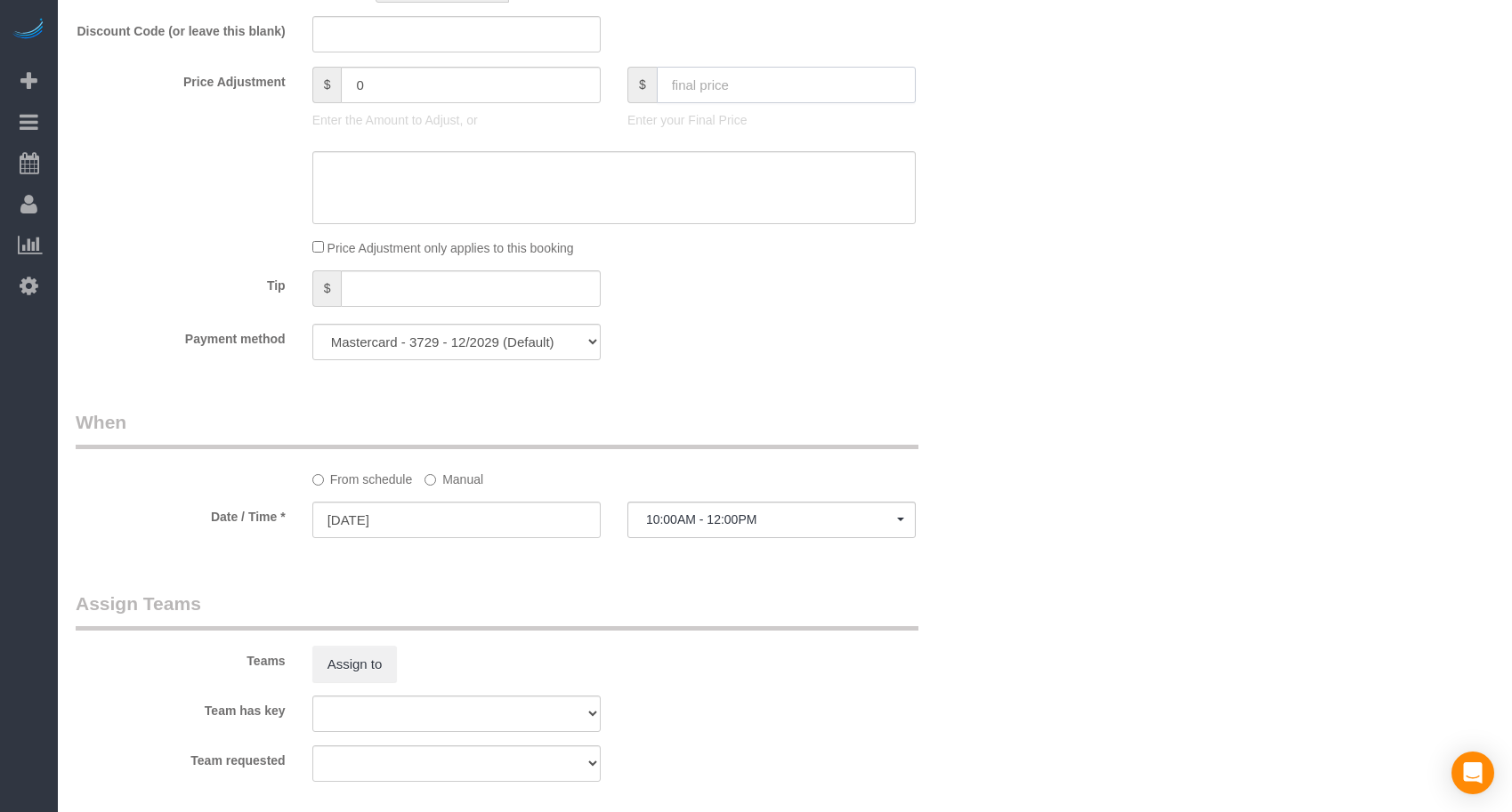
click at [736, 82] on input "text" at bounding box center [786, 85] width 259 height 37
type input "110"
click at [719, 367] on fieldset "What Frequency of Service * Every 6 Weeks (0% for the First Booking) One Time E…" at bounding box center [535, 50] width 919 height 646
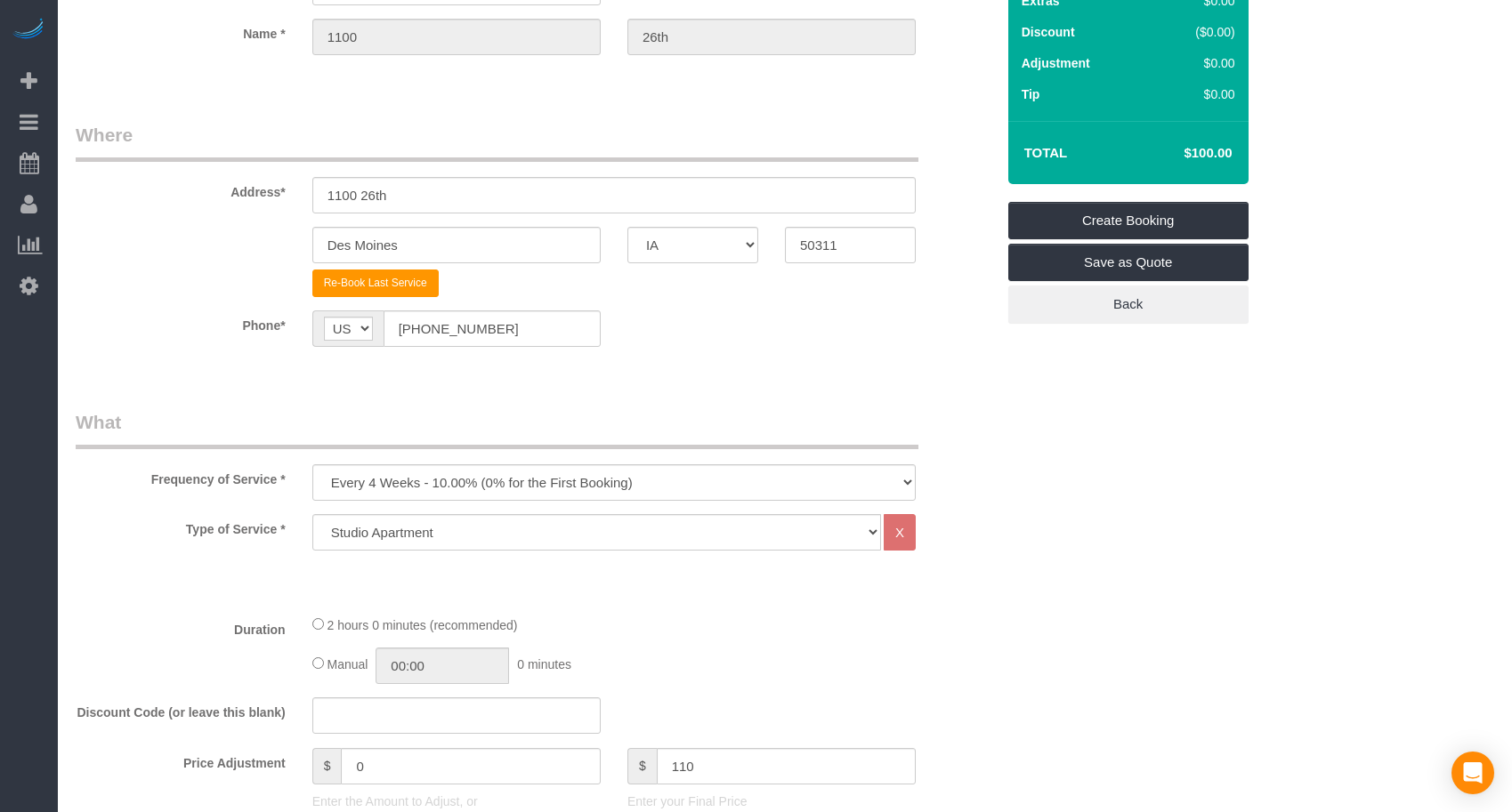
scroll to position [0, 0]
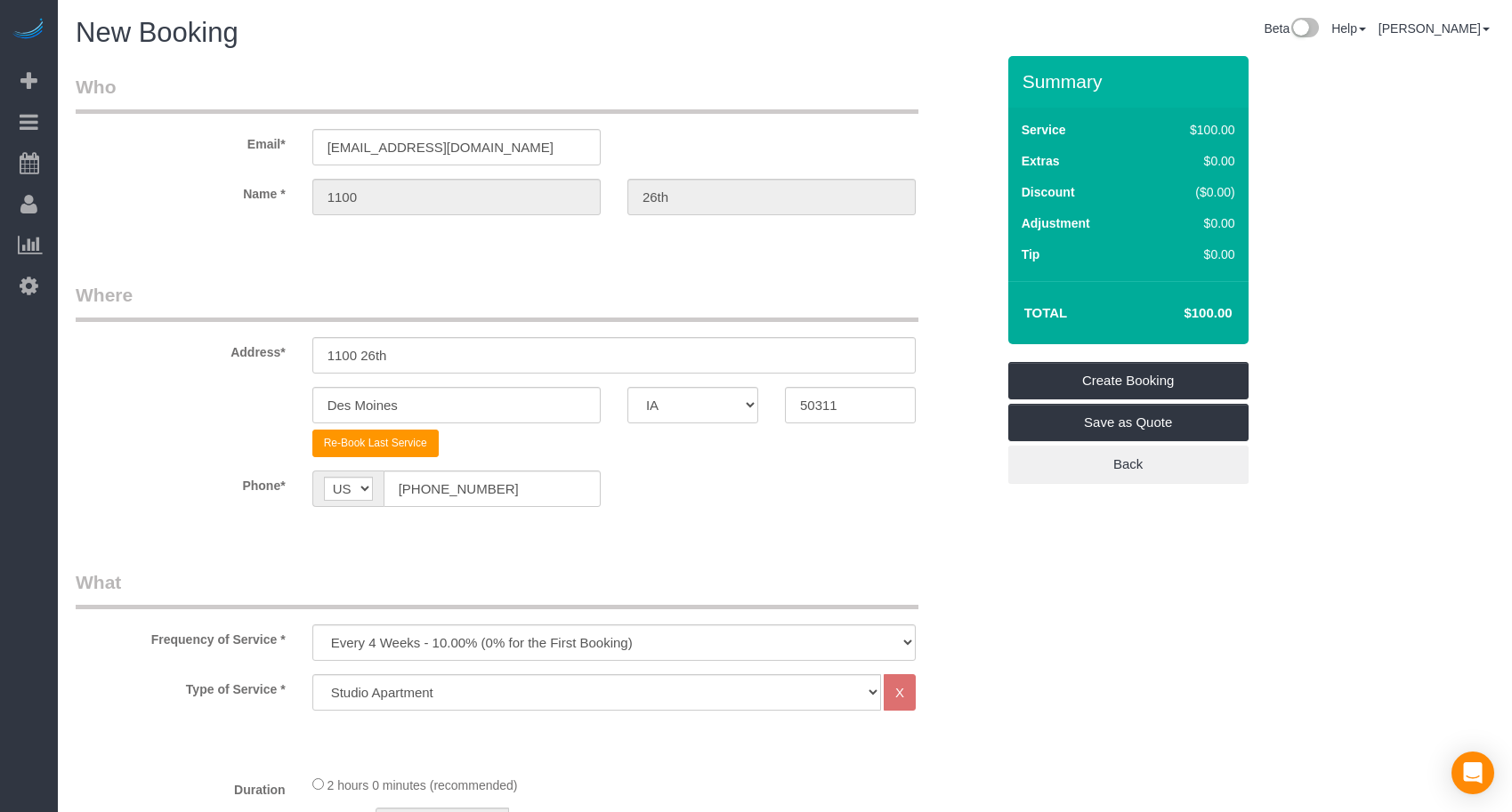
type input "10"
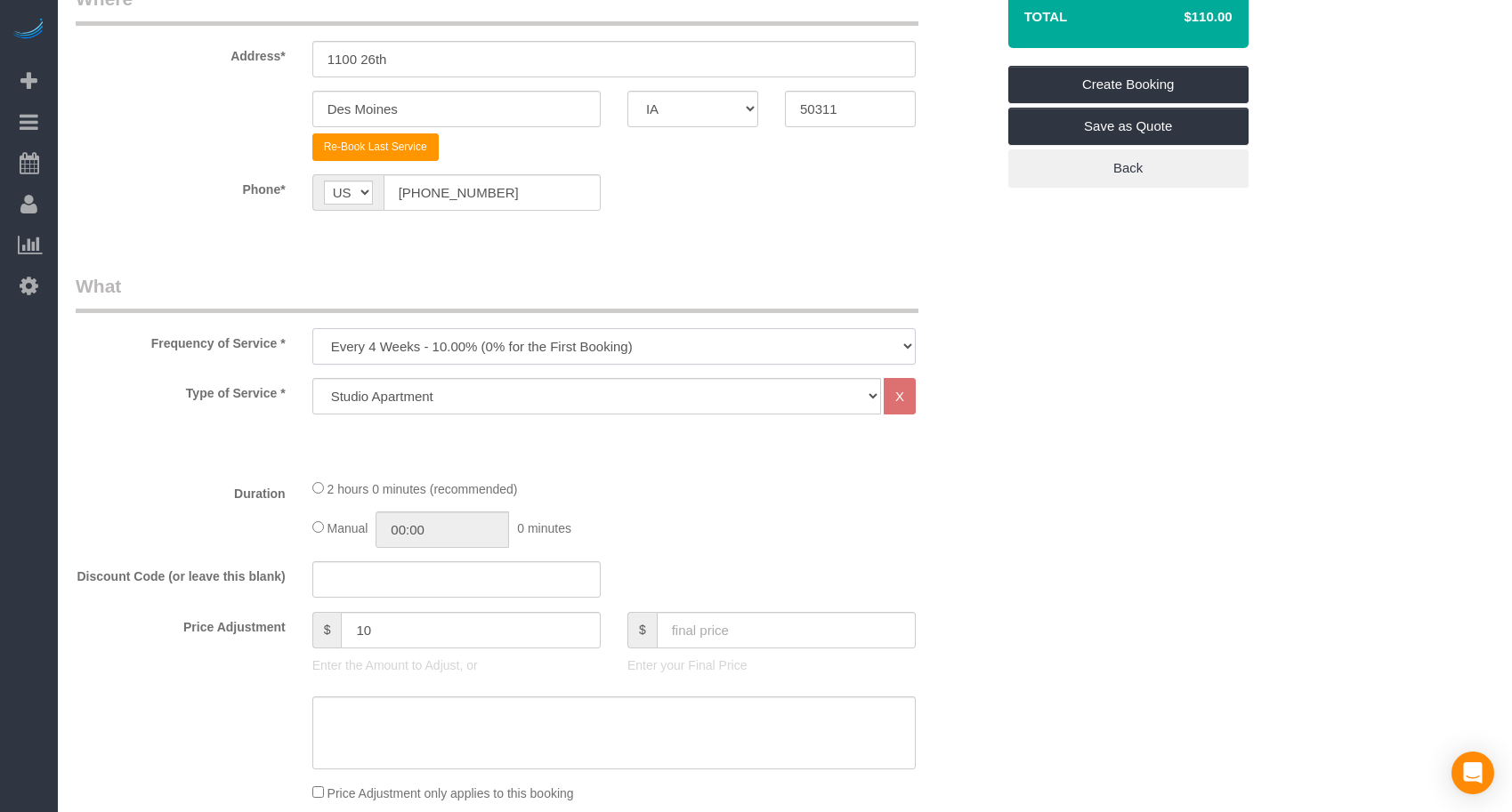
click at [436, 348] on select "Every 6 Weeks (0% for the First Booking) One Time Every 8 Weeks (0% for the Fir…" at bounding box center [613, 347] width 603 height 37
select select "object:6958"
click at [312, 328] on select "Every 6 Weeks (0% for the First Booking) One Time Every 8 Weeks (0% for the Fir…" at bounding box center [613, 347] width 603 height 37
click at [521, 292] on legend "What" at bounding box center [496, 293] width 843 height 40
drag, startPoint x: 458, startPoint y: 394, endPoint x: 448, endPoint y: 410, distance: 18.9
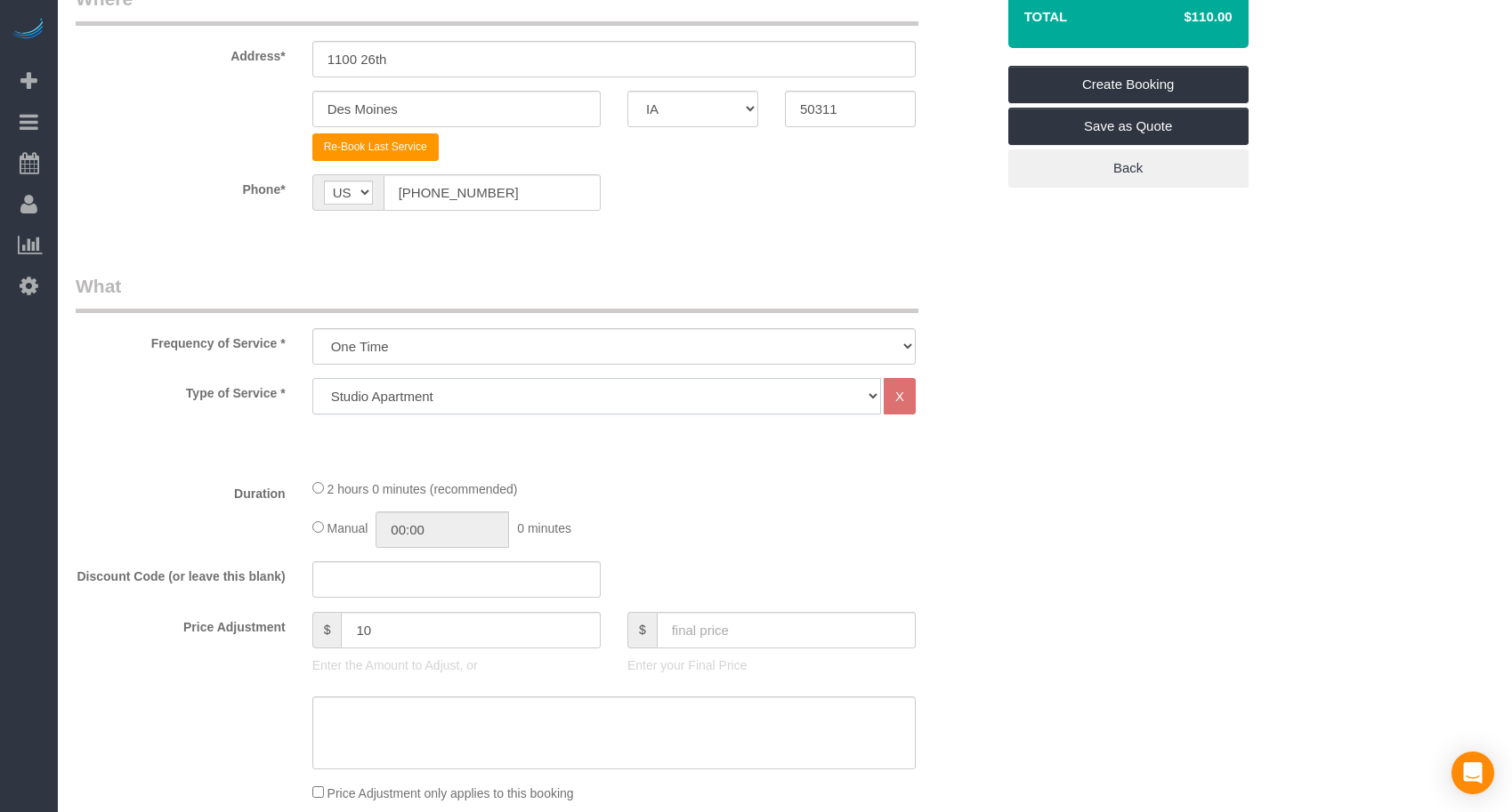
click at [456, 395] on select "Studio Apartment 1 Bedroom Home 2 Bedroom Home 3 Bedroom Home 4 Bedroom Home 5 …" at bounding box center [596, 397] width 569 height 37
click at [312, 378] on select "Studio Apartment 1 Bedroom Home 2 Bedroom Home 3 Bedroom Home 4 Bedroom Home 5 …" at bounding box center [596, 397] width 569 height 37
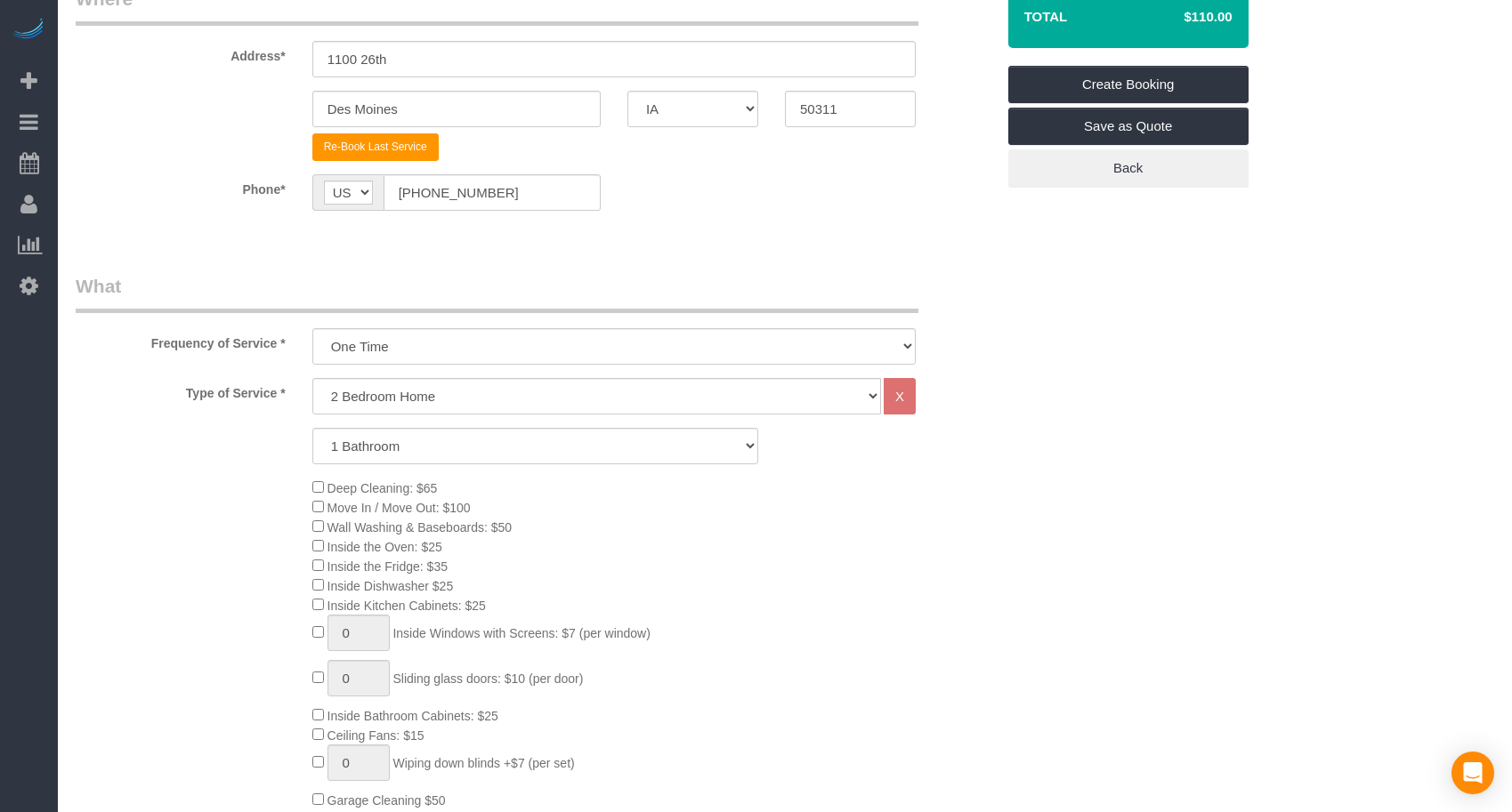
click at [553, 299] on legend "What" at bounding box center [496, 293] width 843 height 40
drag, startPoint x: 504, startPoint y: 399, endPoint x: 498, endPoint y: 412, distance: 14.3
click at [504, 399] on select "Studio Apartment 1 Bedroom Home 2 Bedroom Home 3 Bedroom Home 4 Bedroom Home 5 …" at bounding box center [596, 397] width 569 height 37
select select "19"
click at [312, 378] on select "Studio Apartment 1 Bedroom Home 2 Bedroom Home 3 Bedroom Home 4 Bedroom Home 5 …" at bounding box center [596, 397] width 569 height 37
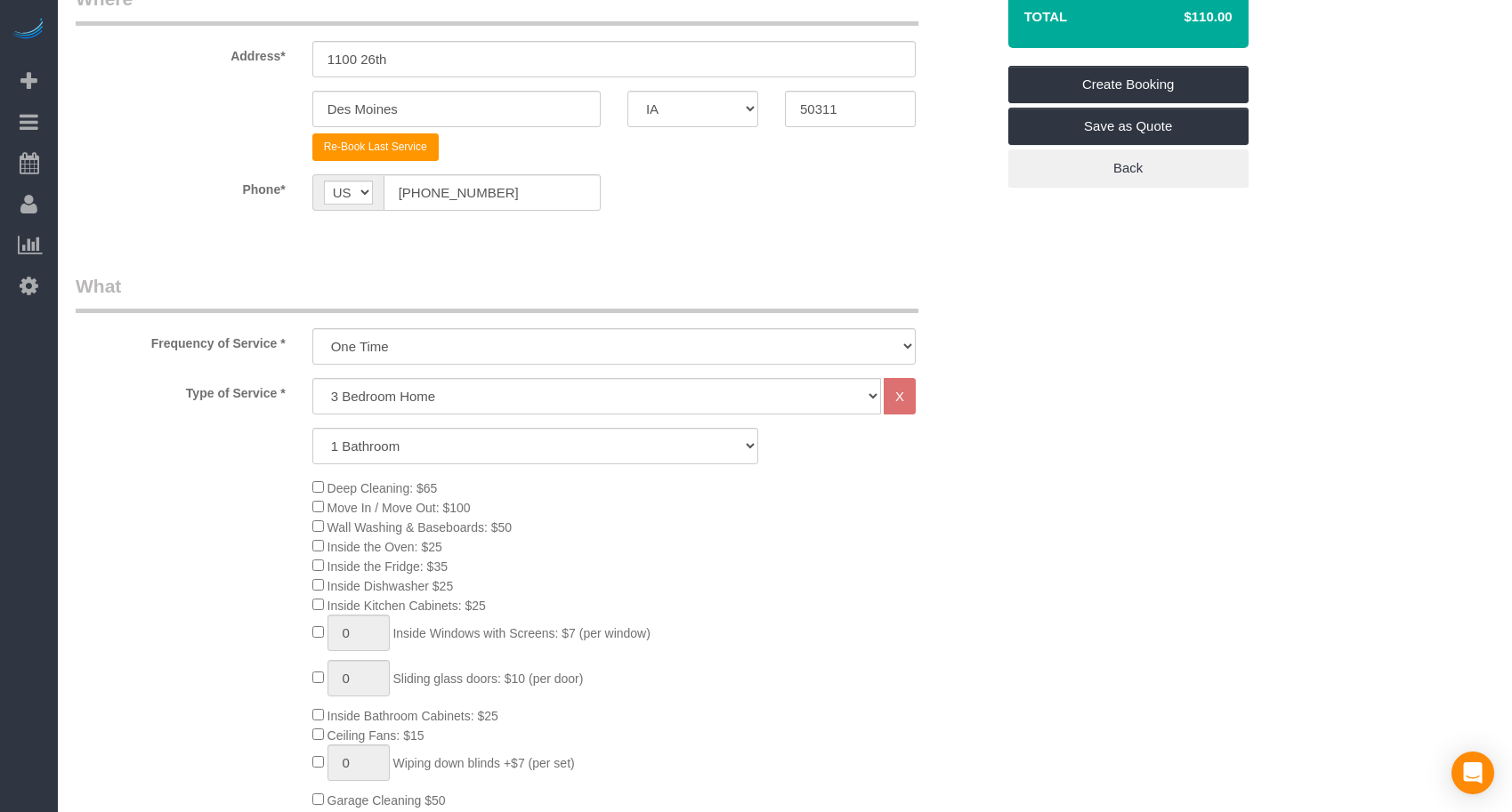
click at [527, 303] on legend "What" at bounding box center [496, 293] width 843 height 40
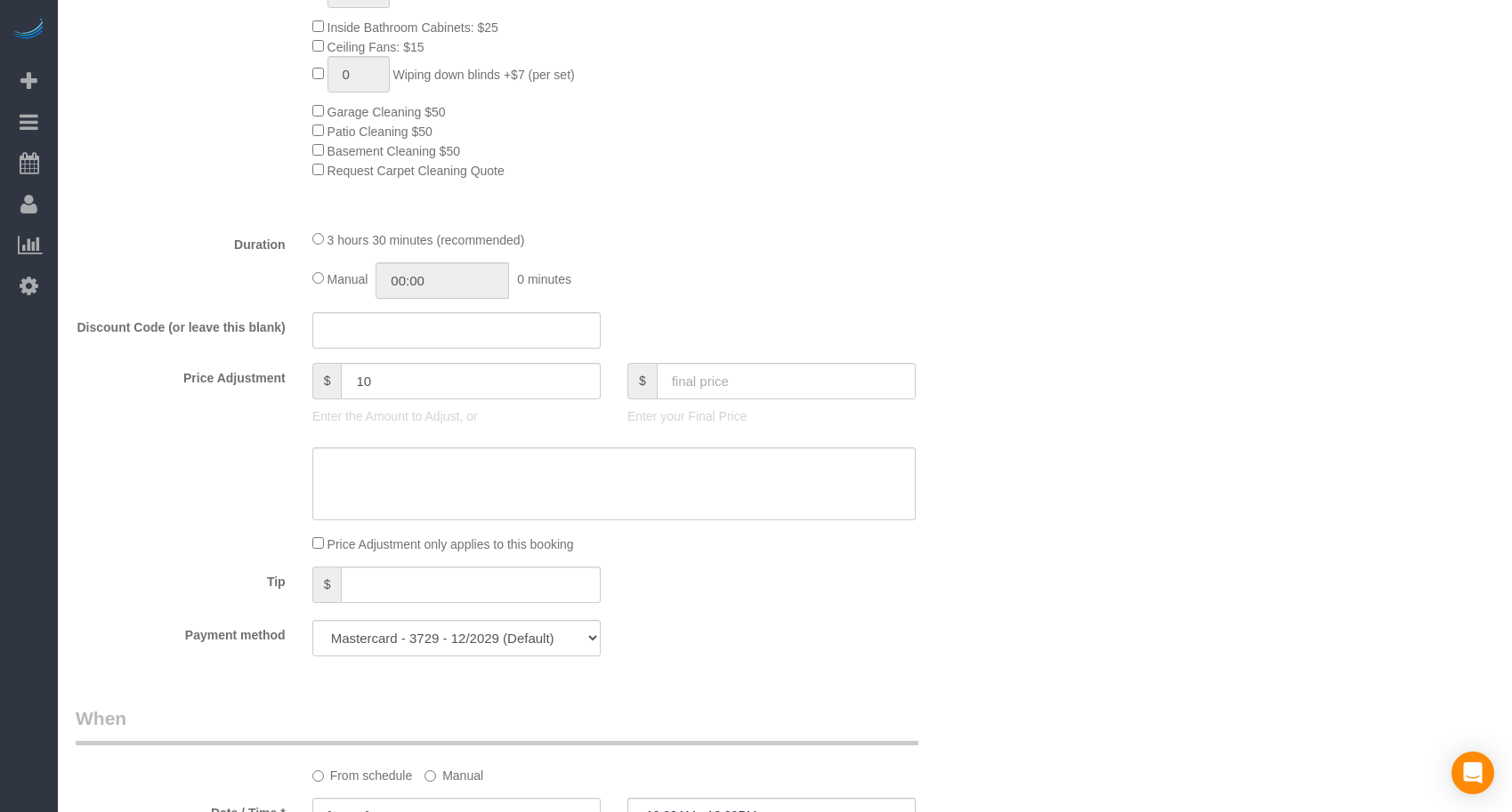
scroll to position [96, 0]
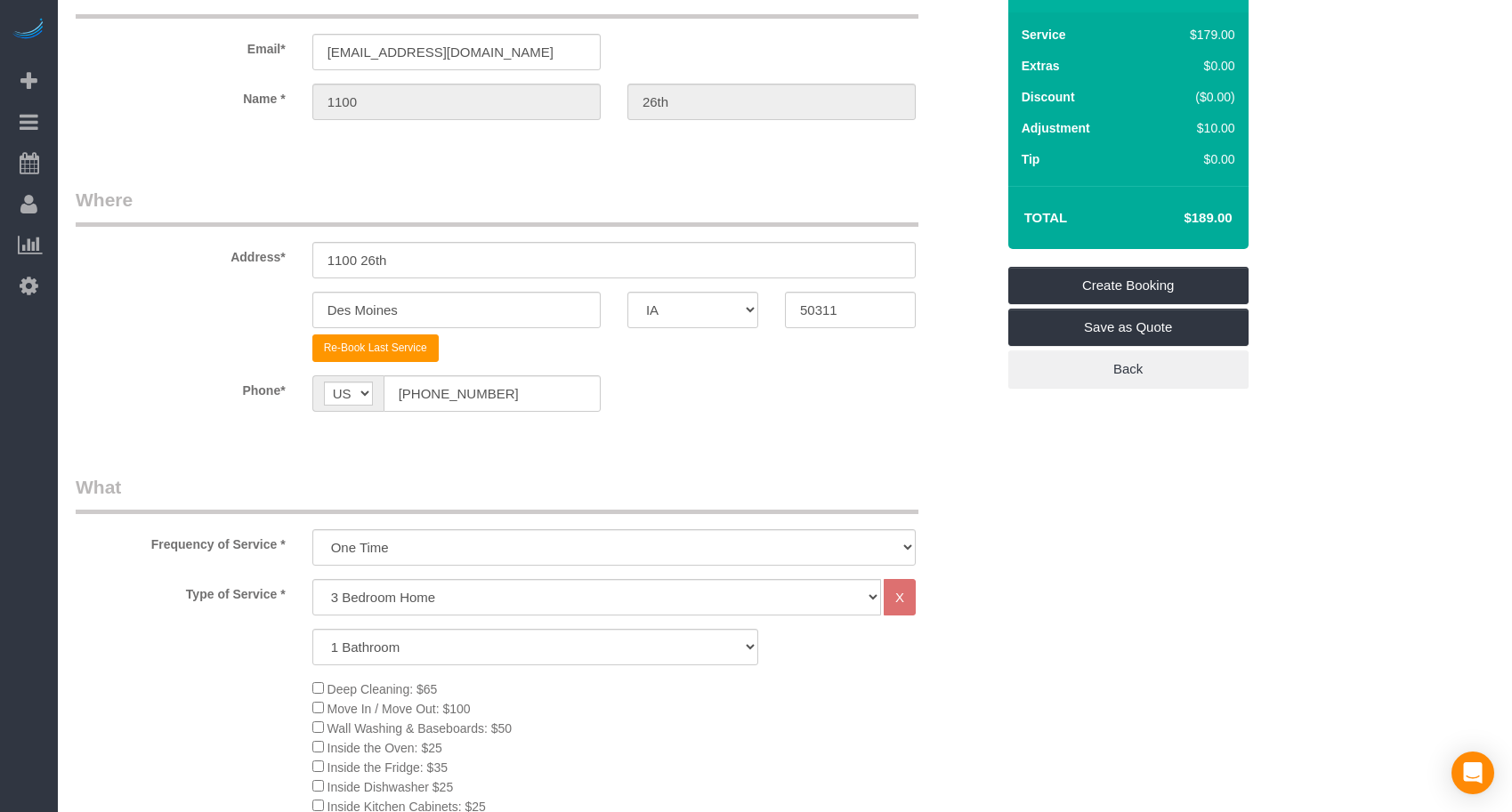
select select "spot77"
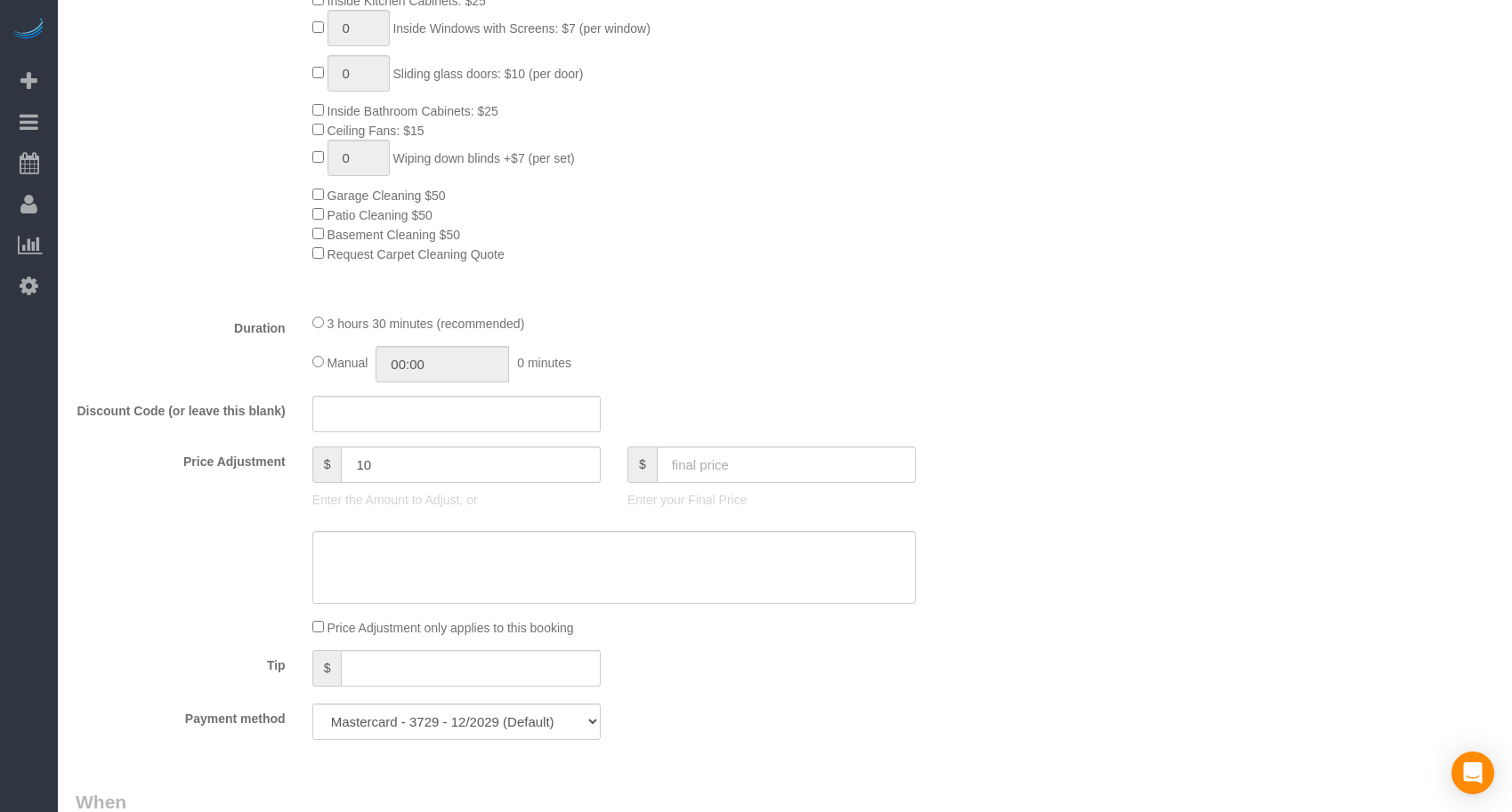
scroll to position [985, 0]
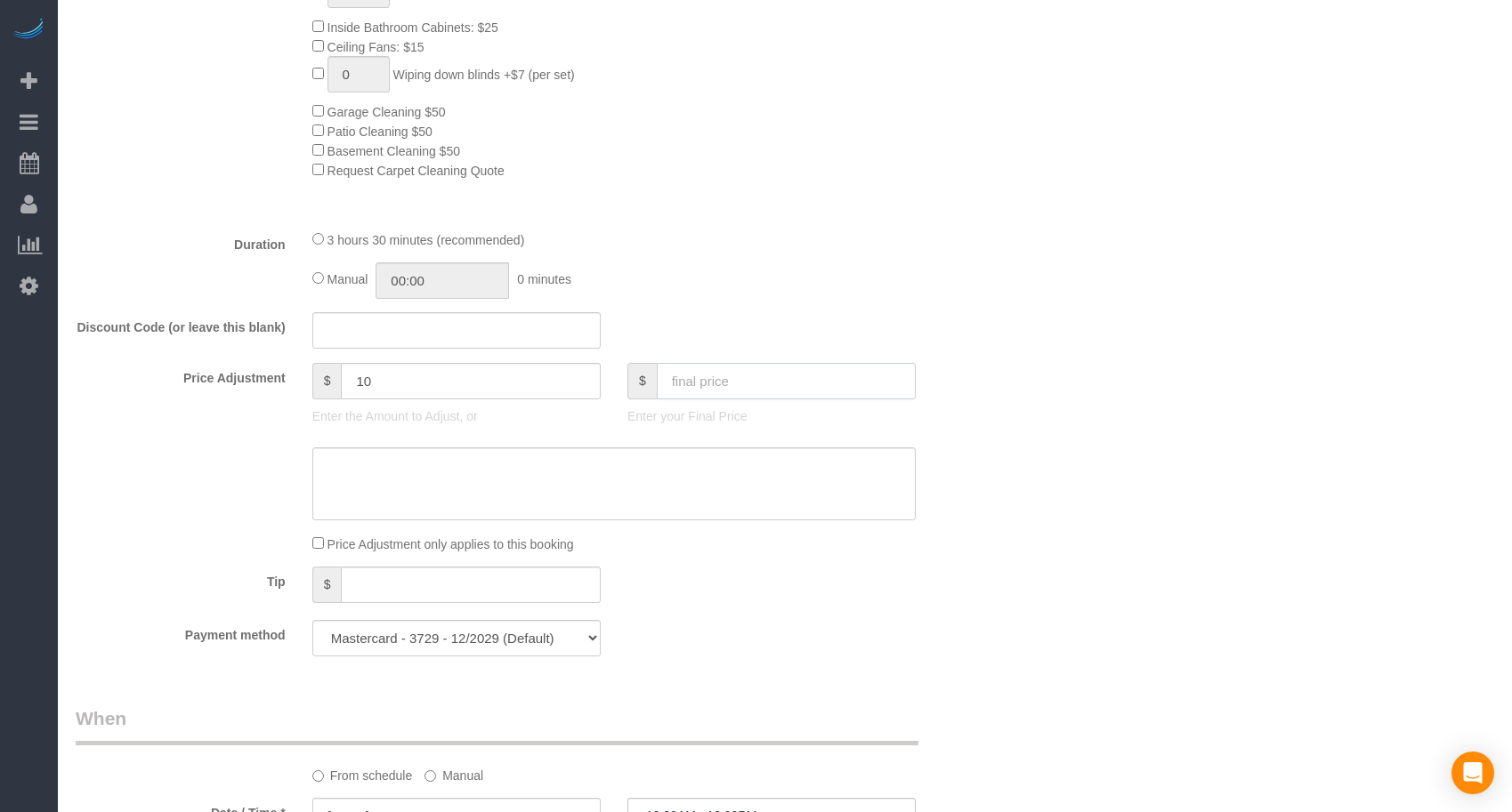
click at [747, 371] on input "text" at bounding box center [786, 381] width 259 height 37
type input "110"
click at [716, 324] on div "Discount Code (or leave this blank)" at bounding box center [536, 330] width 946 height 38
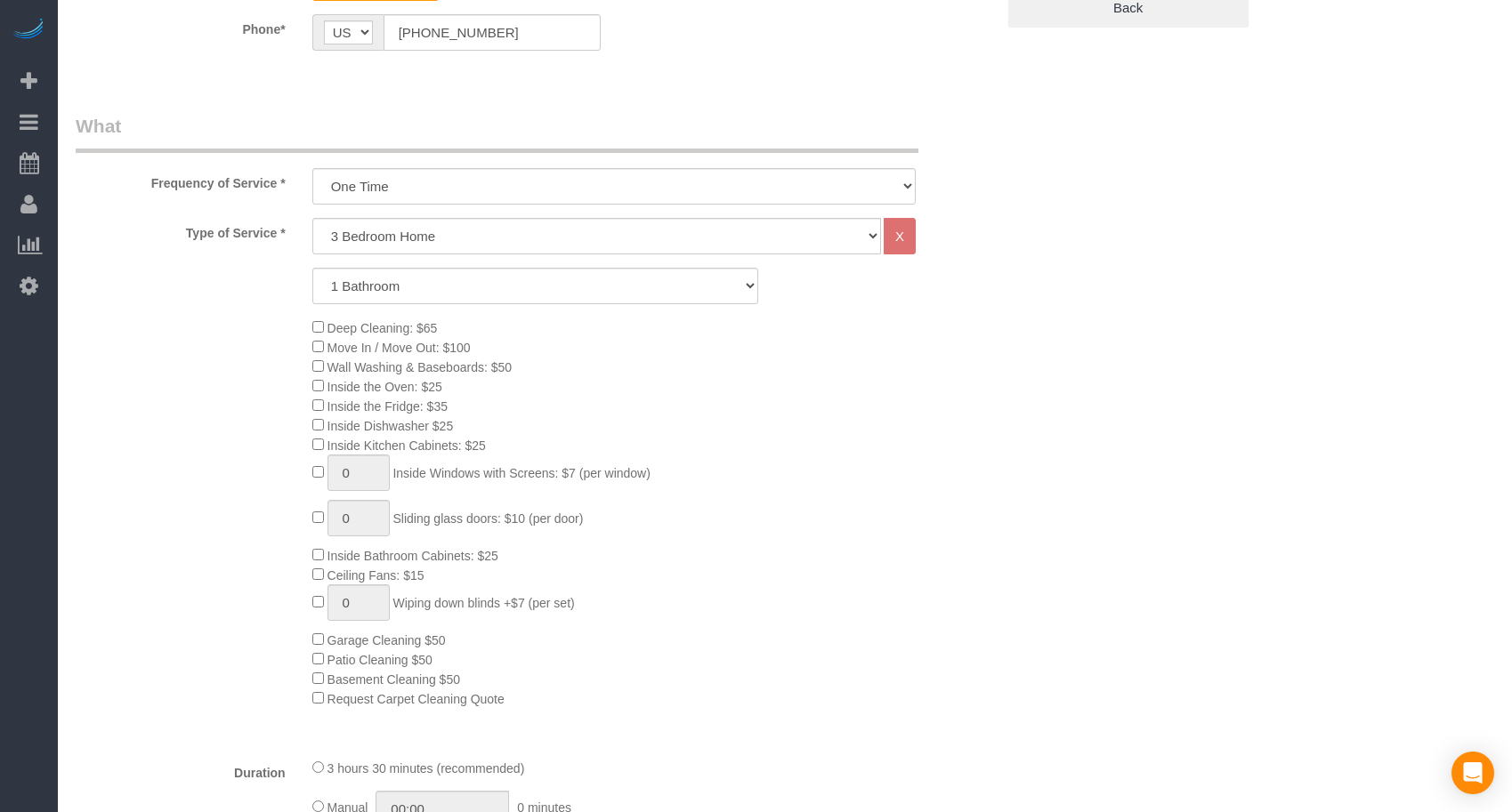
type input "-69"
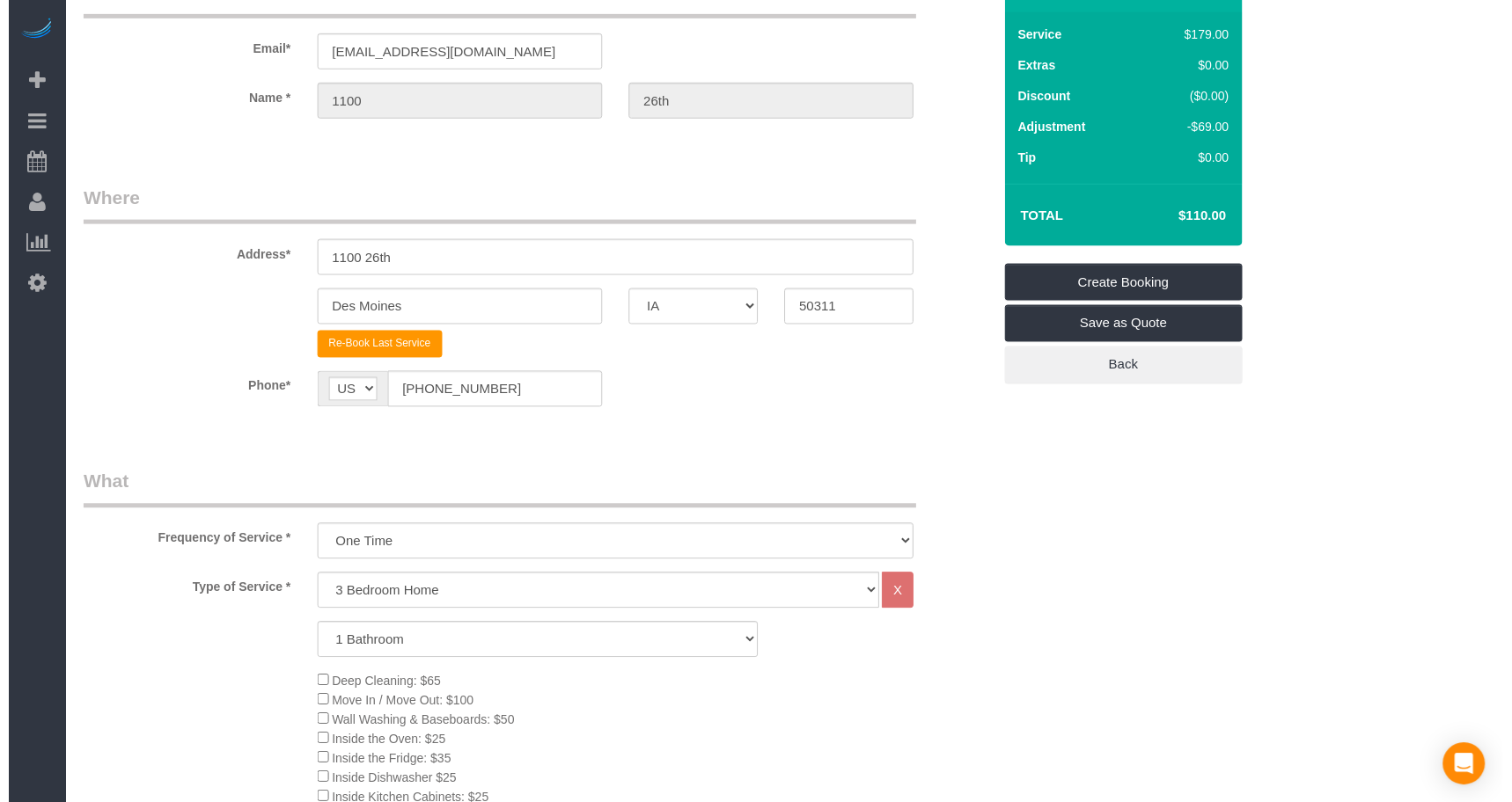
scroll to position [0, 0]
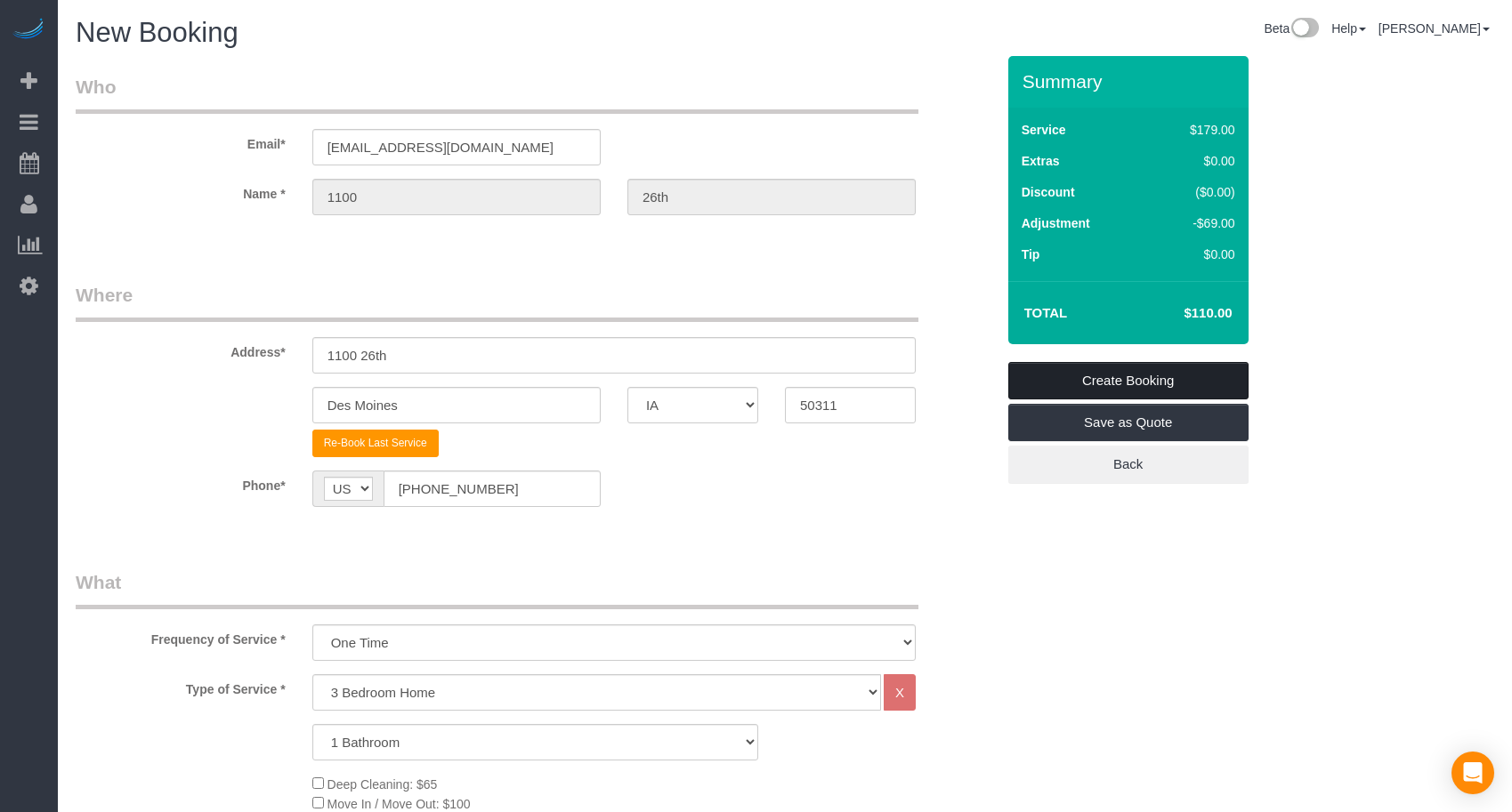
drag, startPoint x: 1156, startPoint y: 384, endPoint x: 1223, endPoint y: 384, distance: 67.0
click at [1156, 384] on link "Create Booking" at bounding box center [1128, 380] width 240 height 38
